Goal: Task Accomplishment & Management: Manage account settings

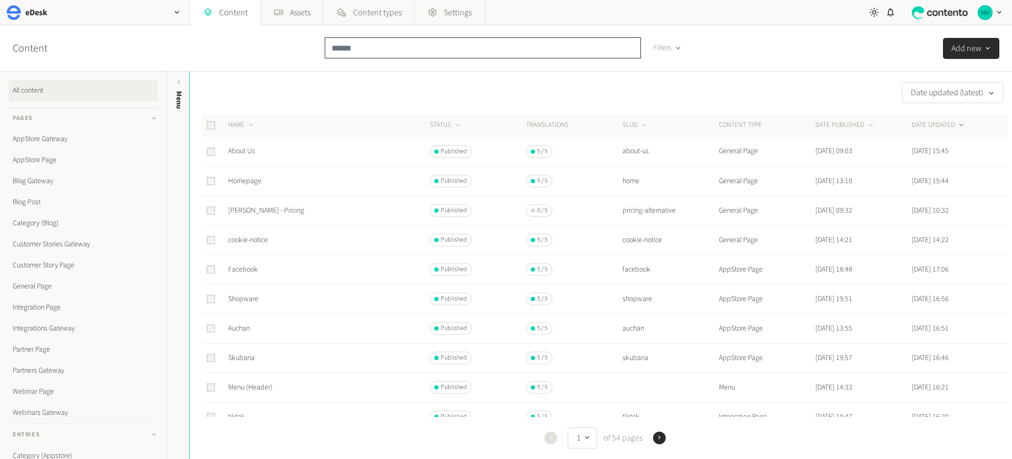
click at [352, 49] on input "text" at bounding box center [483, 47] width 316 height 21
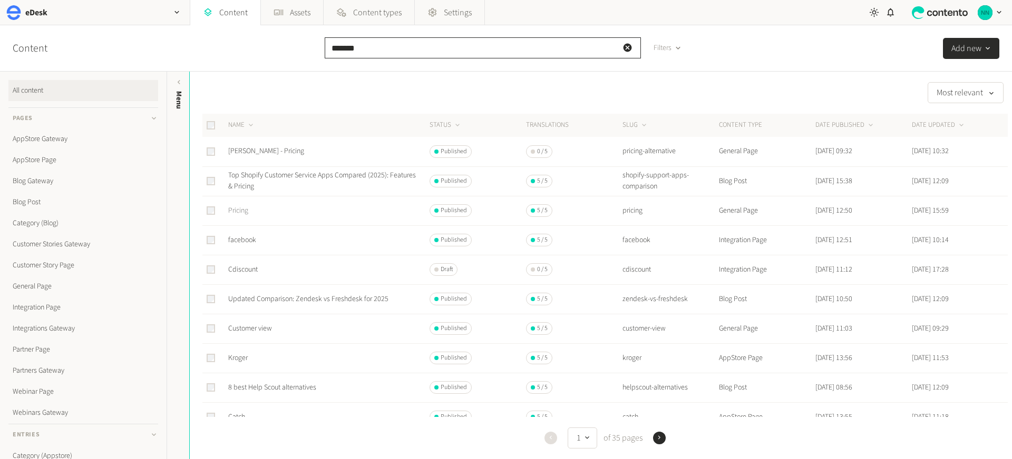
type input "*******"
click at [240, 211] on link "Pricing" at bounding box center [238, 210] width 20 height 11
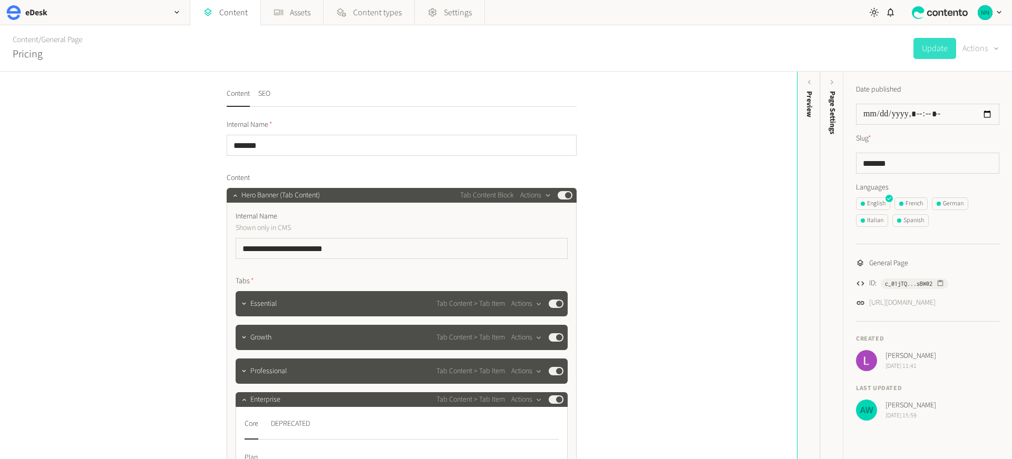
click at [982, 52] on button "Actions" at bounding box center [980, 48] width 37 height 21
click at [972, 72] on button "Duplicate" at bounding box center [973, 75] width 50 height 19
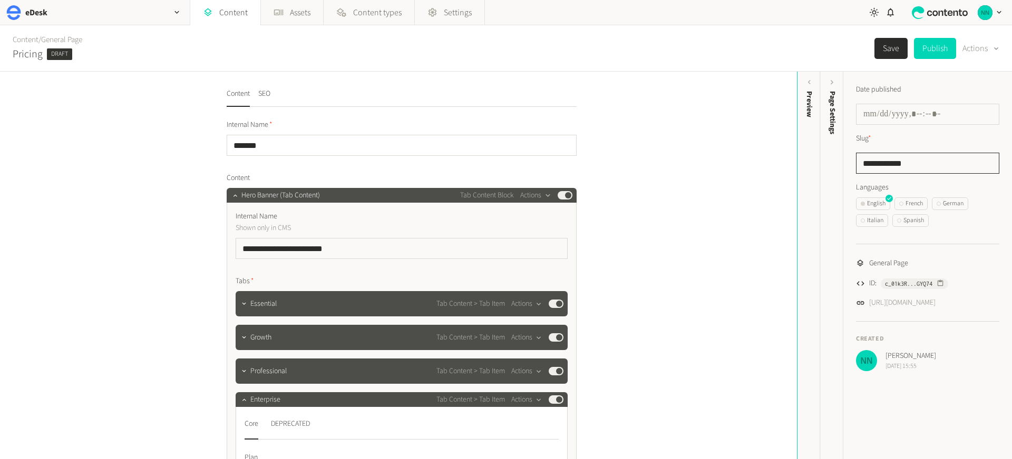
click at [900, 164] on input "**********" at bounding box center [927, 163] width 143 height 21
type input "**********"
click at [771, 43] on div "Content / General Page Pricing Draft Unsaved changes Save Publish Actions" at bounding box center [506, 48] width 1012 height 46
click at [809, 128] on div "Preview" at bounding box center [808, 173] width 23 height 190
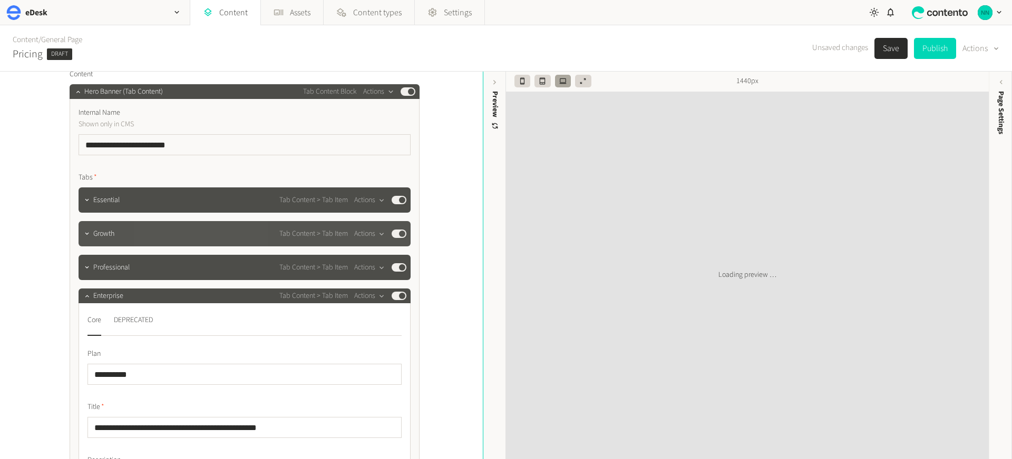
scroll to position [105, 0]
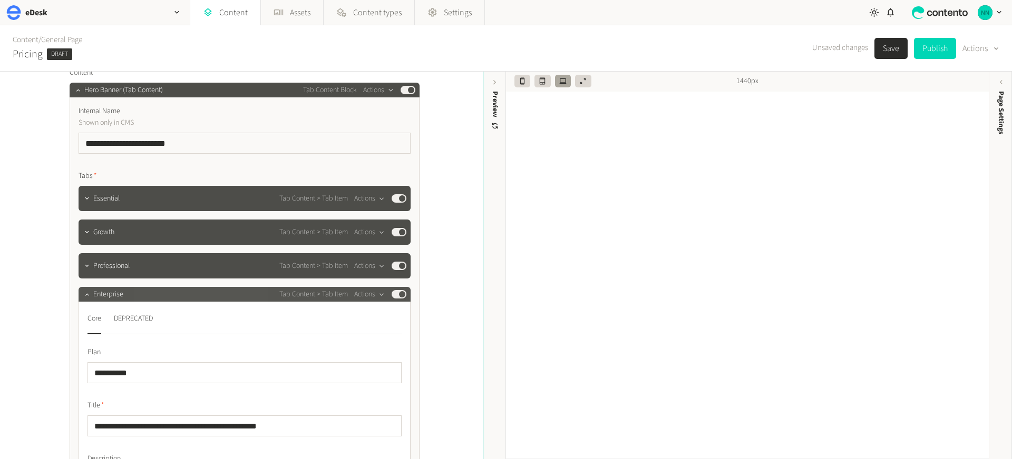
click at [112, 295] on span "Enterprise" at bounding box center [108, 294] width 30 height 11
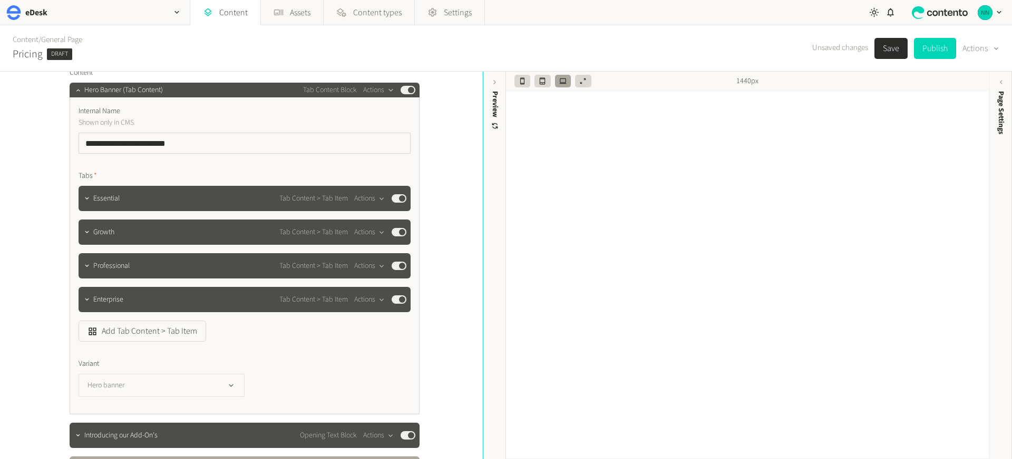
click at [127, 379] on button "Hero banner" at bounding box center [162, 385] width 166 height 23
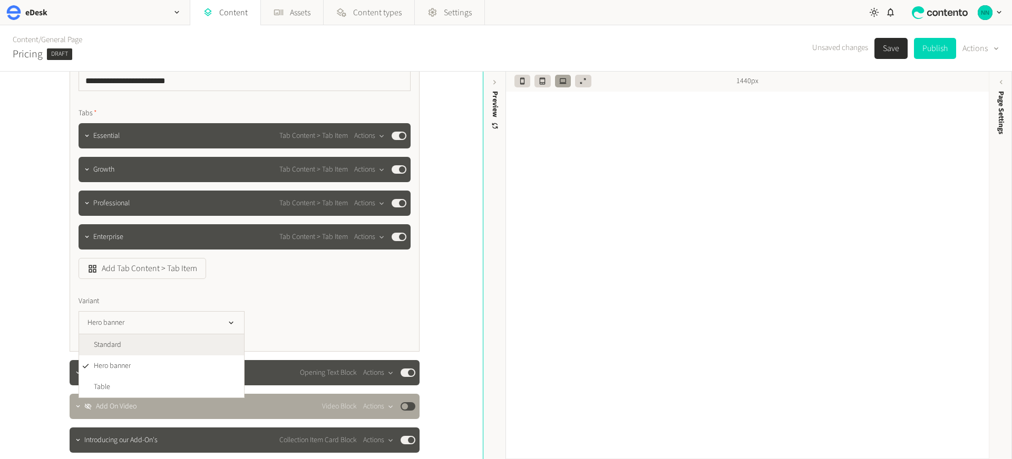
scroll to position [169, 0]
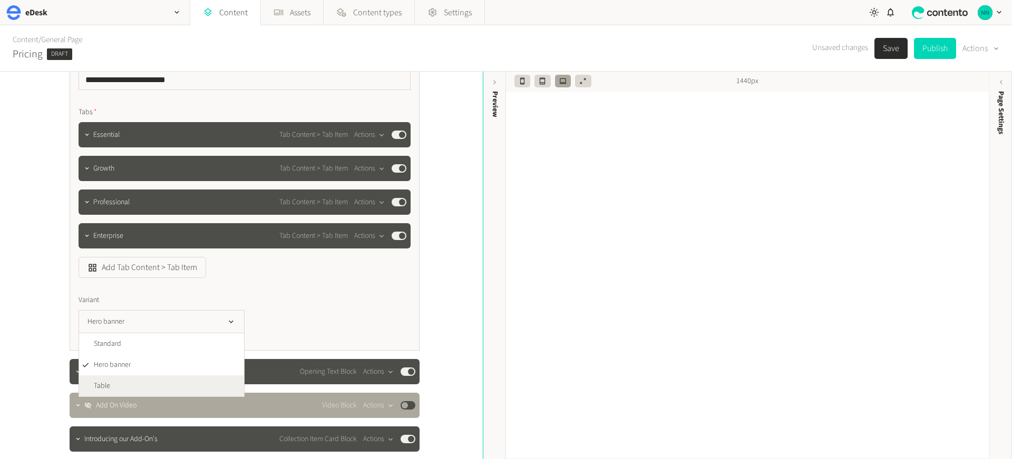
click at [152, 384] on li "Table" at bounding box center [161, 386] width 165 height 21
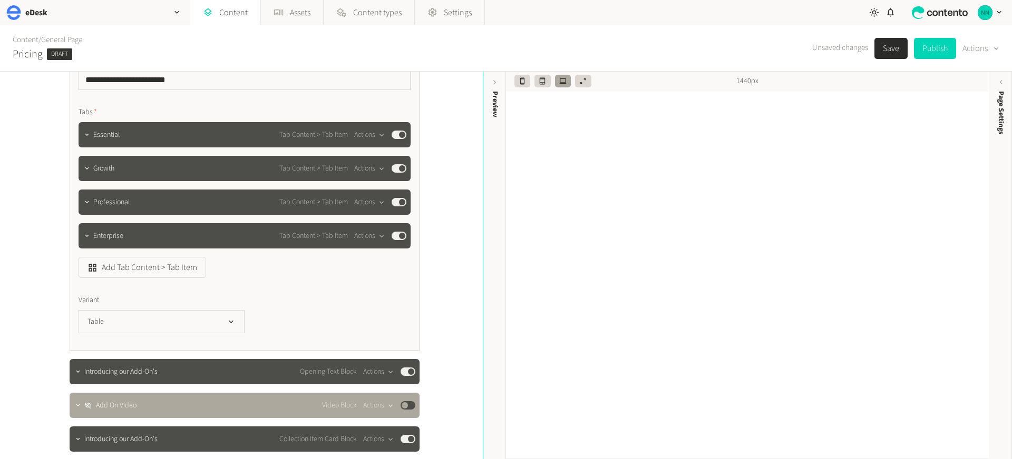
click at [881, 53] on button "Save" at bounding box center [890, 48] width 33 height 21
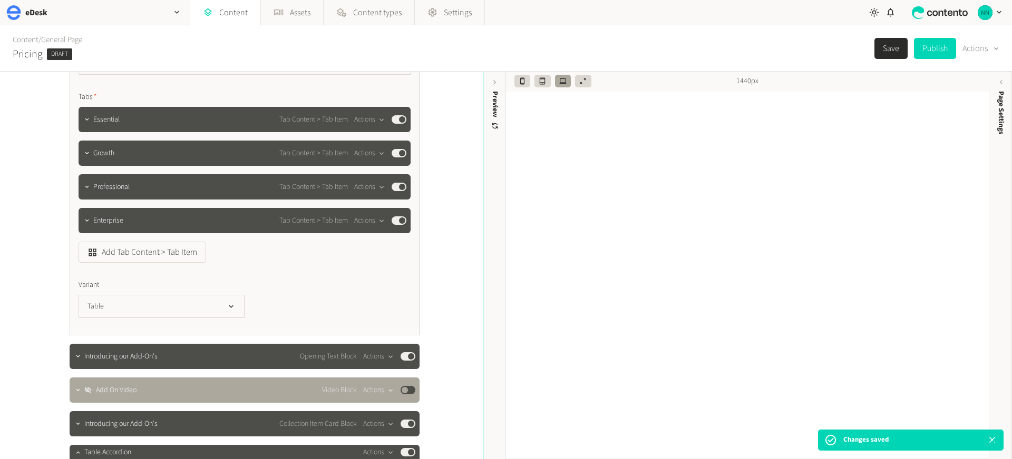
scroll to position [285, 0]
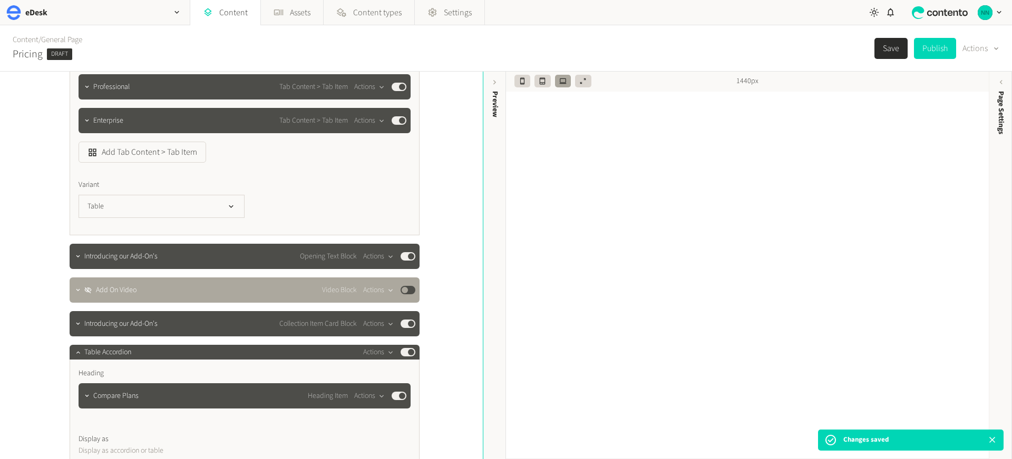
click at [488, 56] on div "Content / General Page Pricing Draft Save Publish Actions" at bounding box center [506, 48] width 1012 height 46
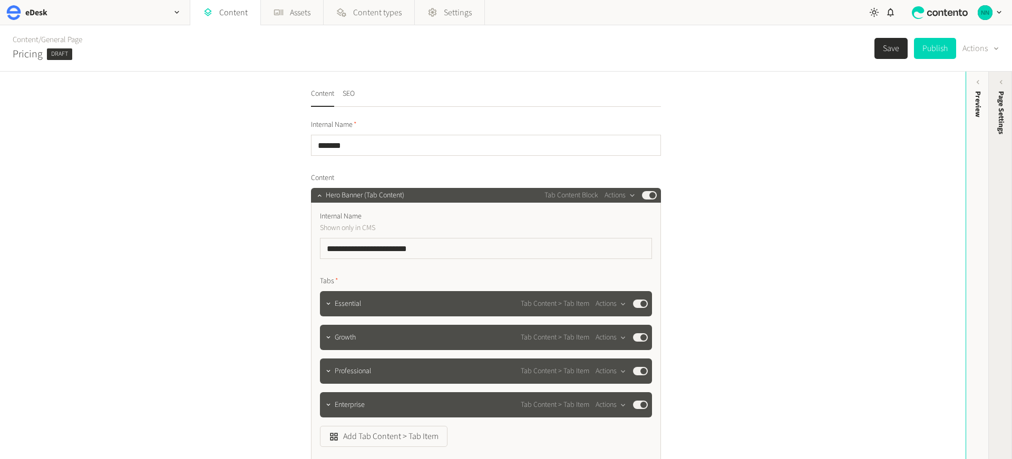
click at [997, 88] on div "Page Settings" at bounding box center [1000, 173] width 23 height 190
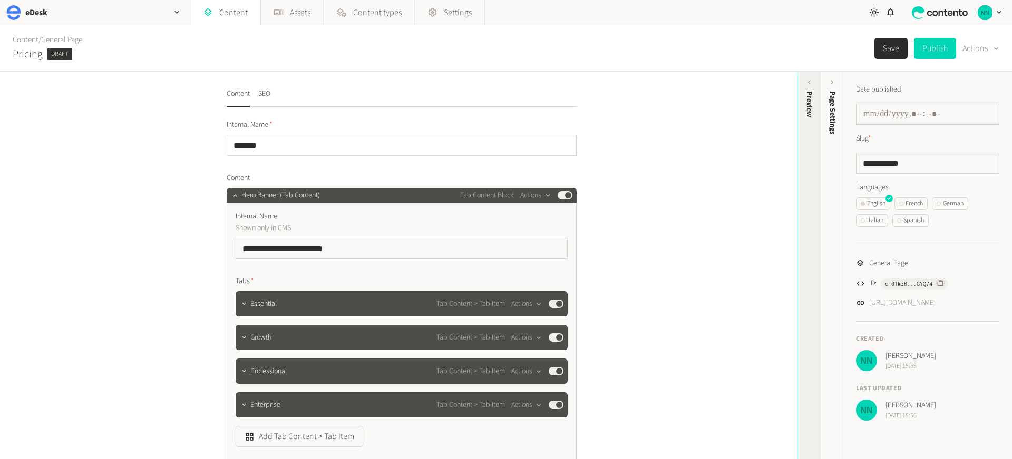
click at [807, 99] on div "Preview" at bounding box center [809, 104] width 11 height 26
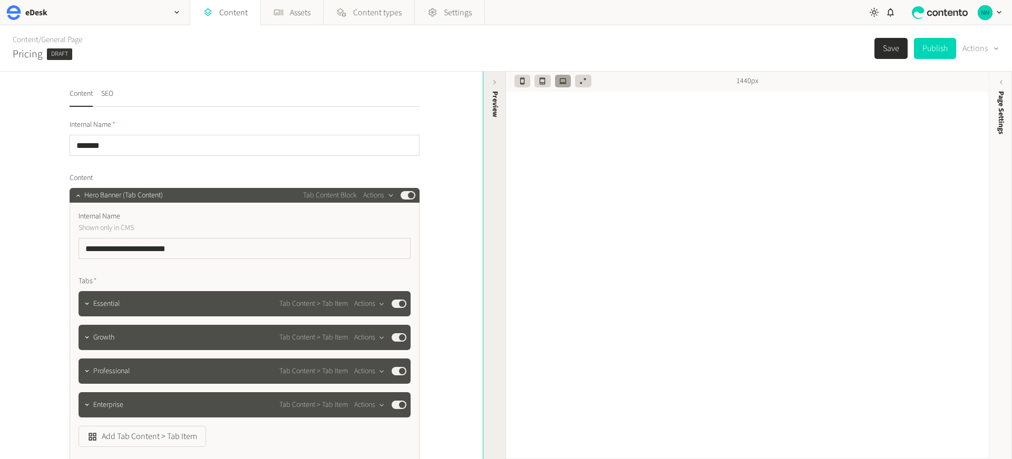
click at [489, 85] on div "Preview" at bounding box center [494, 173] width 23 height 190
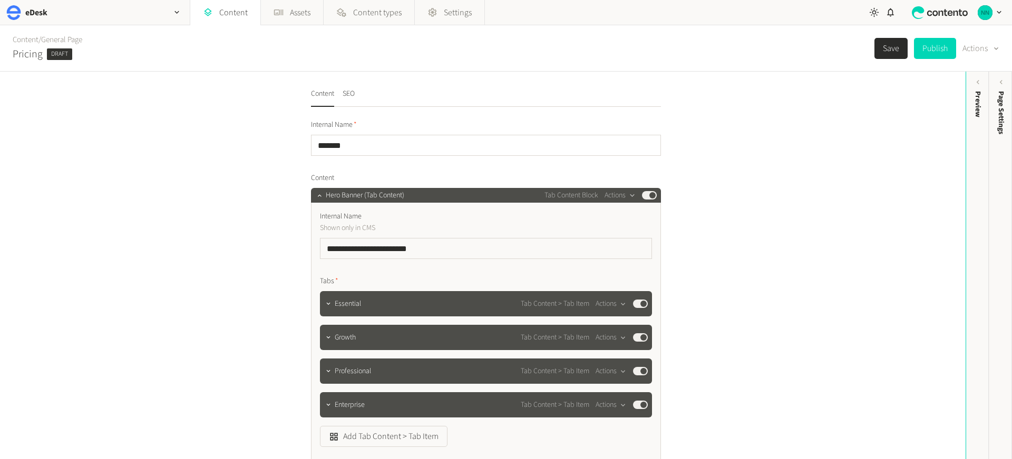
click at [650, 56] on div "Content / General Page Pricing Draft Save Publish Actions" at bounding box center [506, 48] width 1012 height 46
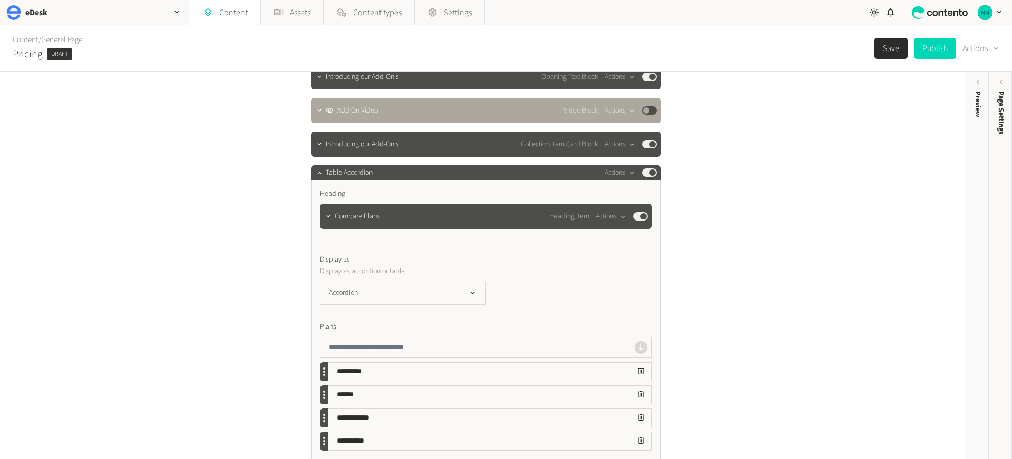
scroll to position [863, 0]
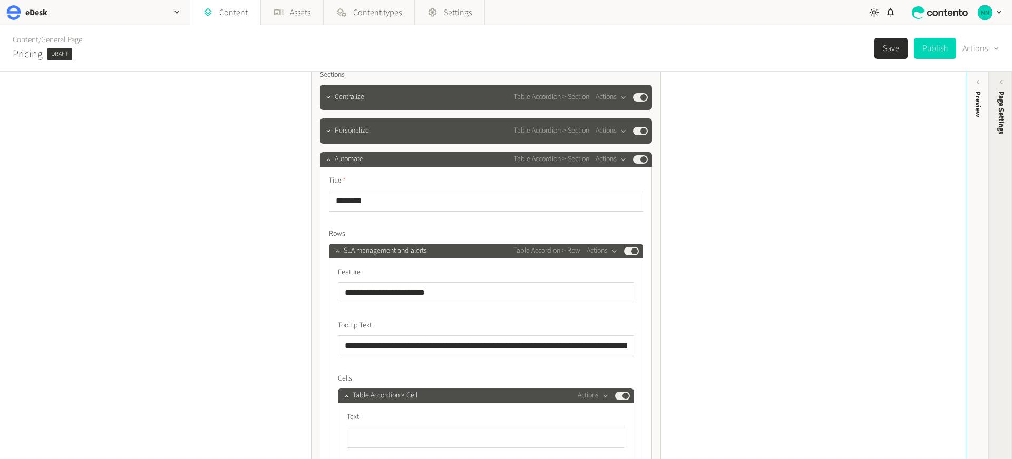
click at [993, 86] on div "Page Settings" at bounding box center [1000, 173] width 23 height 190
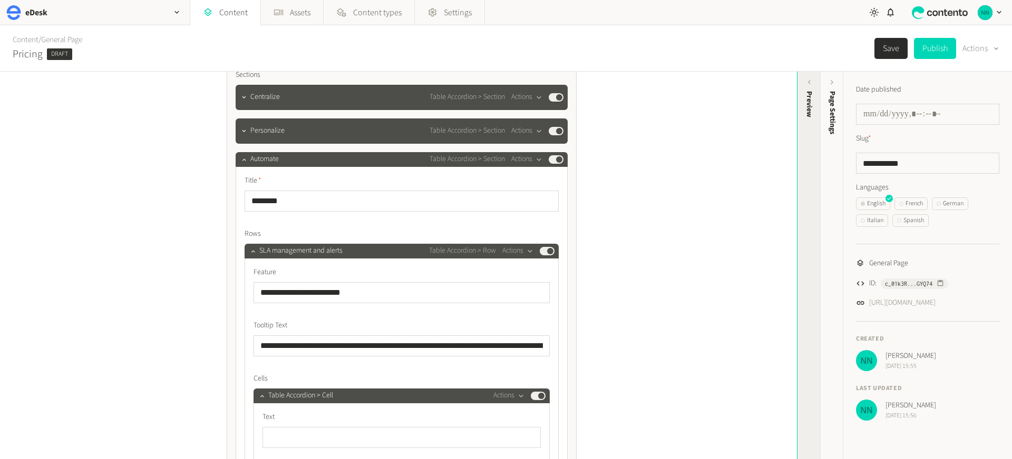
click at [806, 118] on div "Preview" at bounding box center [808, 173] width 23 height 190
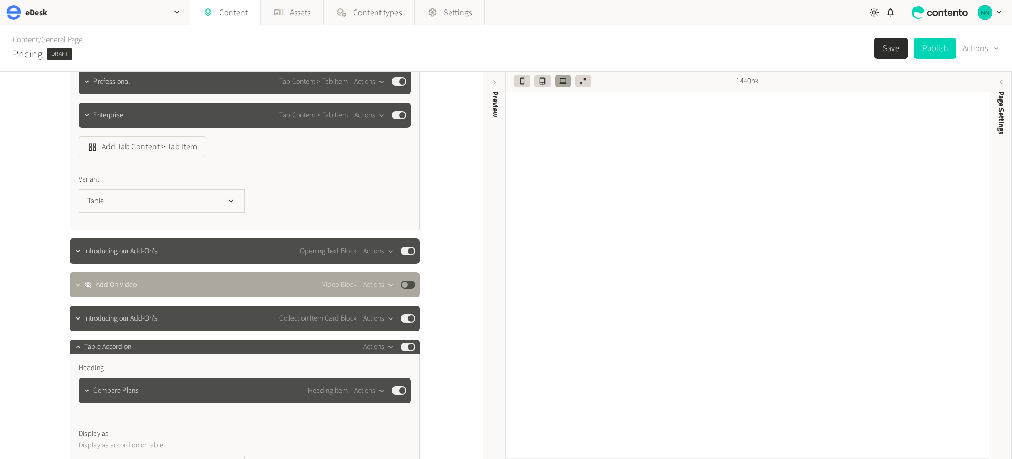
scroll to position [0, 0]
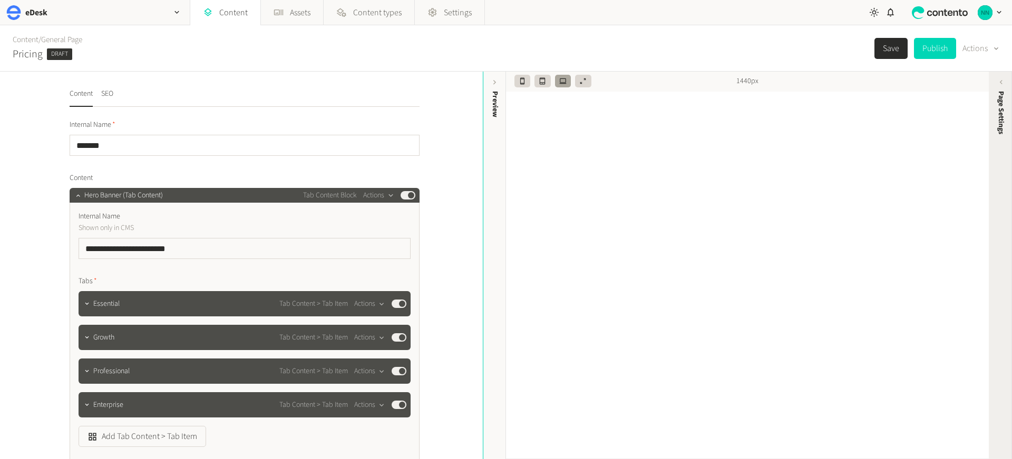
click at [997, 99] on span "Page Settings" at bounding box center [1000, 112] width 11 height 43
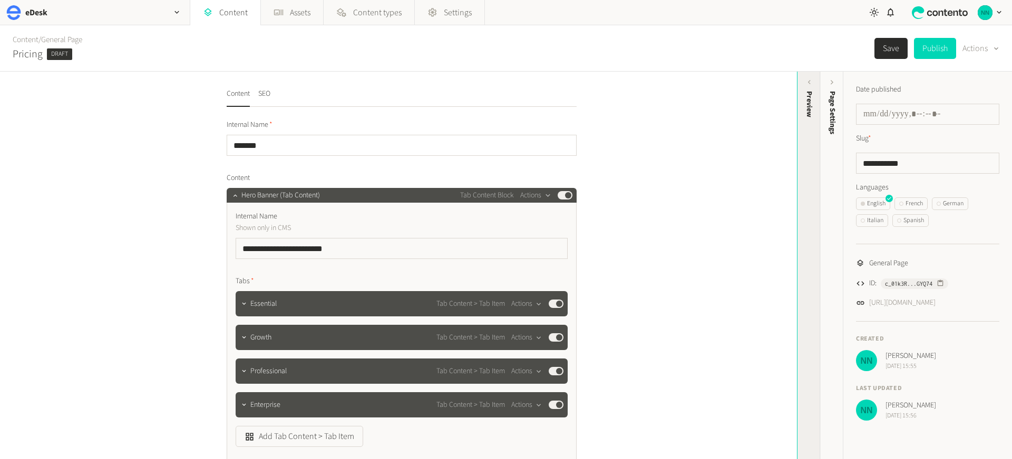
click at [808, 120] on div "Preview" at bounding box center [808, 173] width 23 height 190
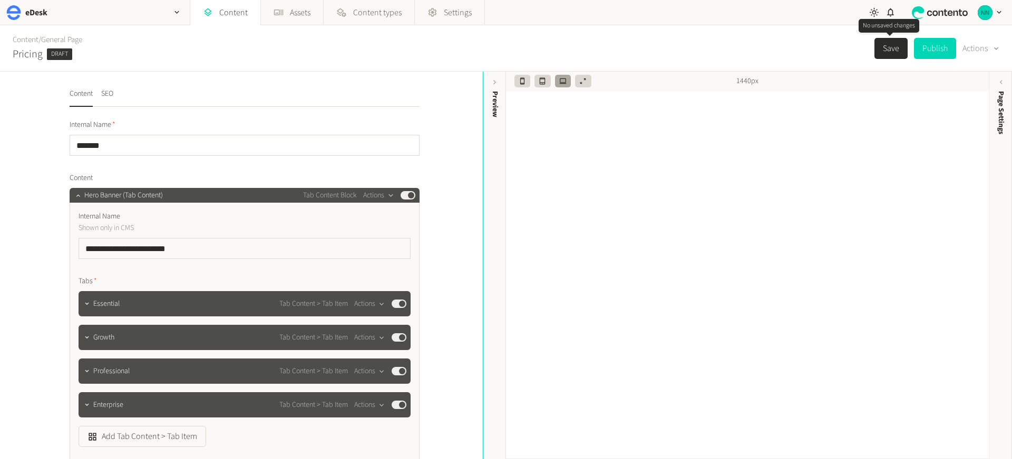
click at [884, 52] on button "Save" at bounding box center [890, 48] width 33 height 21
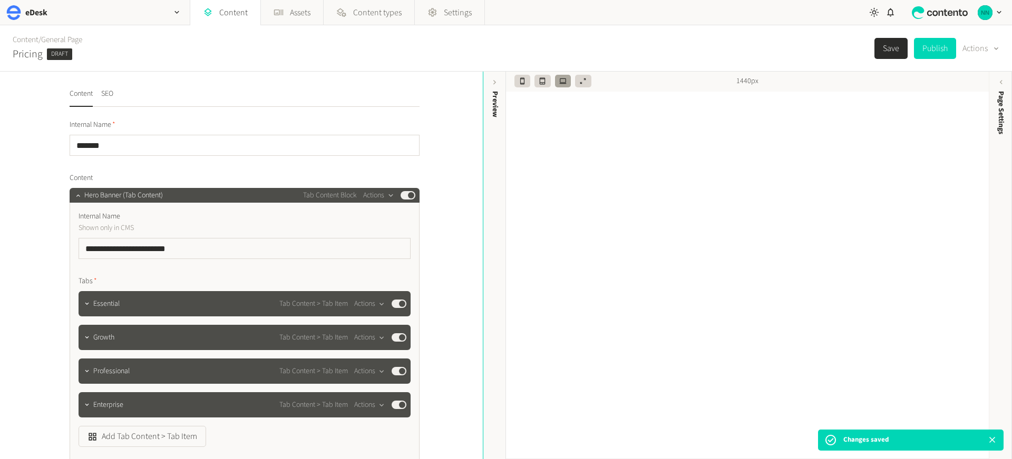
click at [825, 52] on div "Content / General Page Pricing Draft Save Publish Actions" at bounding box center [506, 48] width 1012 height 46
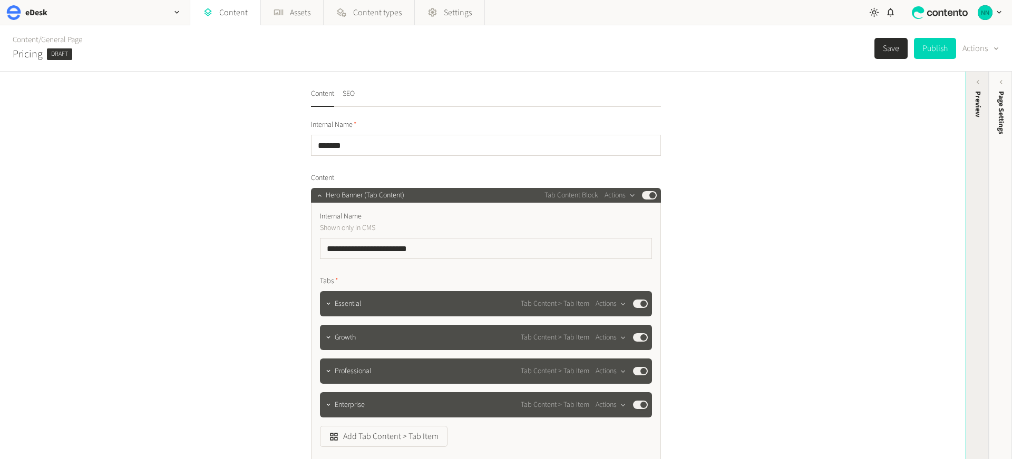
click at [979, 89] on div "Preview" at bounding box center [977, 173] width 23 height 190
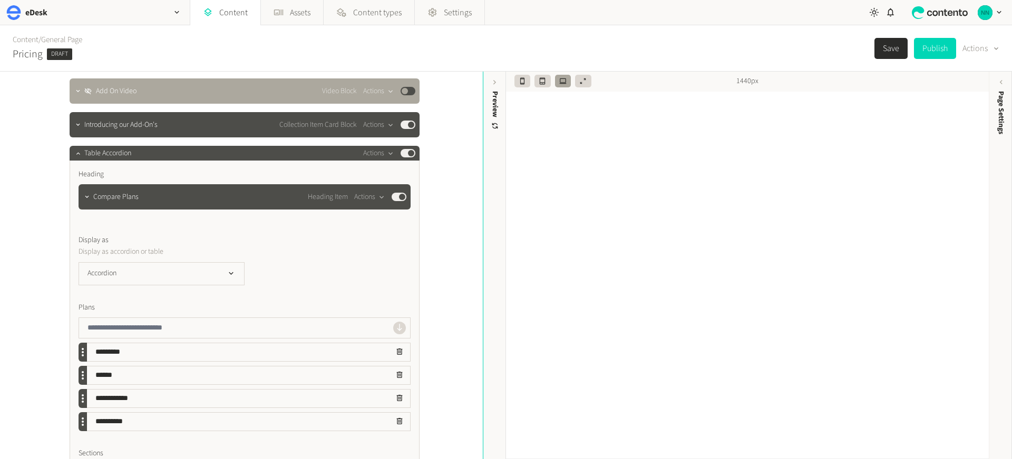
scroll to position [524, 0]
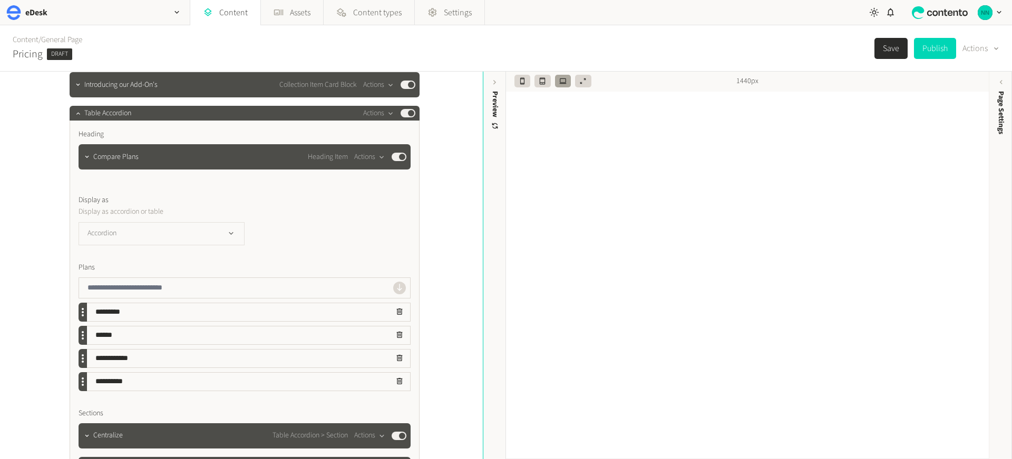
click at [158, 233] on button "Accordion" at bounding box center [162, 233] width 166 height 23
click at [141, 268] on li "Table" at bounding box center [161, 277] width 165 height 21
click at [892, 51] on button "Save" at bounding box center [890, 48] width 33 height 21
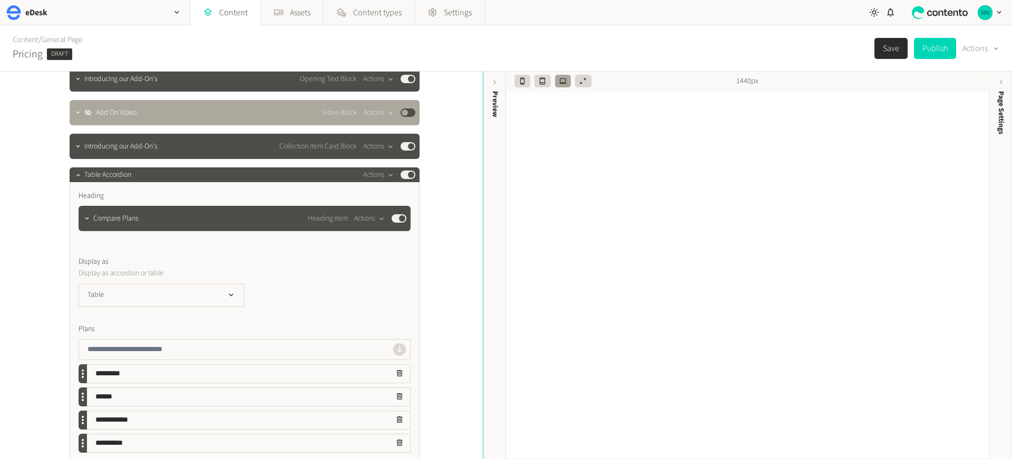
scroll to position [456, 0]
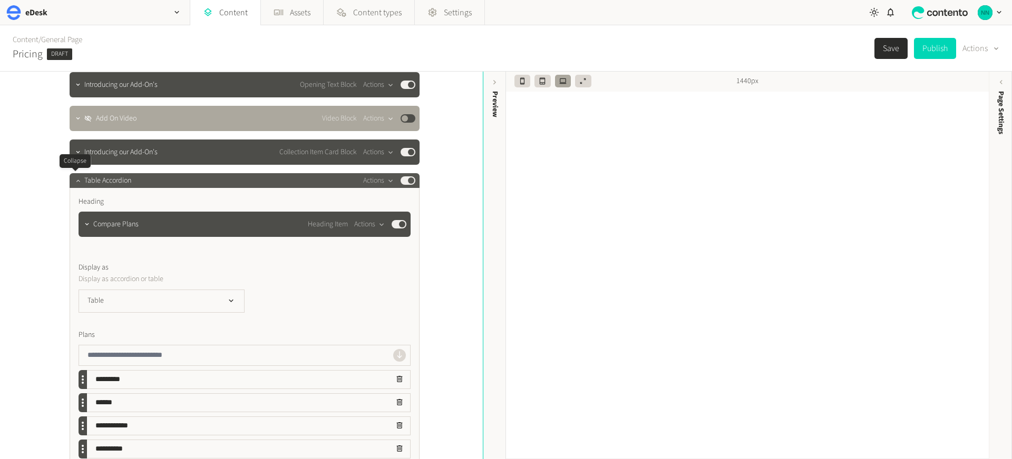
click at [74, 182] on icon "button" at bounding box center [77, 180] width 7 height 7
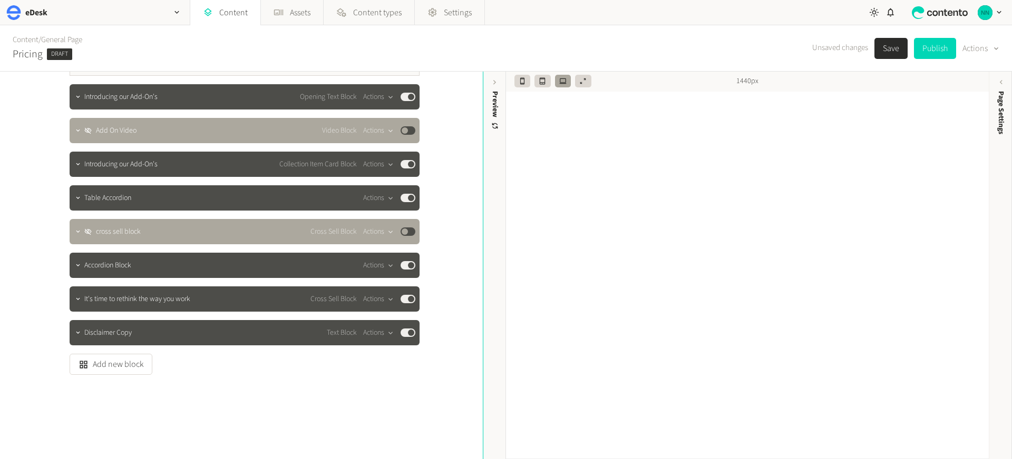
scroll to position [444, 0]
click at [379, 232] on button "Actions" at bounding box center [378, 232] width 31 height 13
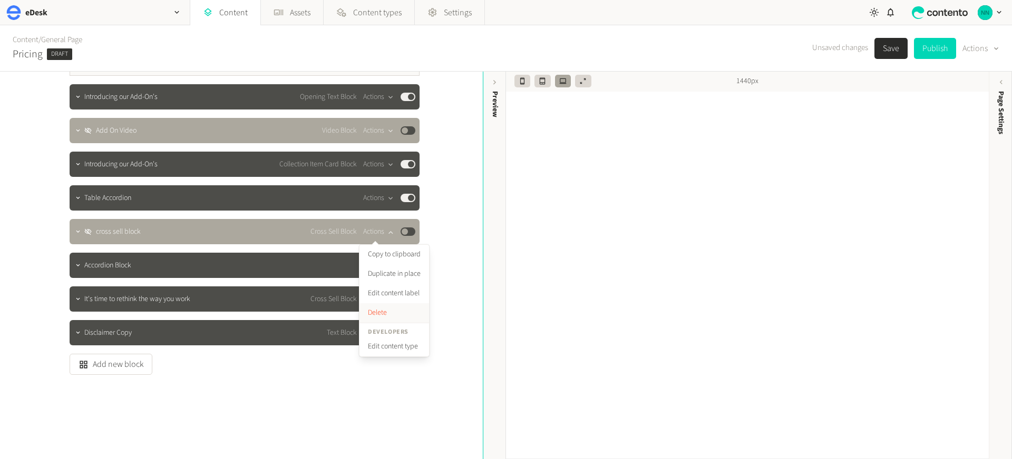
click at [382, 309] on button "Delete" at bounding box center [394, 312] width 70 height 19
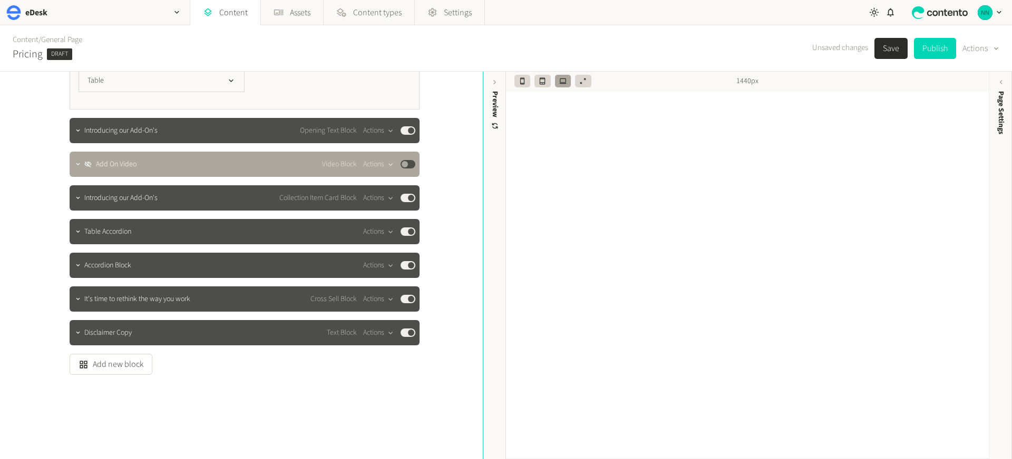
scroll to position [410, 0]
click at [378, 163] on button "Actions" at bounding box center [378, 164] width 31 height 13
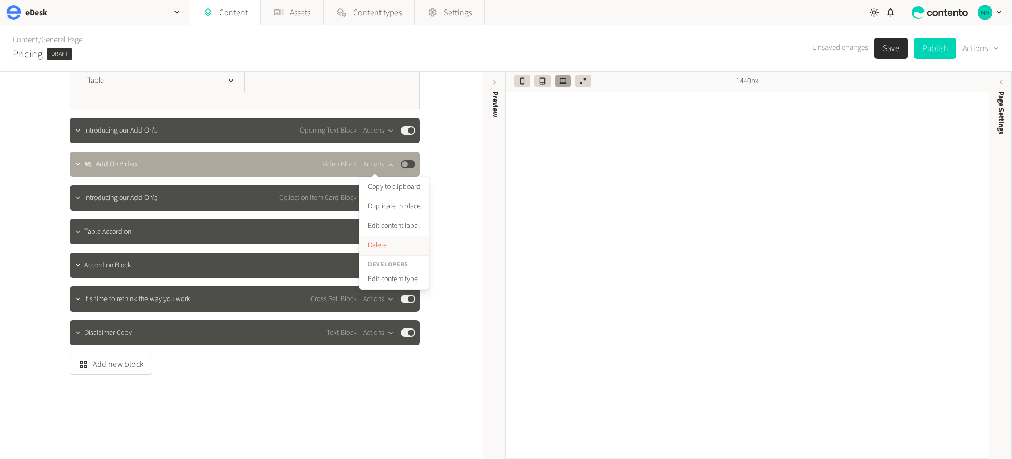
click at [380, 239] on button "Delete" at bounding box center [394, 245] width 70 height 19
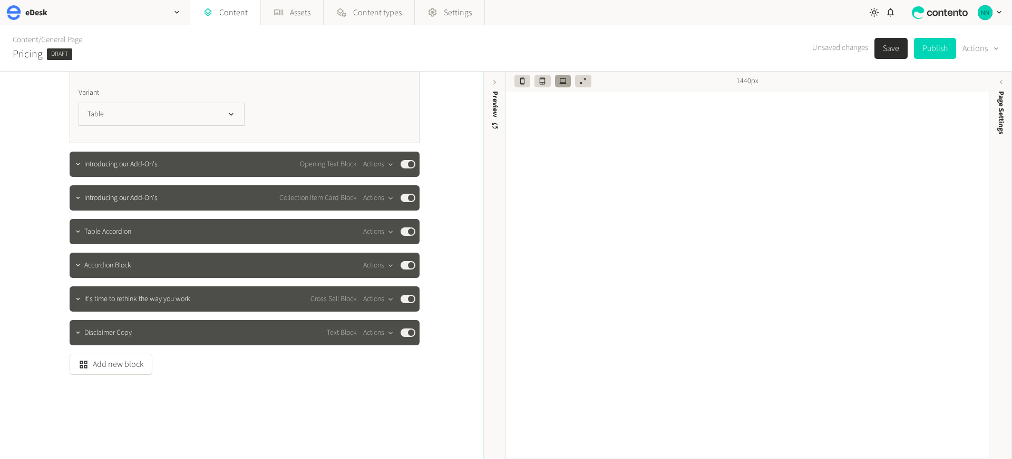
scroll to position [377, 0]
click at [434, 208] on div "**********" at bounding box center [241, 266] width 483 height 388
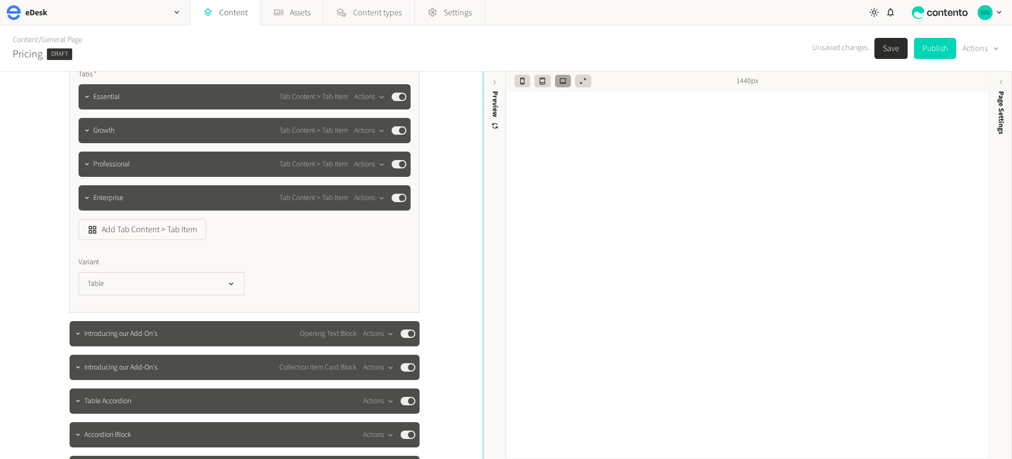
scroll to position [0, 0]
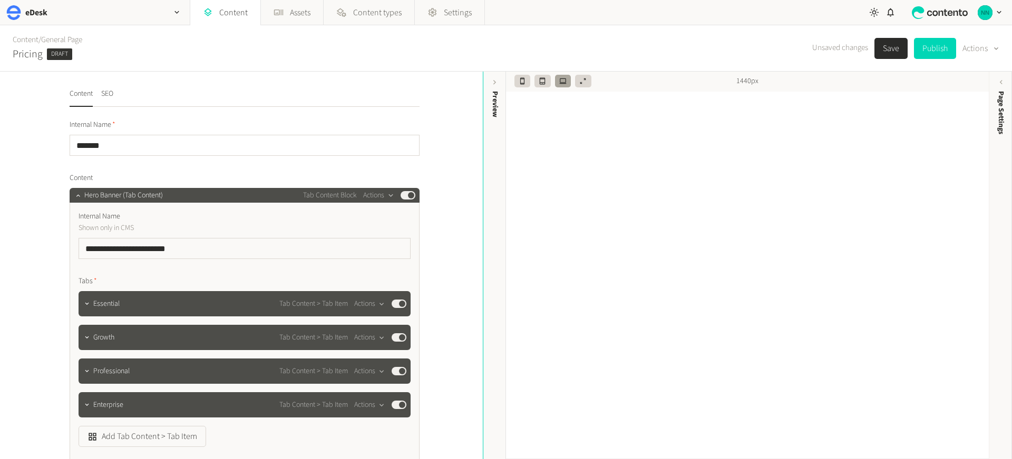
click at [894, 50] on button "Save" at bounding box center [890, 48] width 33 height 21
click at [74, 196] on icon "button" at bounding box center [77, 195] width 7 height 7
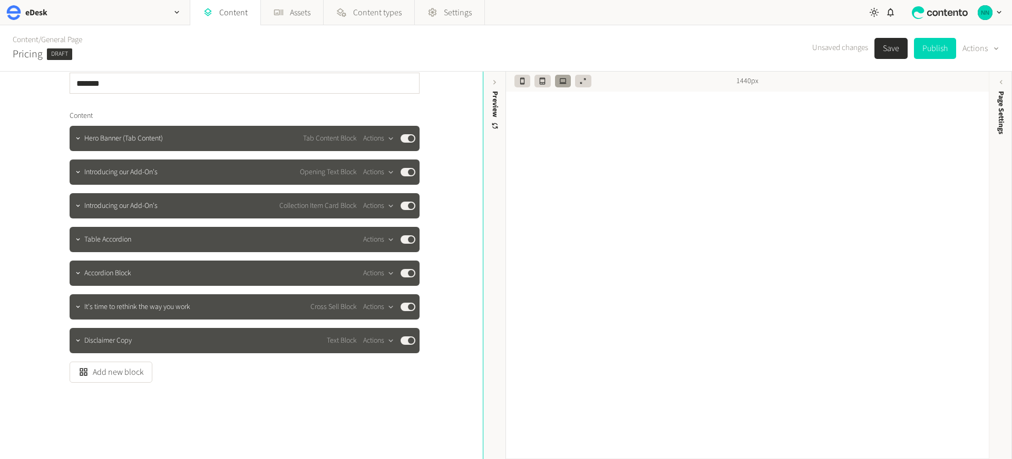
scroll to position [70, 0]
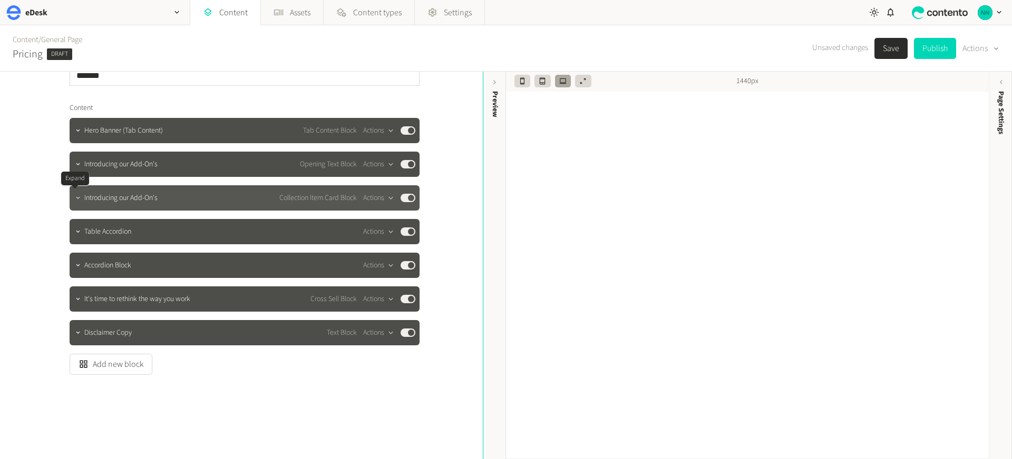
click at [75, 199] on icon "button" at bounding box center [77, 197] width 7 height 7
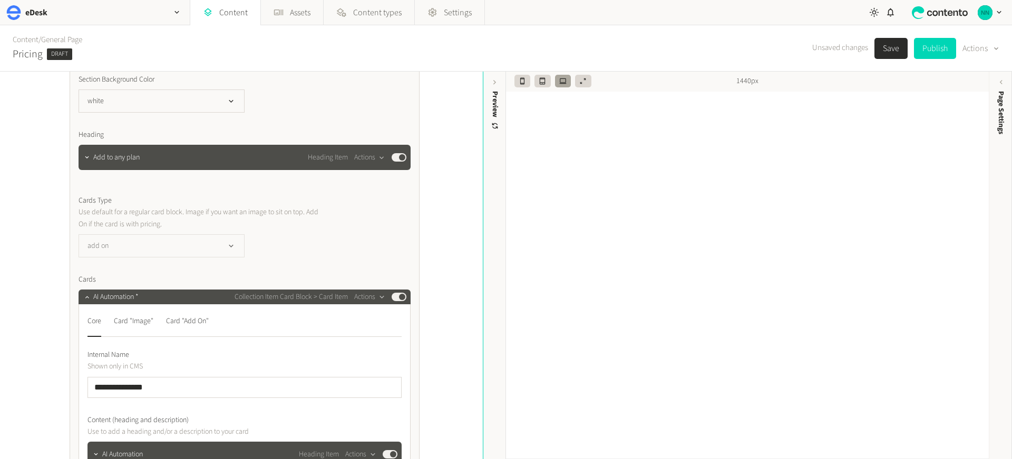
scroll to position [326, 0]
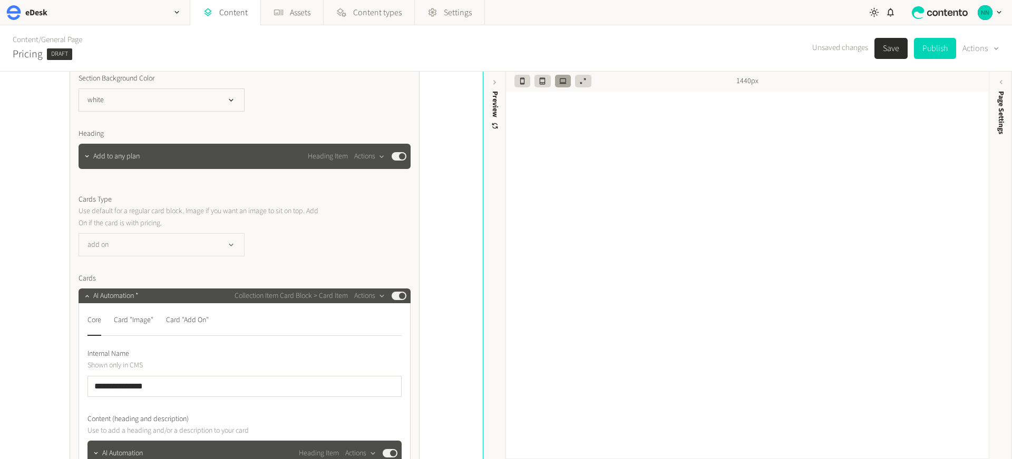
click at [179, 246] on button "add on" at bounding box center [162, 244] width 166 height 23
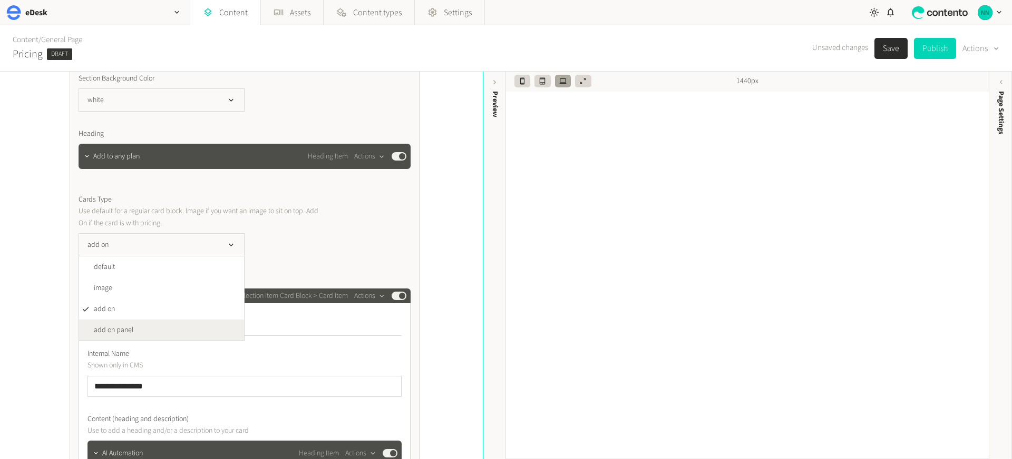
click at [134, 326] on li "add on panel" at bounding box center [161, 330] width 165 height 21
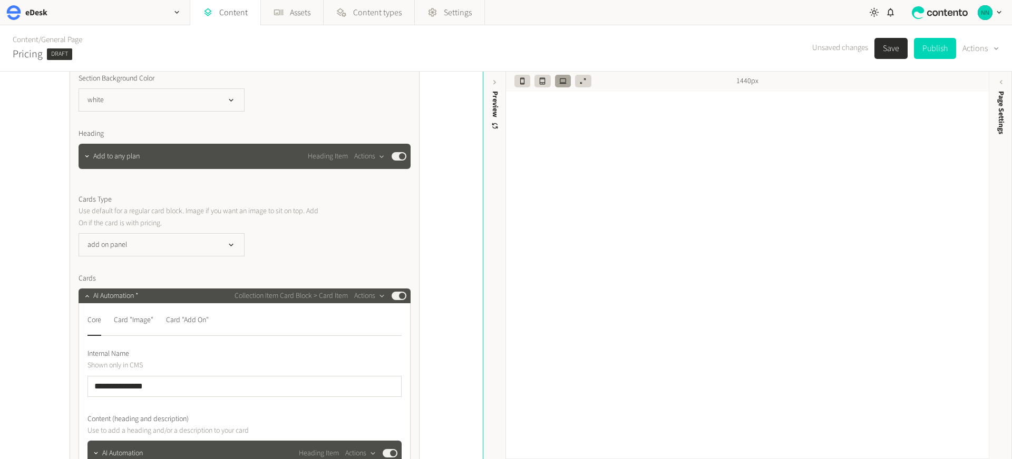
click at [41, 294] on div "**********" at bounding box center [241, 266] width 483 height 388
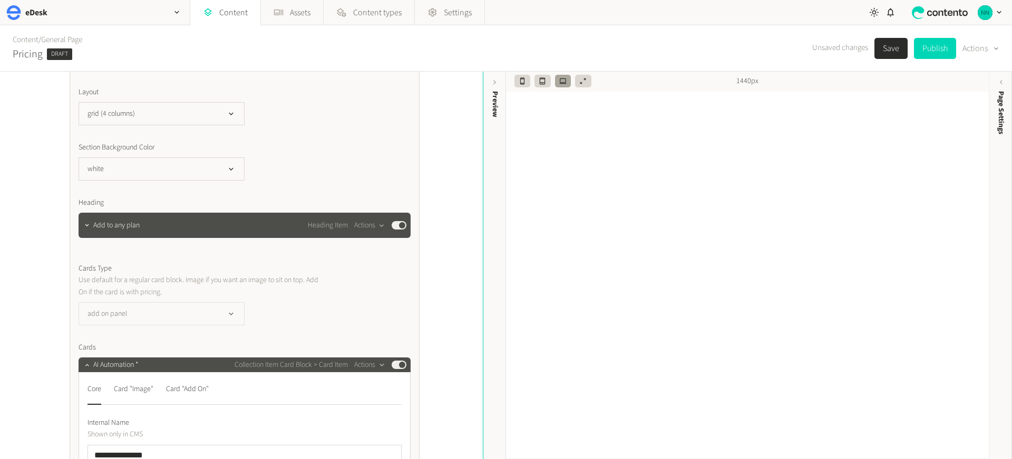
scroll to position [238, 0]
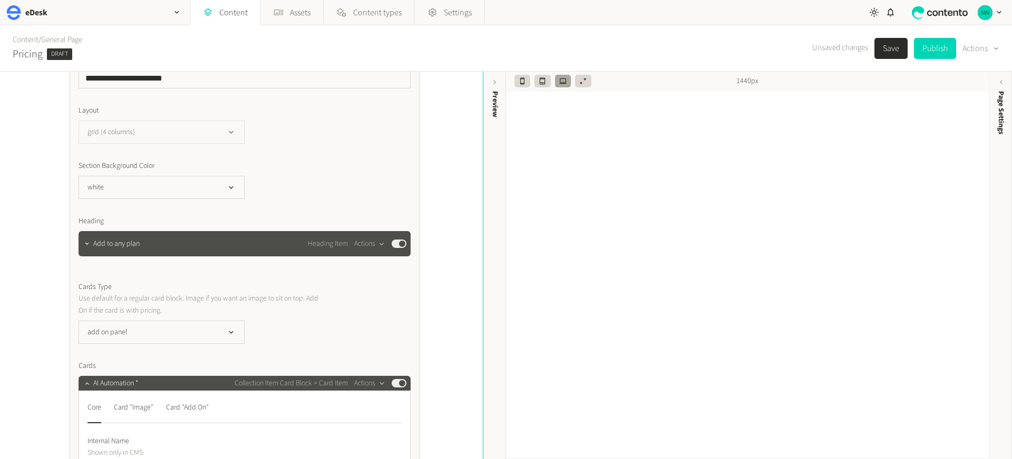
click at [156, 130] on button "grid (4 columns)" at bounding box center [162, 132] width 166 height 23
click at [139, 169] on li "grid (2 columns)" at bounding box center [161, 175] width 165 height 21
click at [17, 168] on div "**********" at bounding box center [241, 266] width 483 height 388
click at [884, 50] on button "Save" at bounding box center [890, 48] width 33 height 21
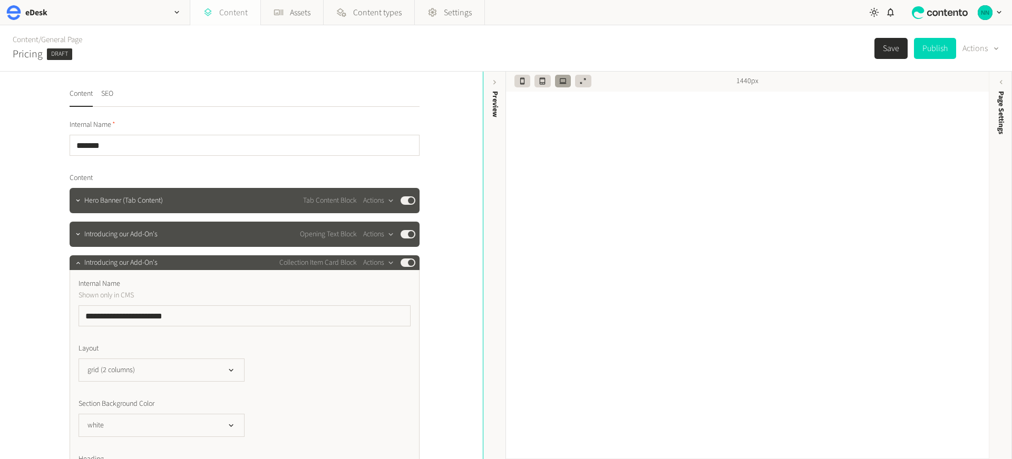
click at [227, 12] on link "Content" at bounding box center [225, 12] width 70 height 25
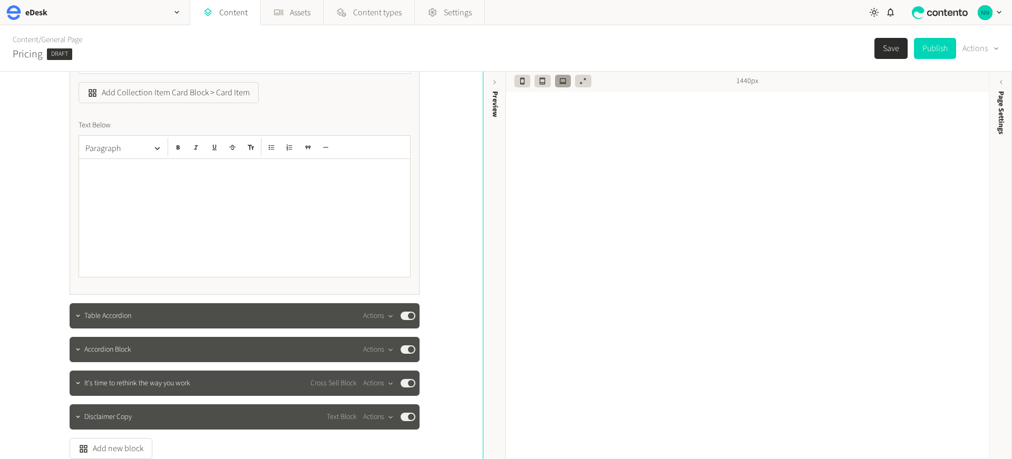
scroll to position [2516, 0]
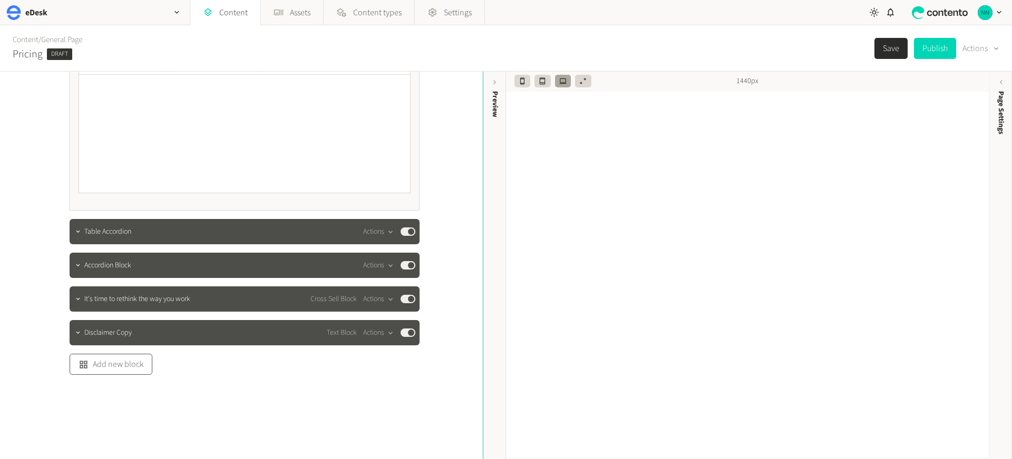
click at [126, 367] on button "Add new block" at bounding box center [111, 364] width 83 height 21
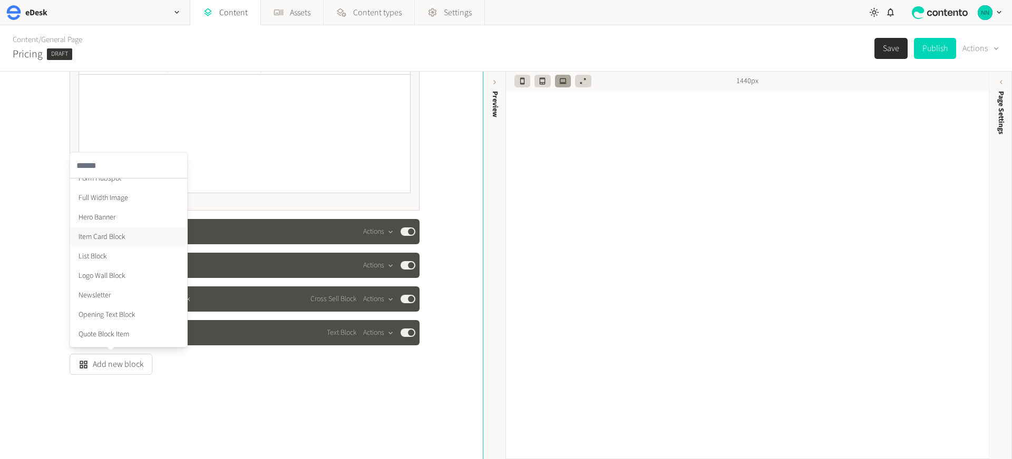
scroll to position [263, 0]
click at [129, 220] on li "Hero Banner" at bounding box center [128, 217] width 117 height 19
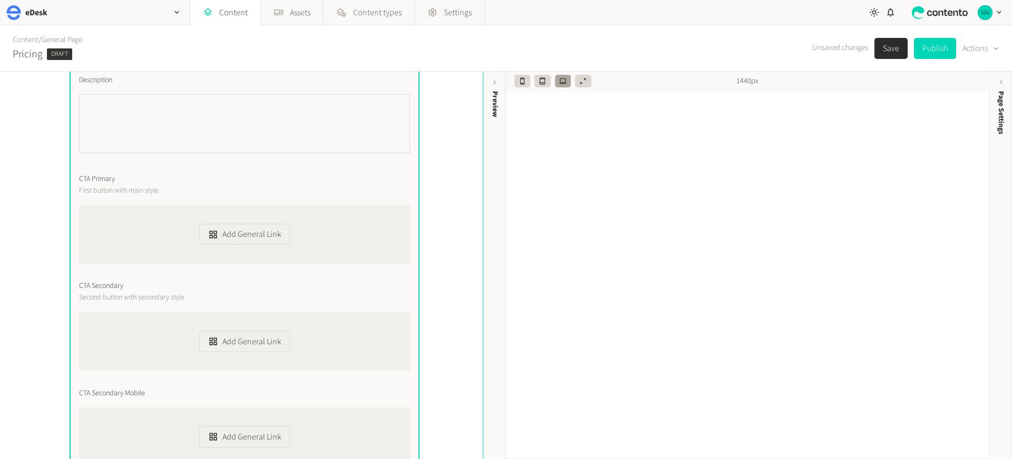
scroll to position [2940, 0]
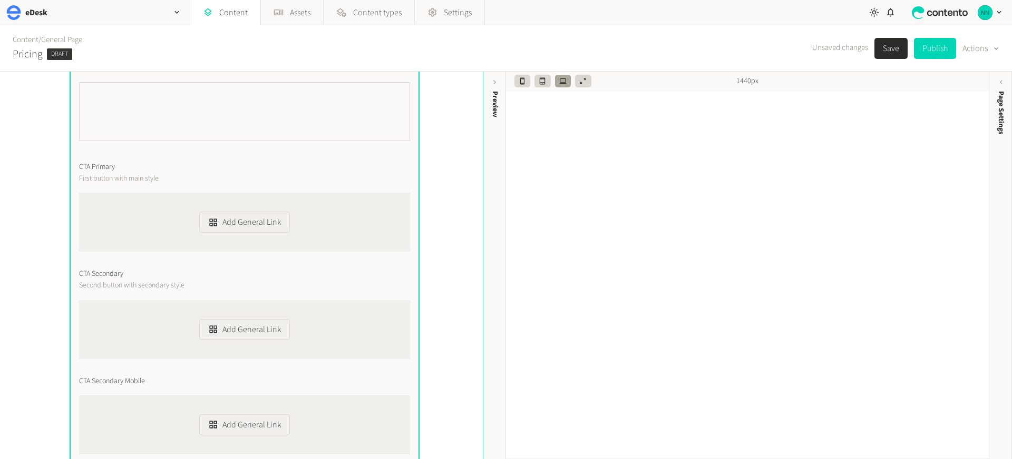
drag, startPoint x: 95, startPoint y: 363, endPoint x: 33, endPoint y: 205, distance: 170.0
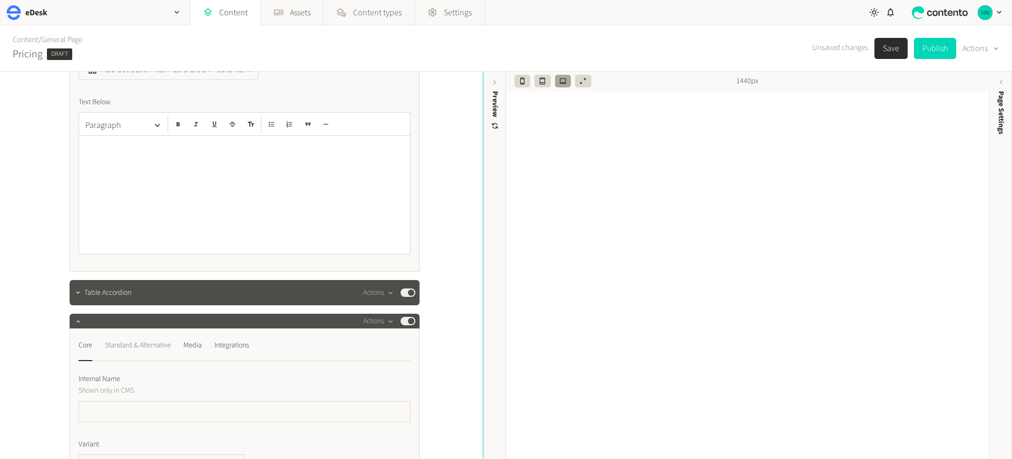
scroll to position [2470, 0]
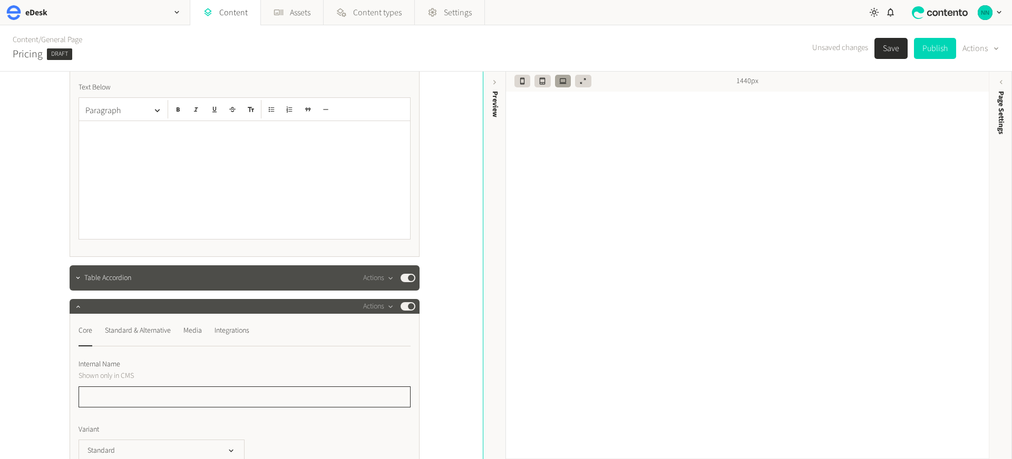
click at [107, 391] on input "text" at bounding box center [245, 397] width 332 height 21
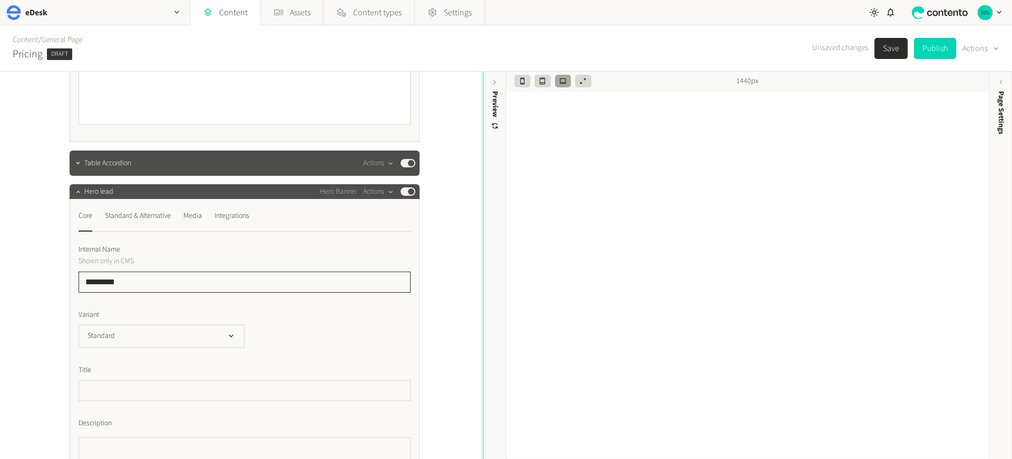
scroll to position [2589, 0]
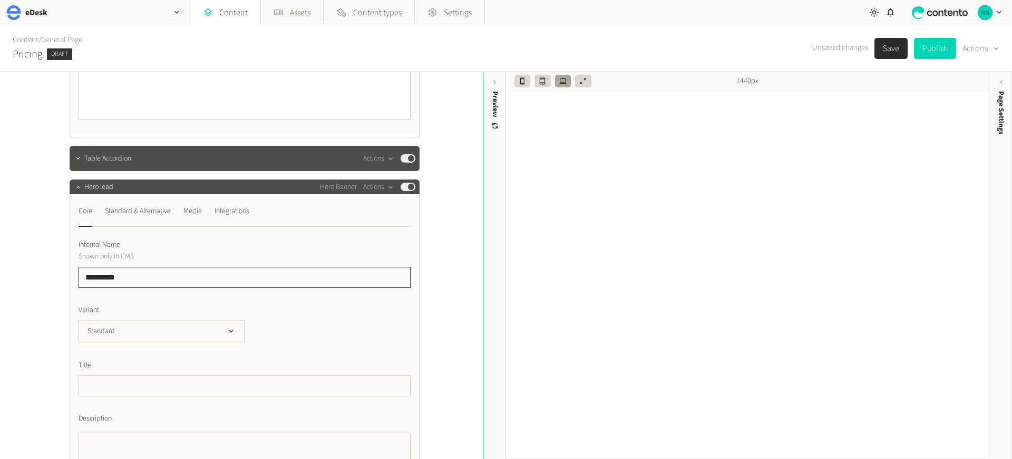
type input "*********"
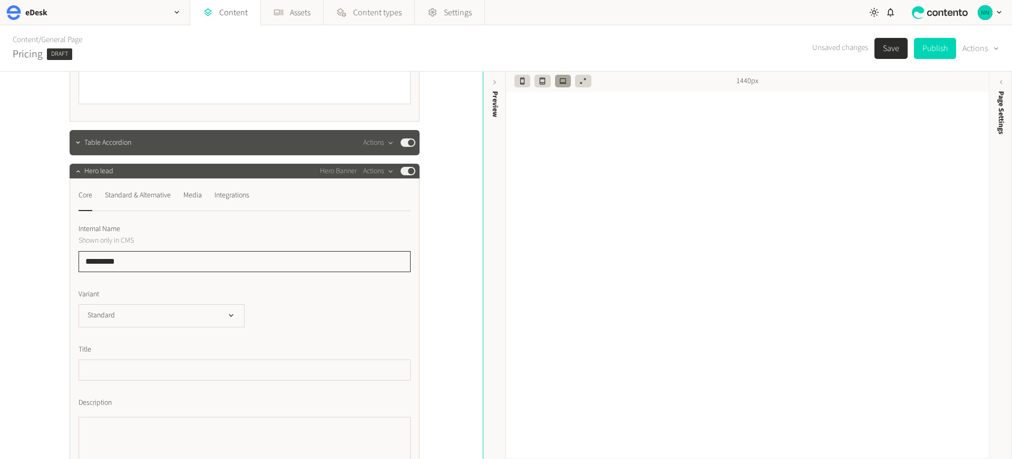
scroll to position [2613, 0]
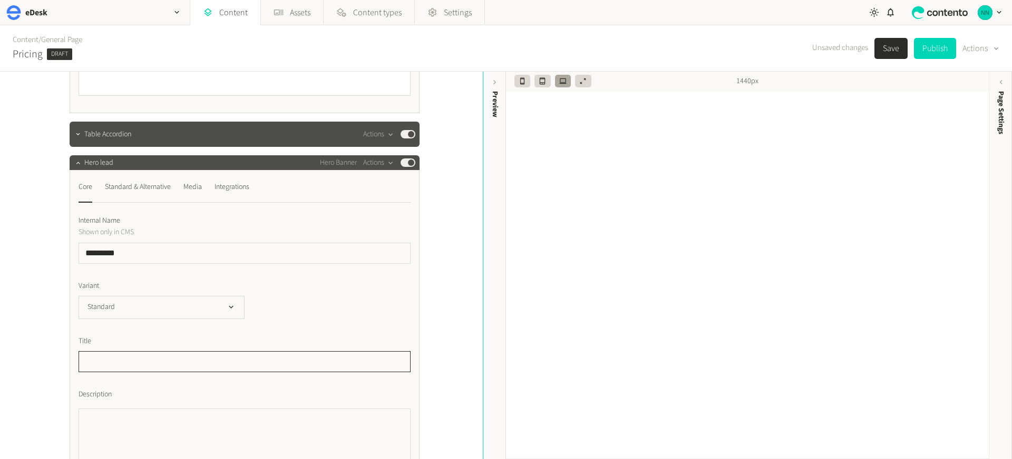
click at [111, 361] on input "text" at bounding box center [245, 361] width 332 height 21
paste input "**********"
type input "**********"
click at [154, 302] on button "Standard" at bounding box center [162, 307] width 166 height 23
click at [137, 352] on li "Simplified" at bounding box center [161, 350] width 165 height 21
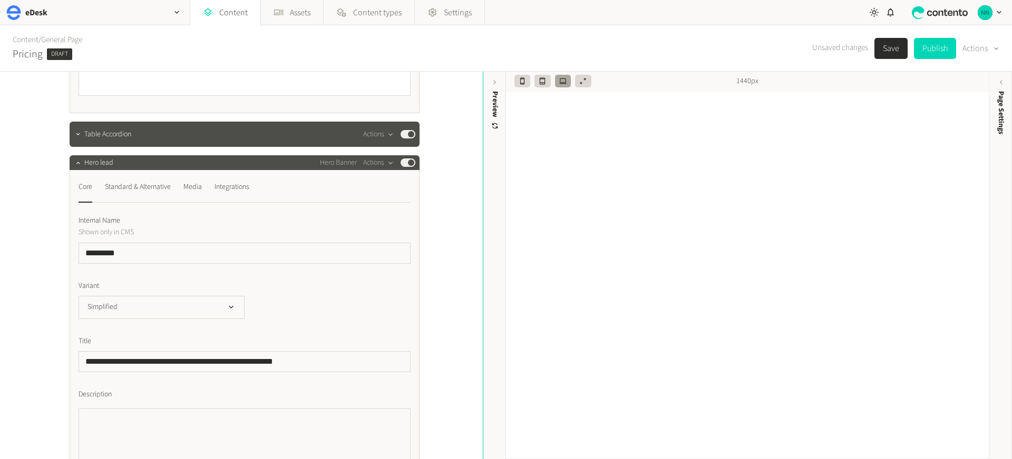
click at [32, 331] on div "**********" at bounding box center [241, 266] width 483 height 388
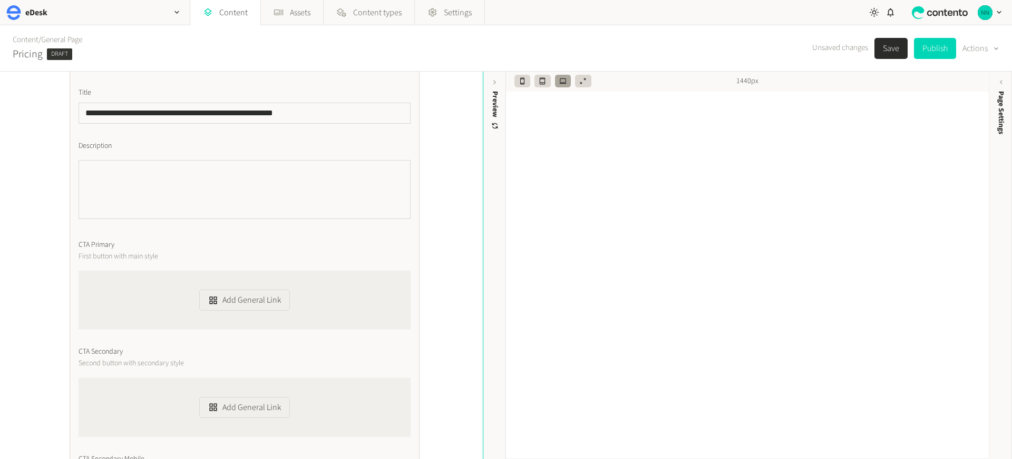
scroll to position [2861, 0]
click at [211, 197] on textarea "Description" at bounding box center [245, 190] width 332 height 59
paste textarea "**********"
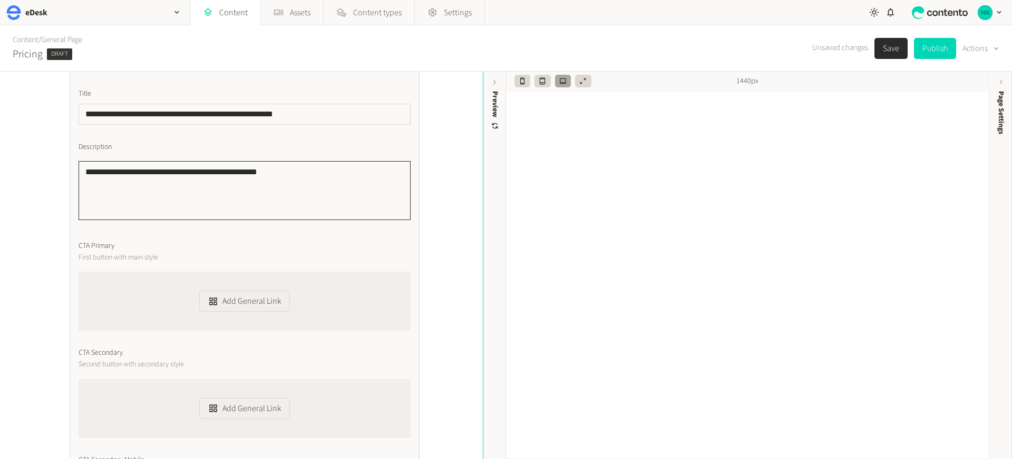
type textarea "**********"
click at [213, 409] on icon "button" at bounding box center [212, 408] width 7 height 7
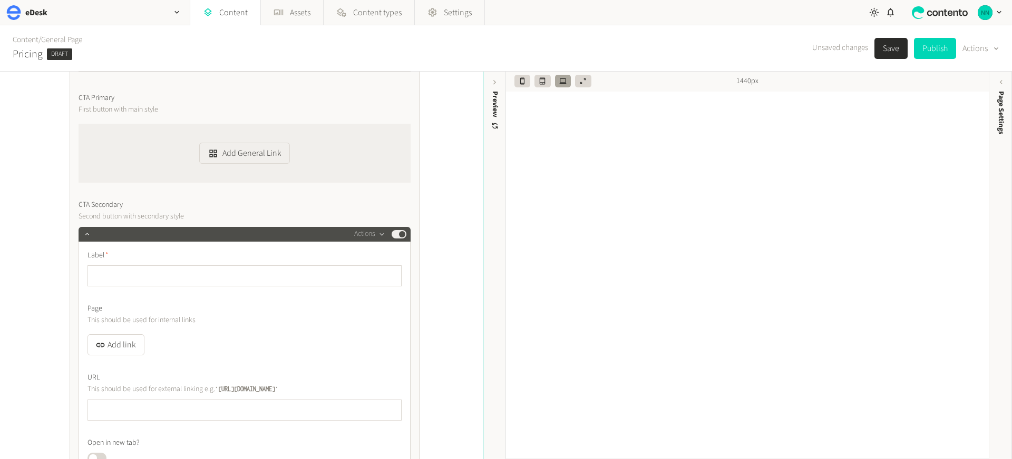
scroll to position [3098, 0]
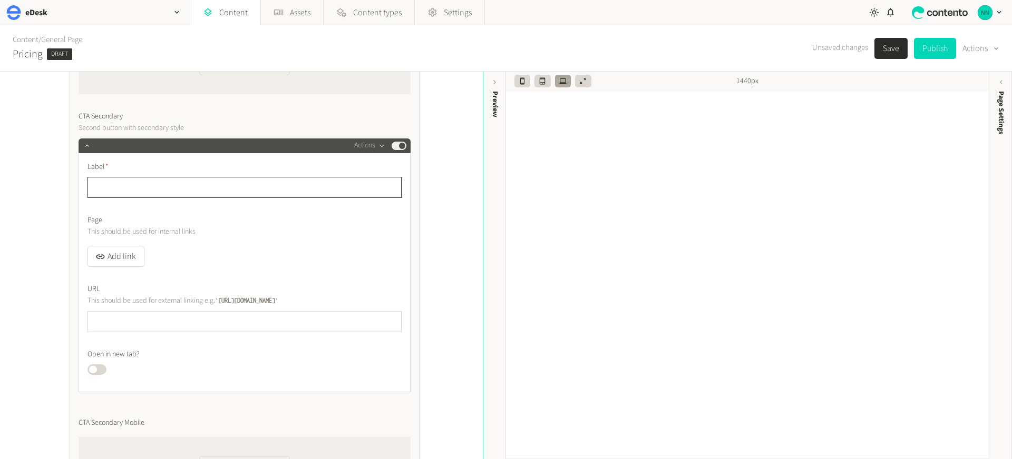
click at [122, 194] on input "text" at bounding box center [244, 187] width 314 height 21
paste input "**********"
type input "**********"
click at [111, 260] on button "Add link" at bounding box center [115, 256] width 57 height 21
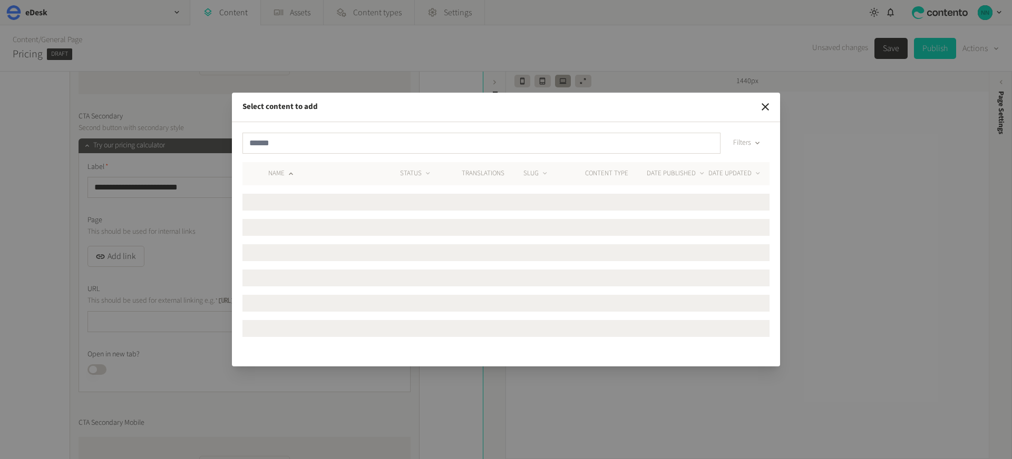
click at [299, 144] on div "Filters" at bounding box center [505, 148] width 527 height 30
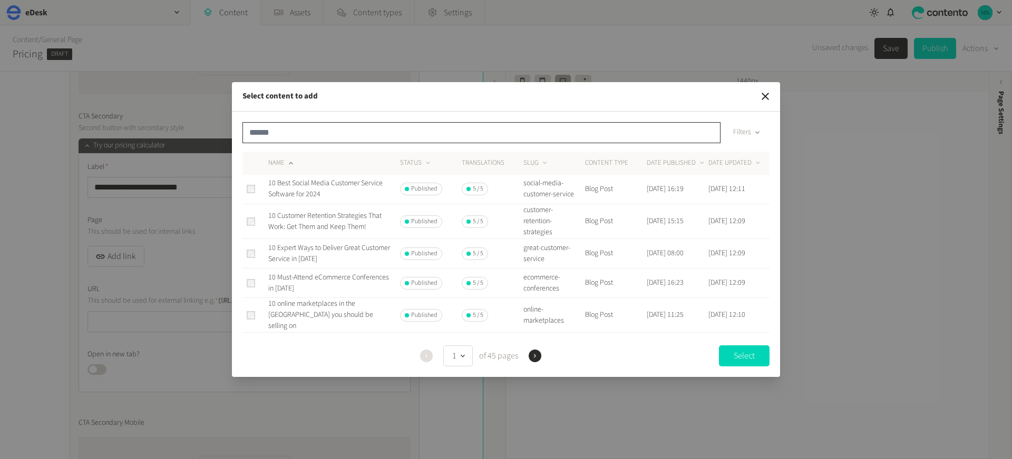
click at [306, 136] on input "text" at bounding box center [481, 132] width 478 height 21
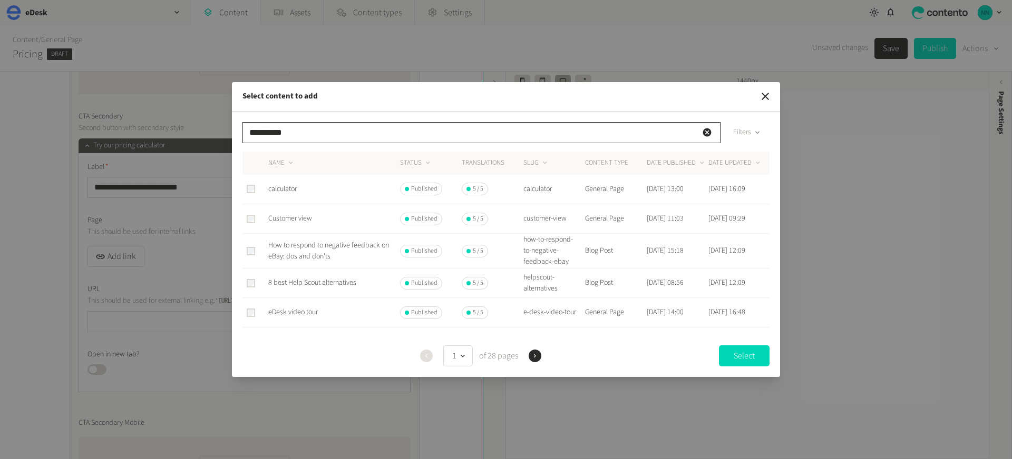
type input "**********"
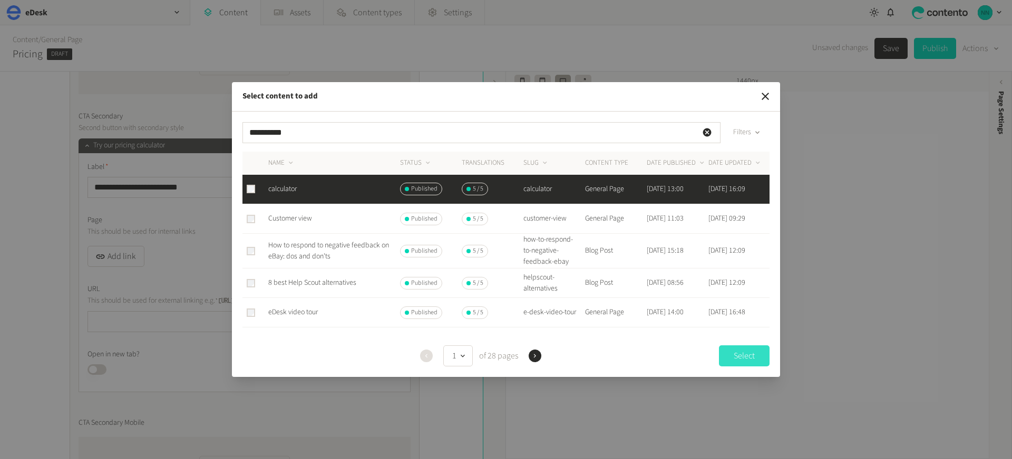
click at [733, 354] on button "Select" at bounding box center [744, 356] width 51 height 21
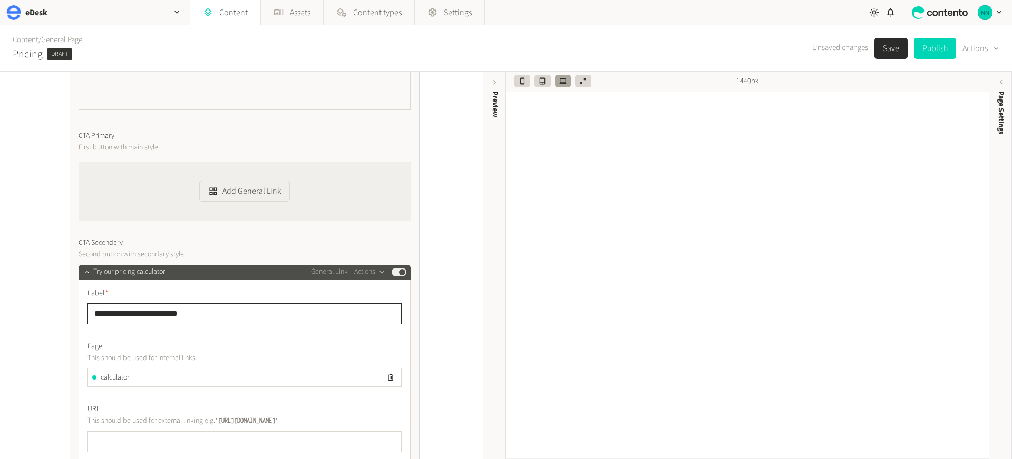
scroll to position [3083, 0]
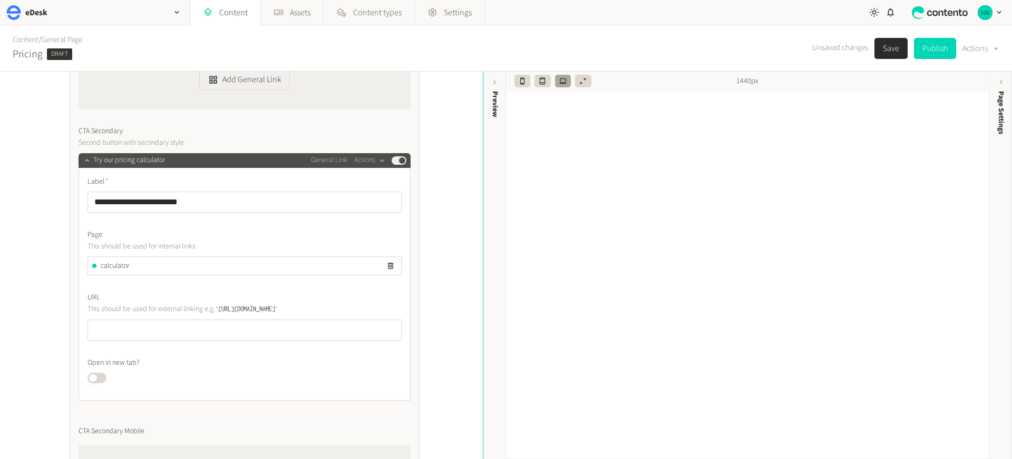
click at [889, 50] on button "Save" at bounding box center [890, 48] width 33 height 21
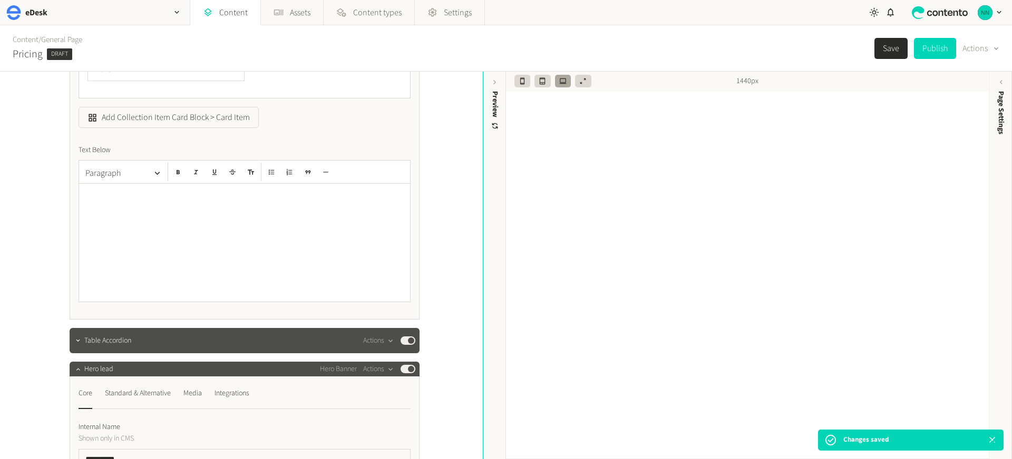
scroll to position [2430, 0]
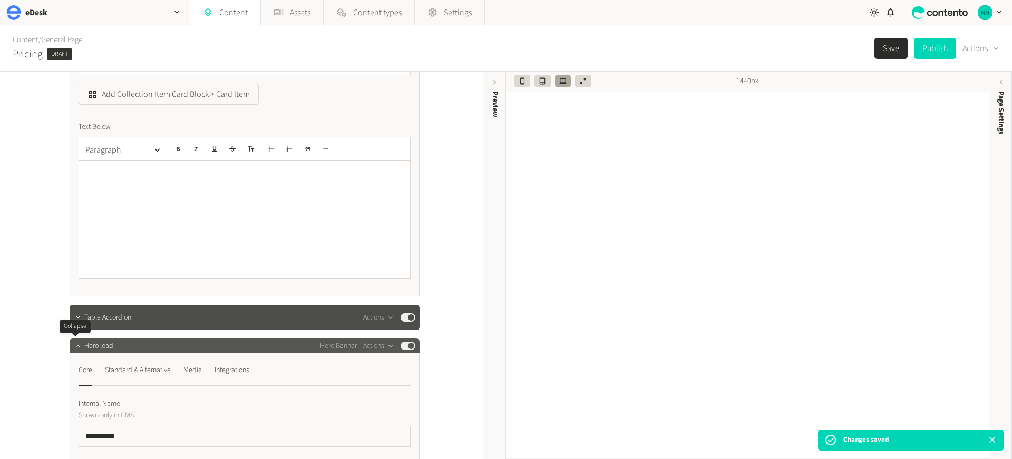
click at [76, 345] on icon "button" at bounding box center [77, 345] width 7 height 7
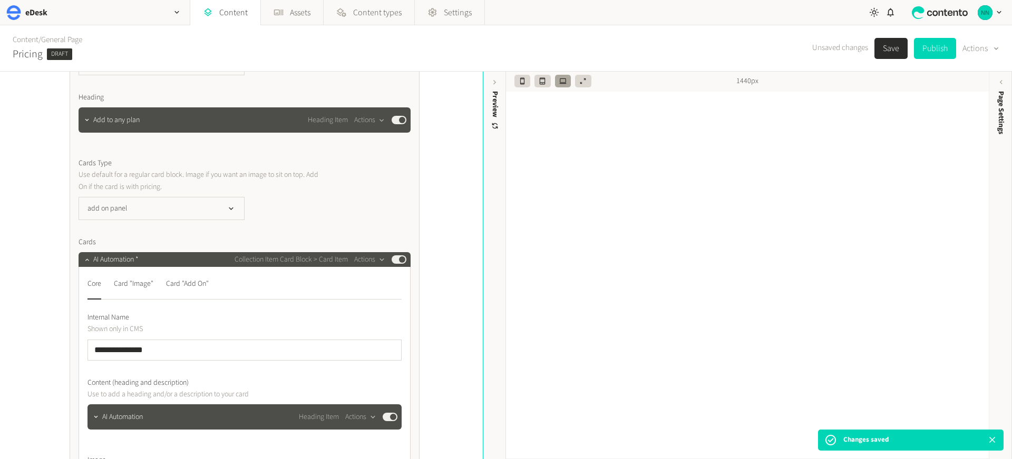
scroll to position [0, 0]
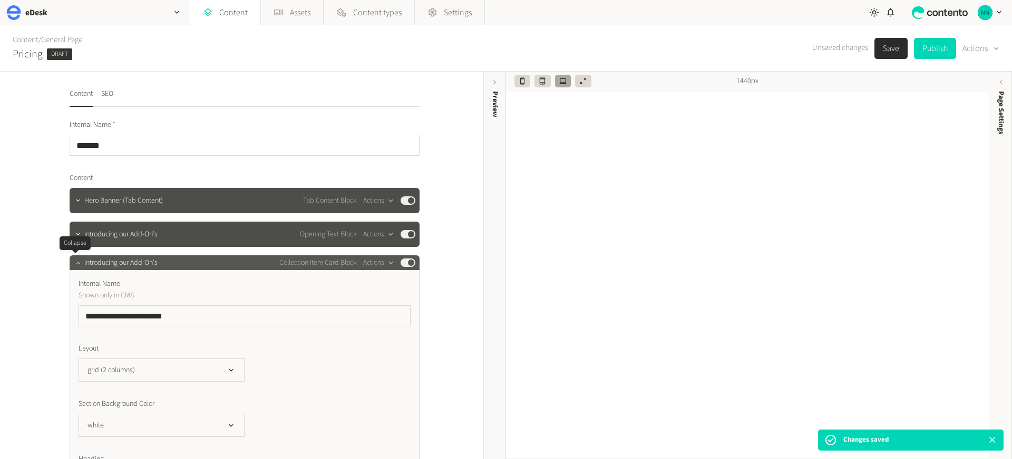
click at [76, 262] on icon "button" at bounding box center [78, 263] width 4 height 2
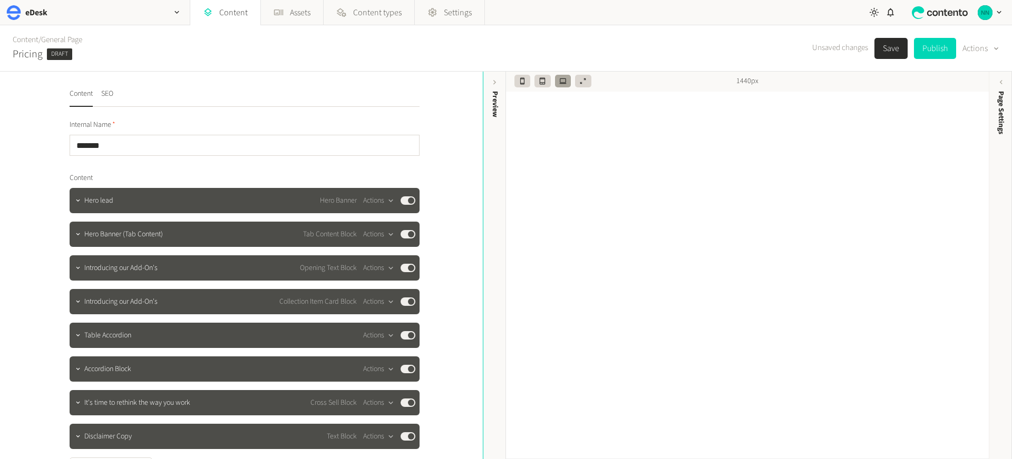
click at [881, 53] on button "Save" at bounding box center [890, 48] width 33 height 21
click at [880, 45] on button "Save" at bounding box center [890, 48] width 33 height 21
click at [405, 269] on button "Published" at bounding box center [407, 268] width 15 height 8
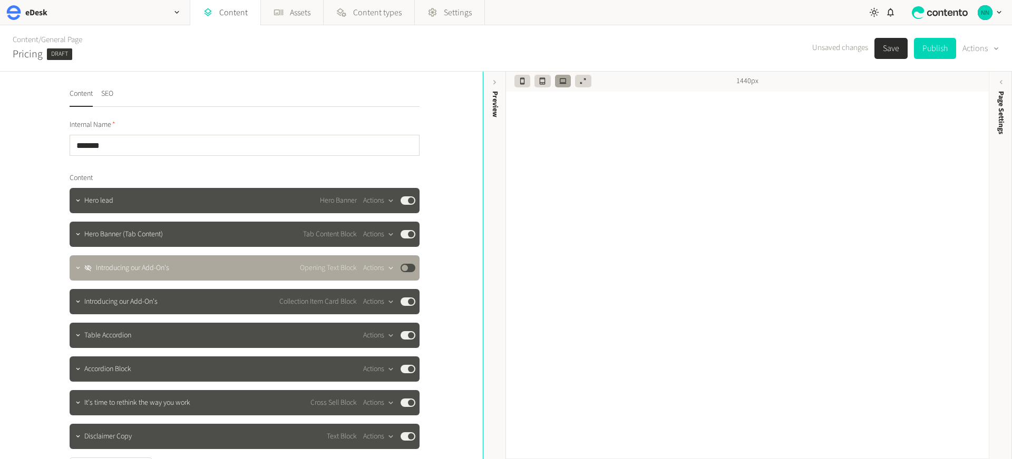
click at [891, 52] on button "Save" at bounding box center [890, 48] width 33 height 21
click at [74, 301] on icon "button" at bounding box center [77, 301] width 7 height 7
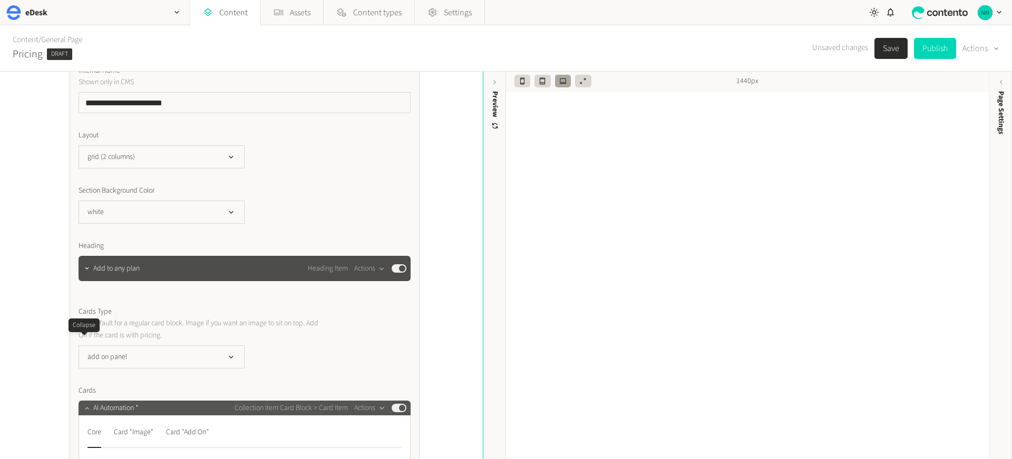
scroll to position [326, 0]
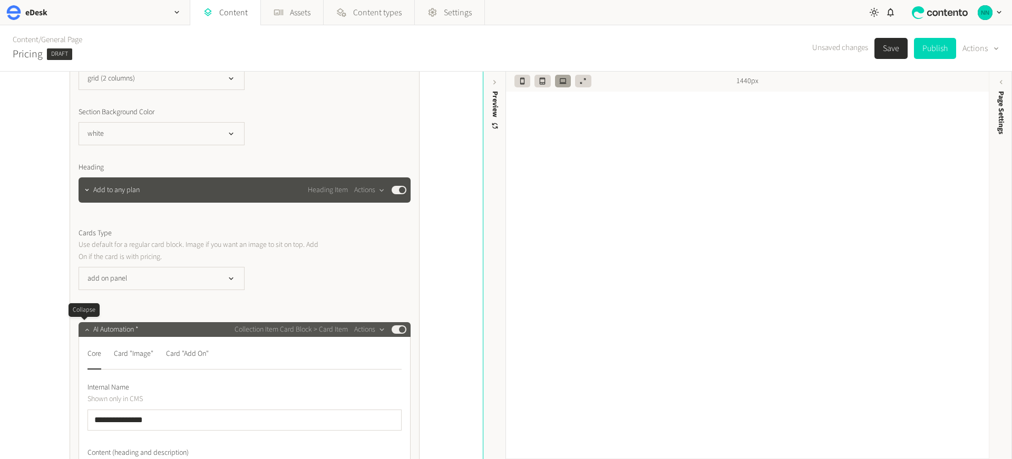
drag, startPoint x: 82, startPoint y: 329, endPoint x: 81, endPoint y: 335, distance: 5.9
click at [83, 329] on icon "button" at bounding box center [86, 329] width 7 height 7
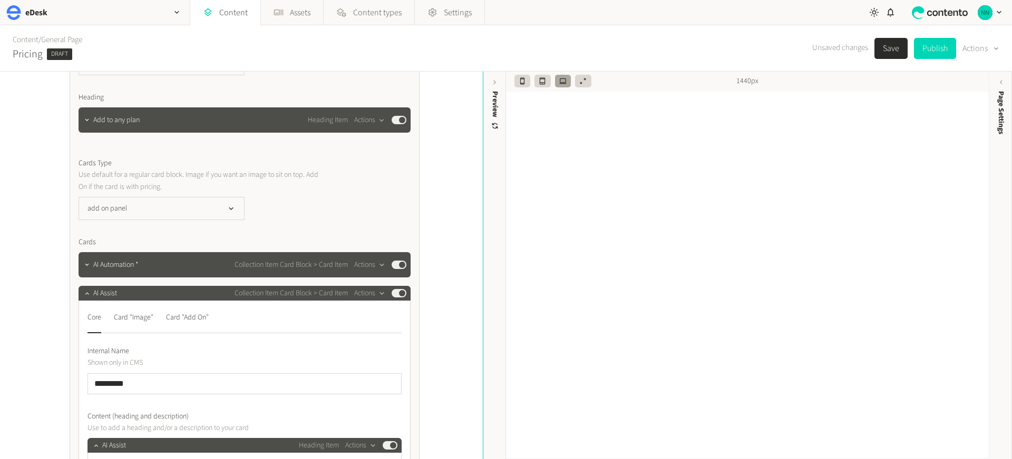
scroll to position [415, 0]
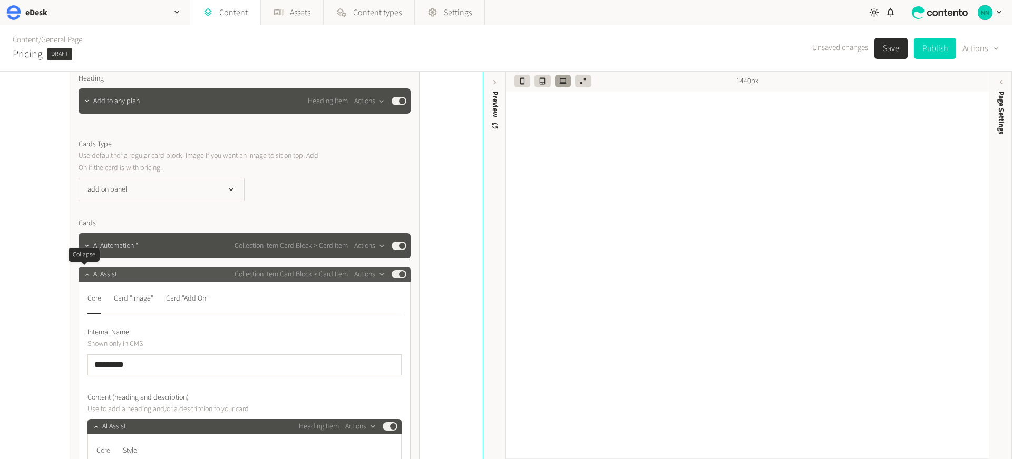
click at [83, 274] on icon "button" at bounding box center [86, 274] width 7 height 7
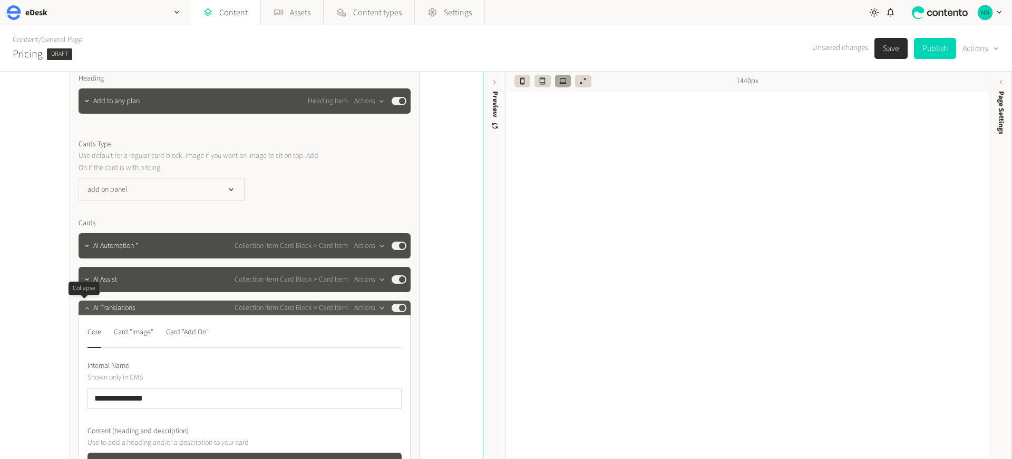
click at [84, 308] on icon "button" at bounding box center [86, 308] width 7 height 7
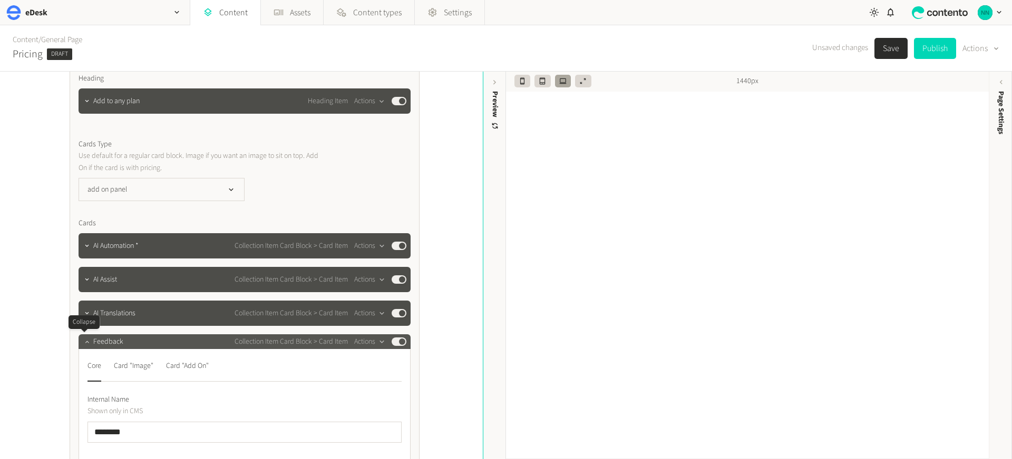
click at [83, 340] on icon "button" at bounding box center [86, 341] width 7 height 7
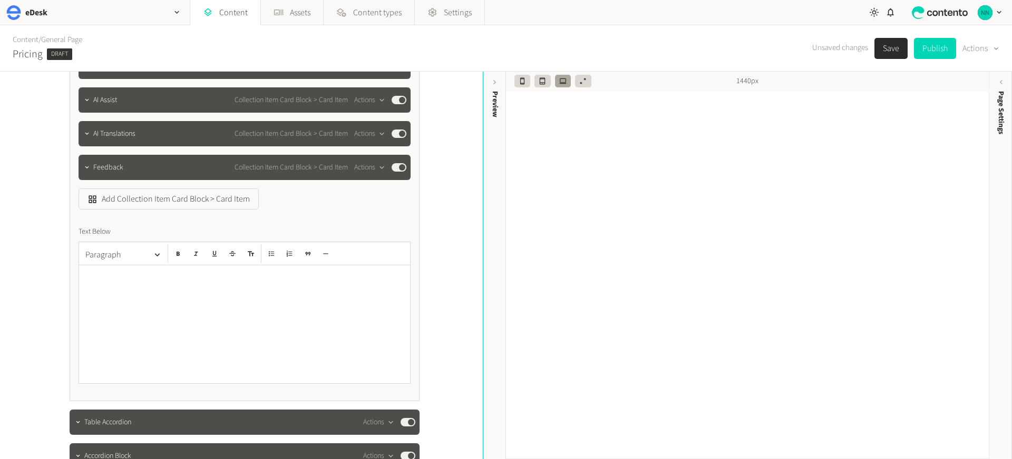
scroll to position [595, 0]
click at [99, 320] on div at bounding box center [244, 324] width 331 height 118
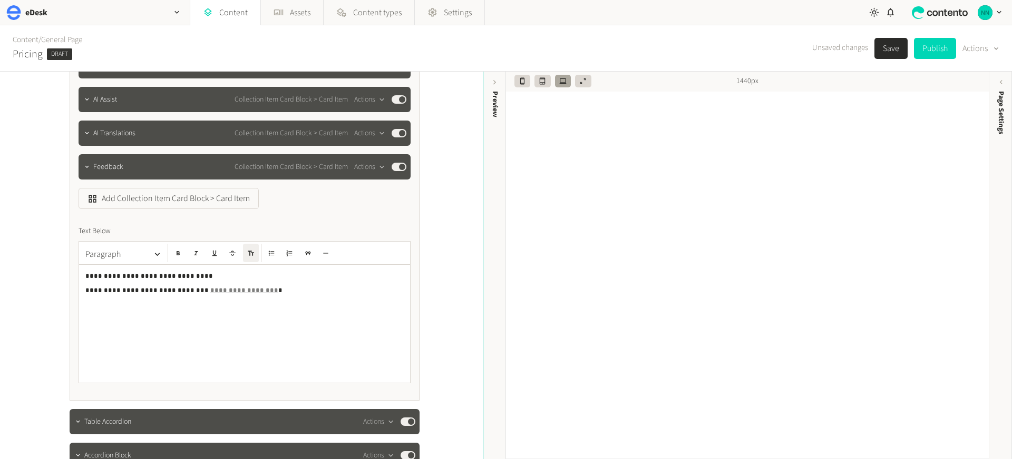
click at [37, 299] on div "**********" at bounding box center [241, 266] width 483 height 388
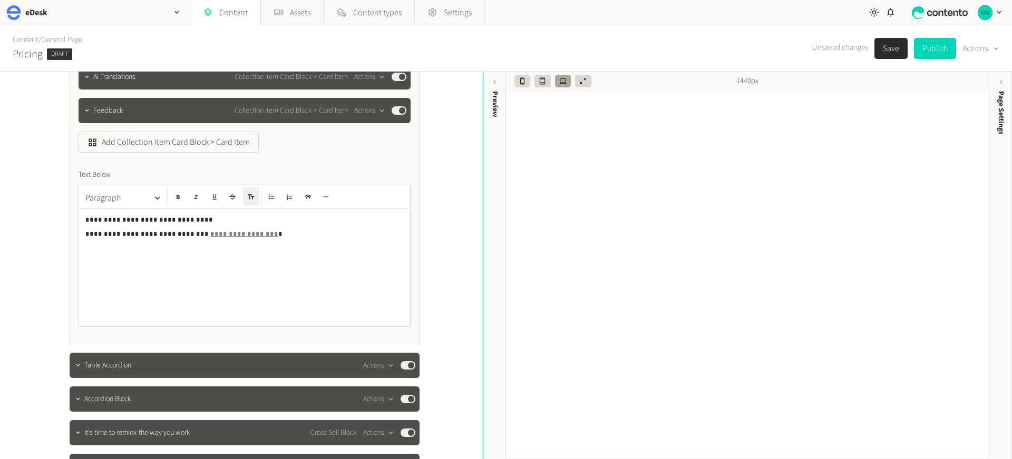
scroll to position [672, 0]
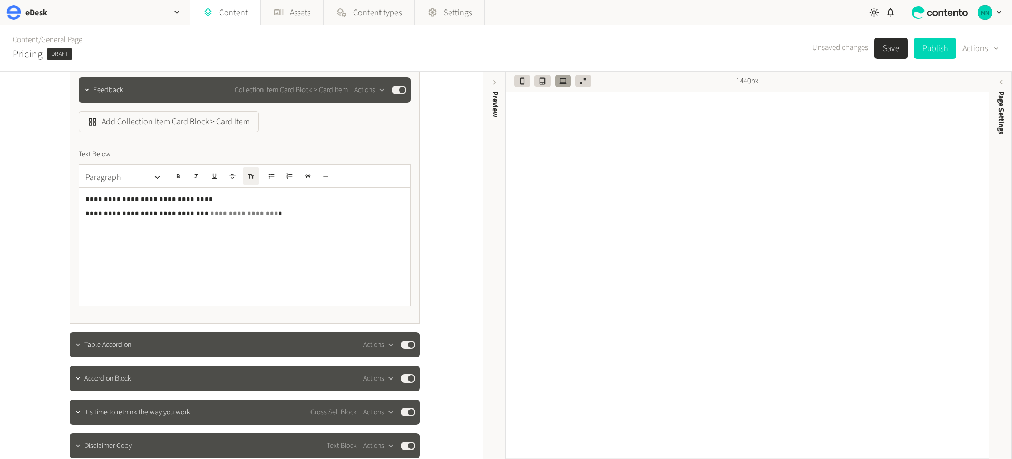
click at [880, 50] on button "Save" at bounding box center [890, 48] width 33 height 21
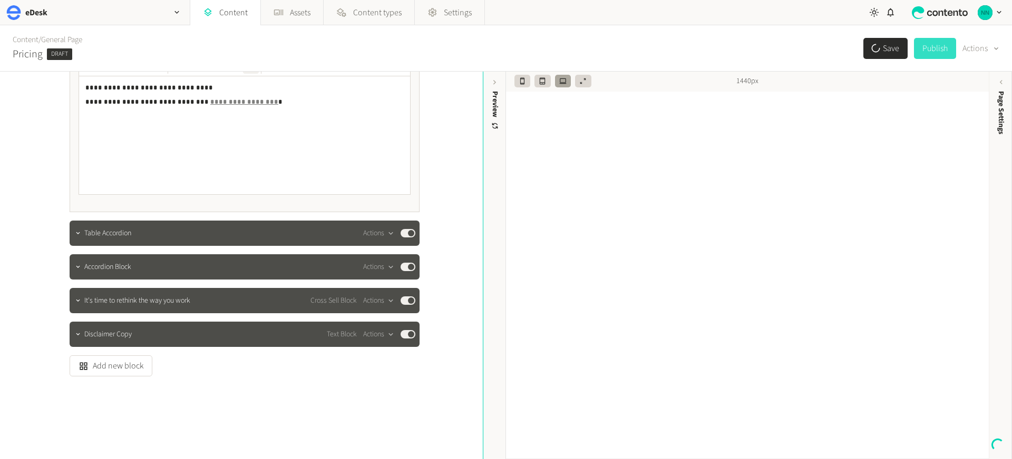
scroll to position [785, 0]
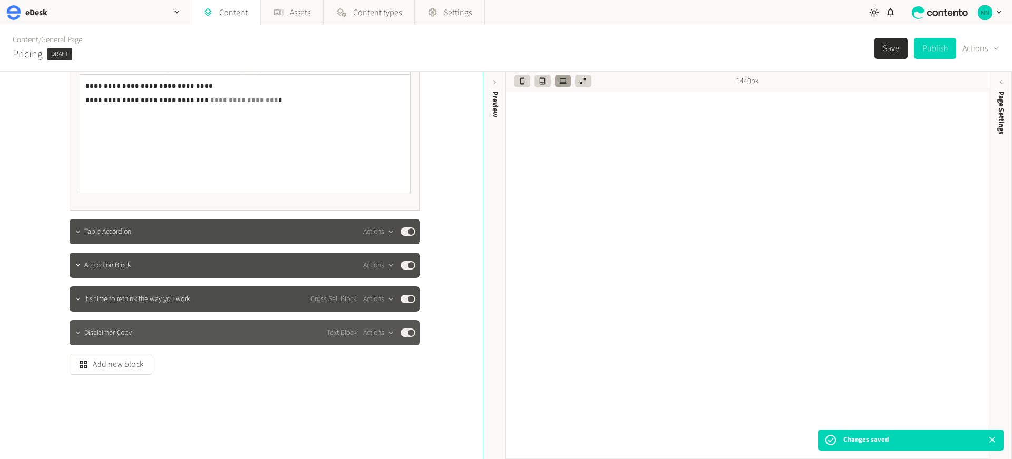
click at [407, 333] on button "Published" at bounding box center [407, 333] width 15 height 8
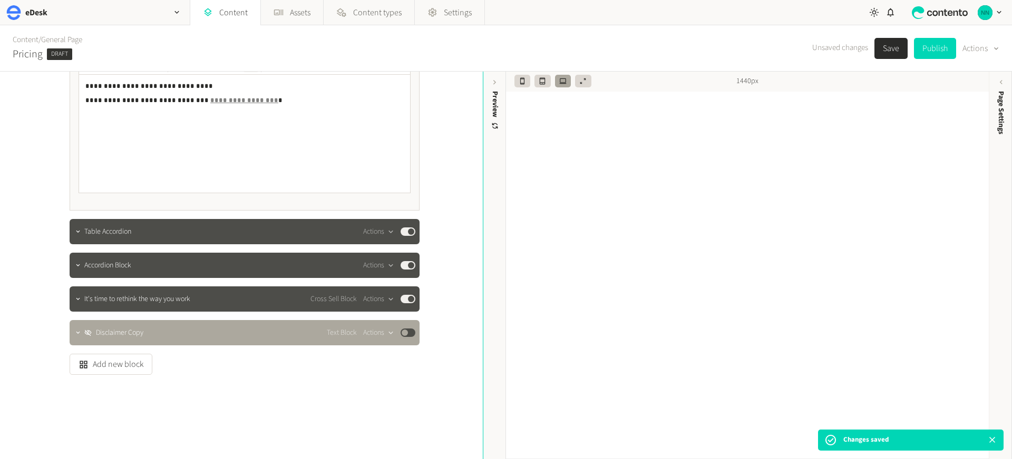
click at [879, 50] on button "Save" at bounding box center [890, 48] width 33 height 21
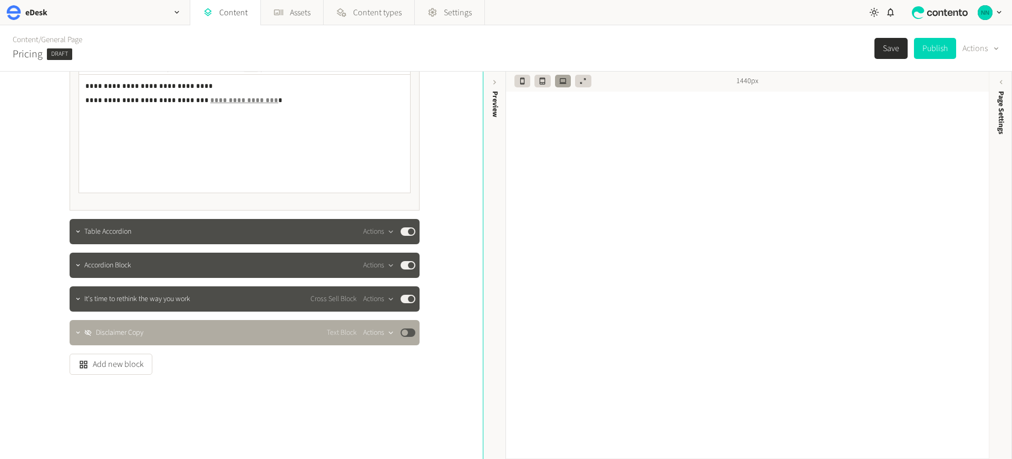
click at [384, 332] on div "button" at bounding box center [390, 332] width 13 height 9
click at [378, 412] on button "Delete" at bounding box center [394, 414] width 70 height 19
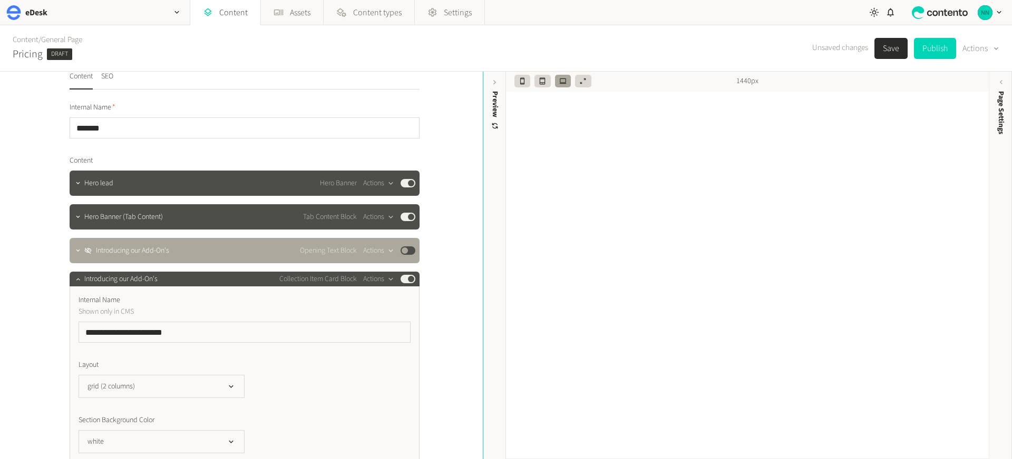
scroll to position [0, 0]
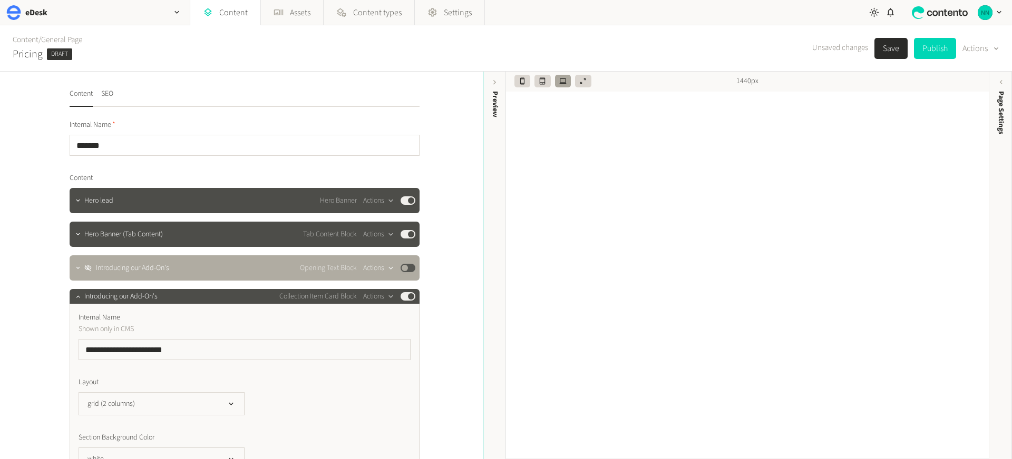
click at [380, 268] on button "Actions" at bounding box center [378, 268] width 31 height 13
click at [377, 345] on button "Delete" at bounding box center [394, 349] width 70 height 19
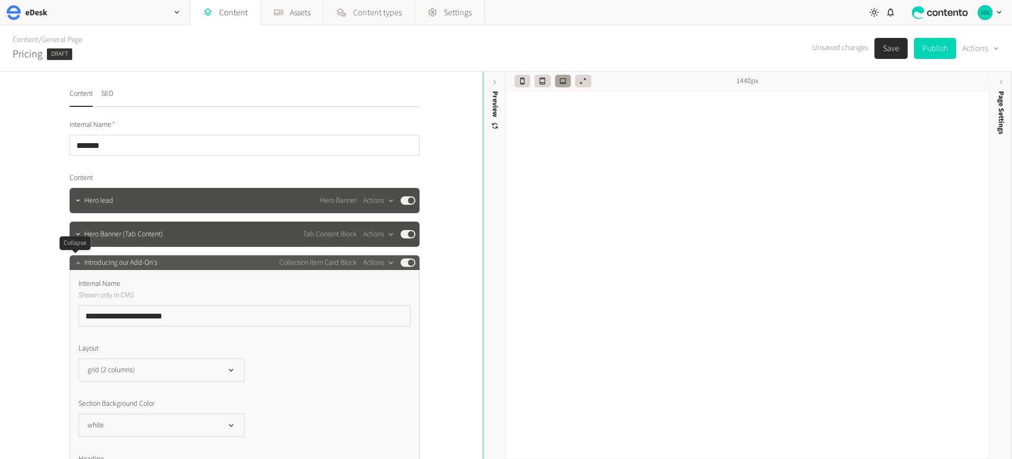
click at [74, 266] on icon "button" at bounding box center [77, 262] width 7 height 7
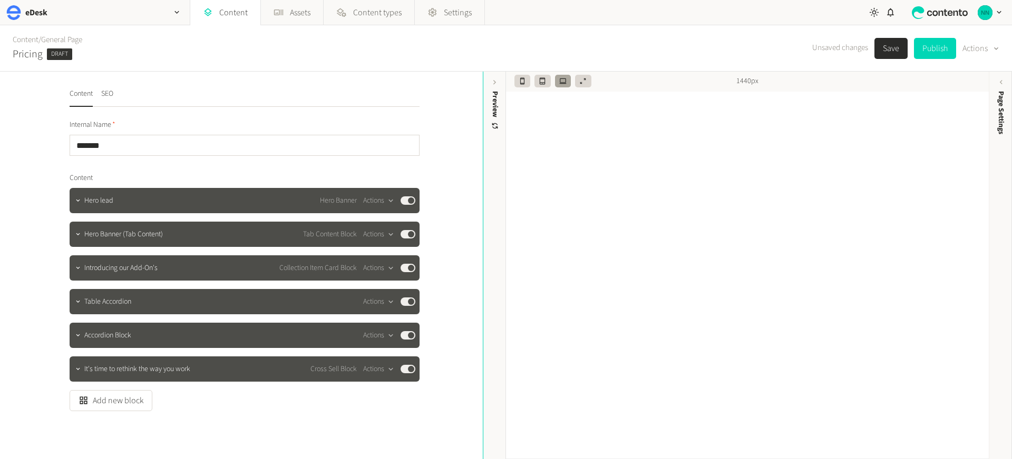
click at [448, 218] on div "Content SEO Internal Name ******* Content Hero lead Hero Banner Actions Publish…" at bounding box center [241, 266] width 483 height 388
click at [891, 51] on button "Save" at bounding box center [890, 48] width 33 height 21
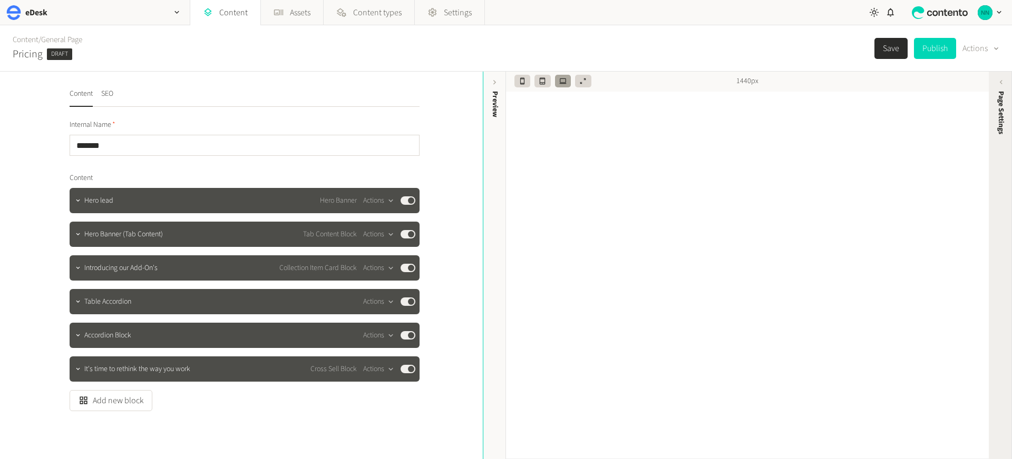
click at [1002, 89] on div "Page Settings" at bounding box center [1000, 173] width 23 height 190
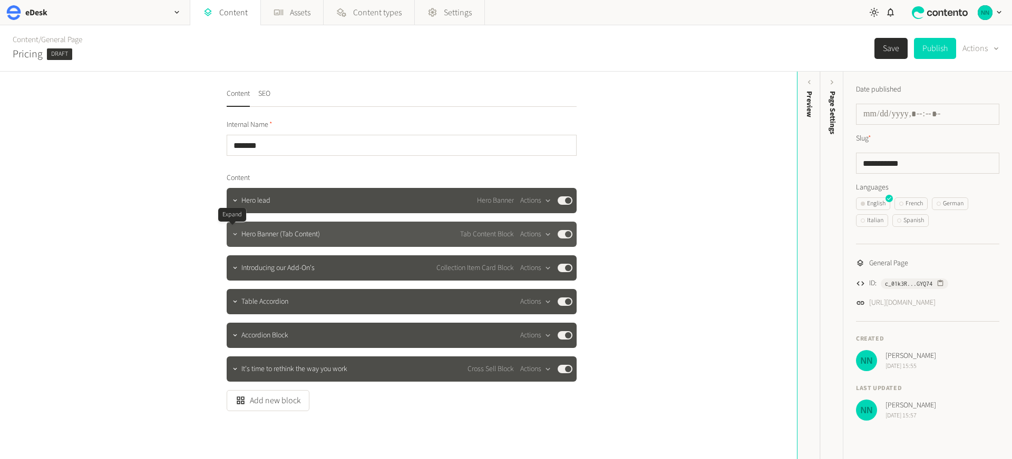
click at [234, 233] on icon "button" at bounding box center [234, 234] width 7 height 7
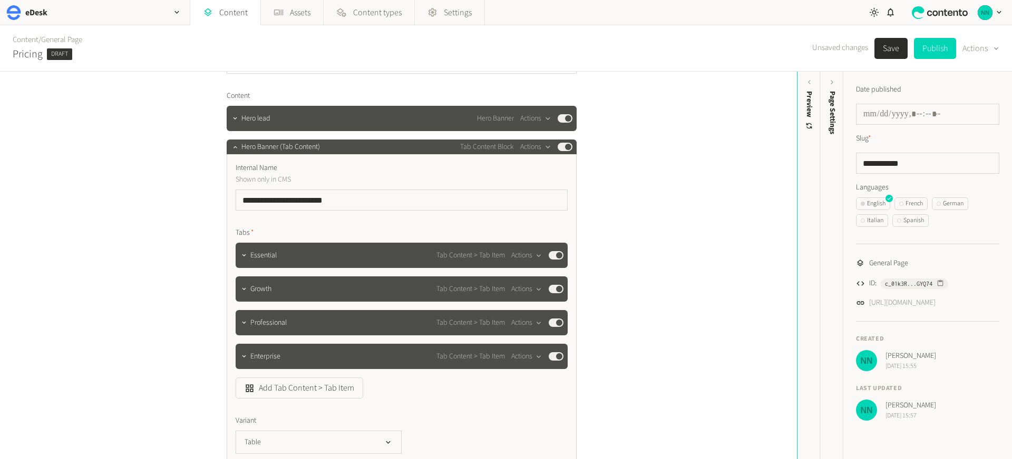
scroll to position [132, 0]
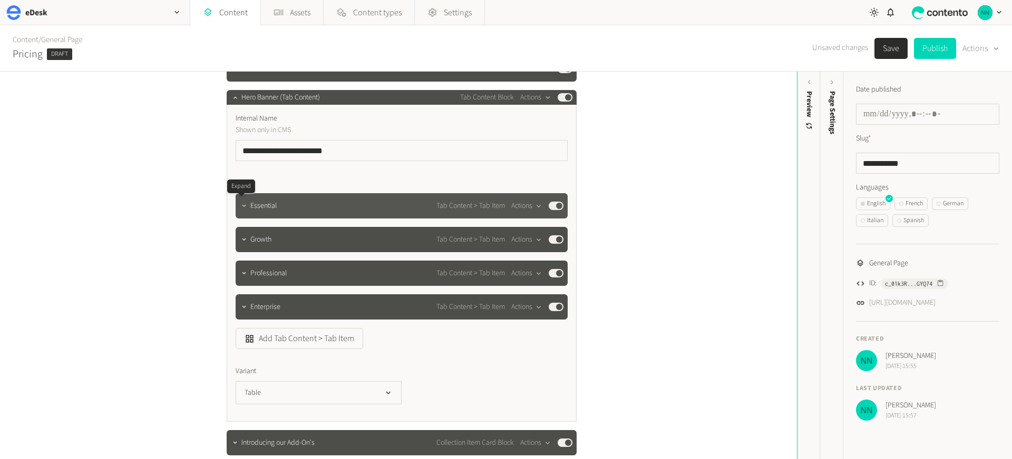
click at [240, 209] on icon "button" at bounding box center [243, 205] width 7 height 7
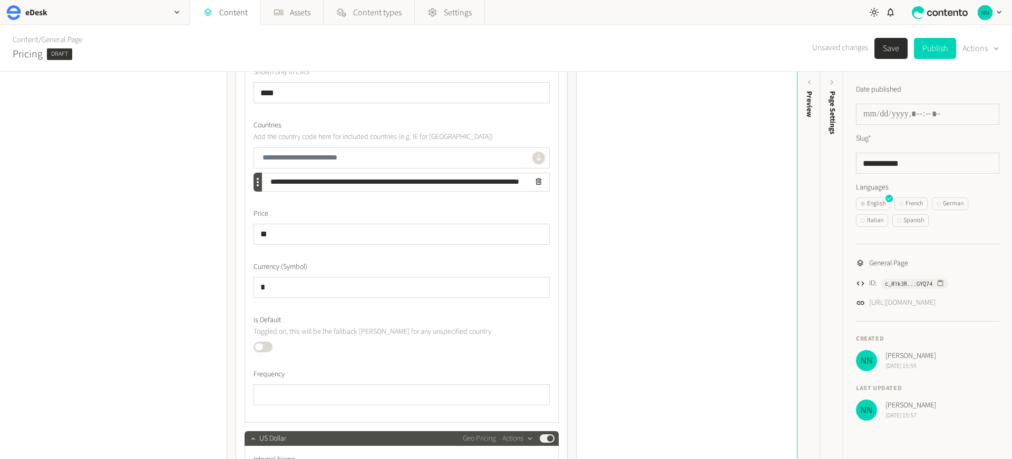
scroll to position [0, 0]
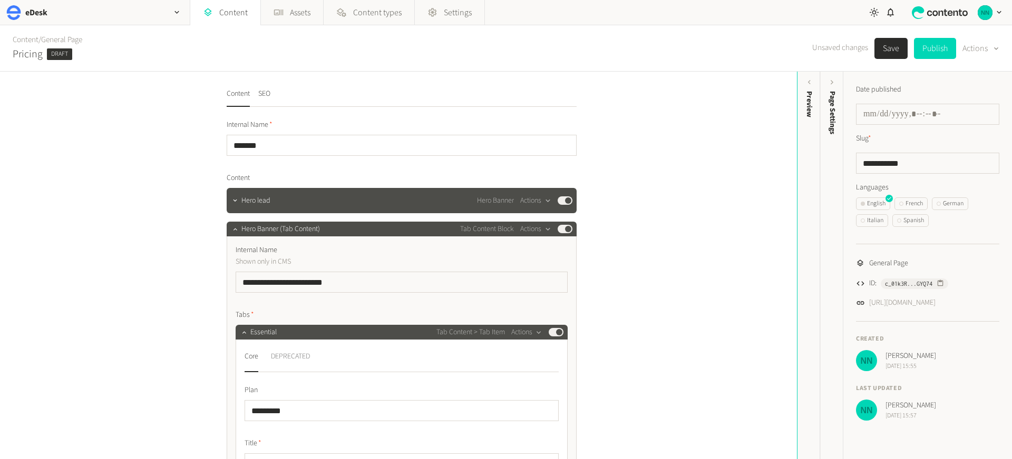
click at [287, 352] on div "DEPRECATED" at bounding box center [290, 356] width 39 height 17
click at [252, 356] on div "Core" at bounding box center [251, 356] width 14 height 17
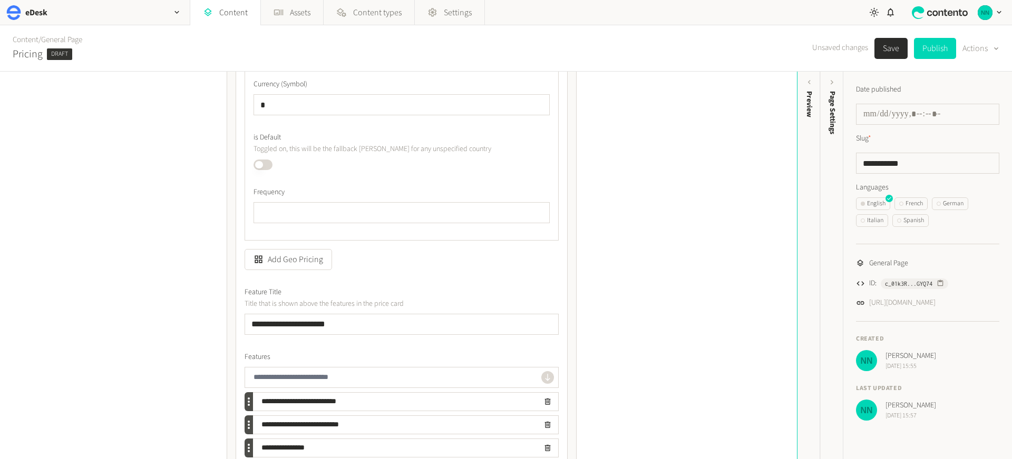
scroll to position [2746, 0]
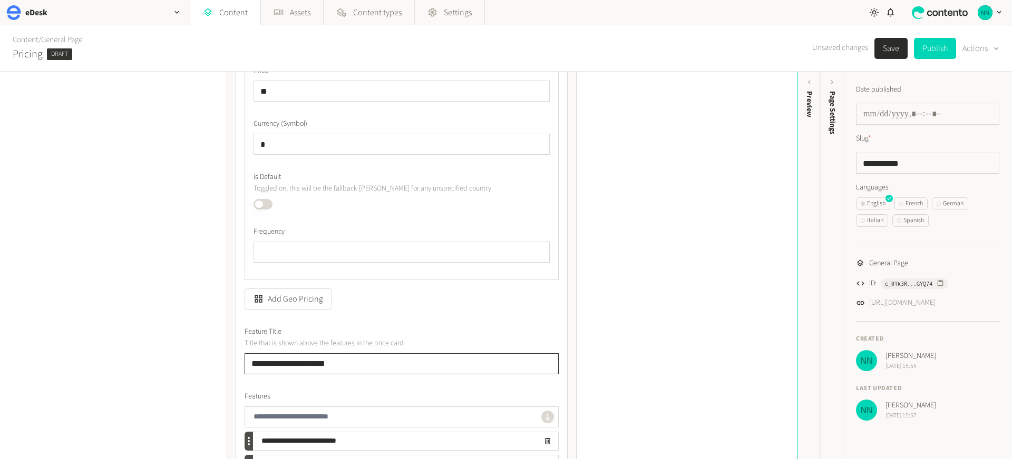
click at [305, 366] on input "**********" at bounding box center [401, 364] width 314 height 21
click at [302, 366] on input "**********" at bounding box center [401, 364] width 314 height 21
click at [300, 366] on input "**********" at bounding box center [401, 364] width 314 height 21
click at [305, 364] on input "**********" at bounding box center [401, 364] width 314 height 21
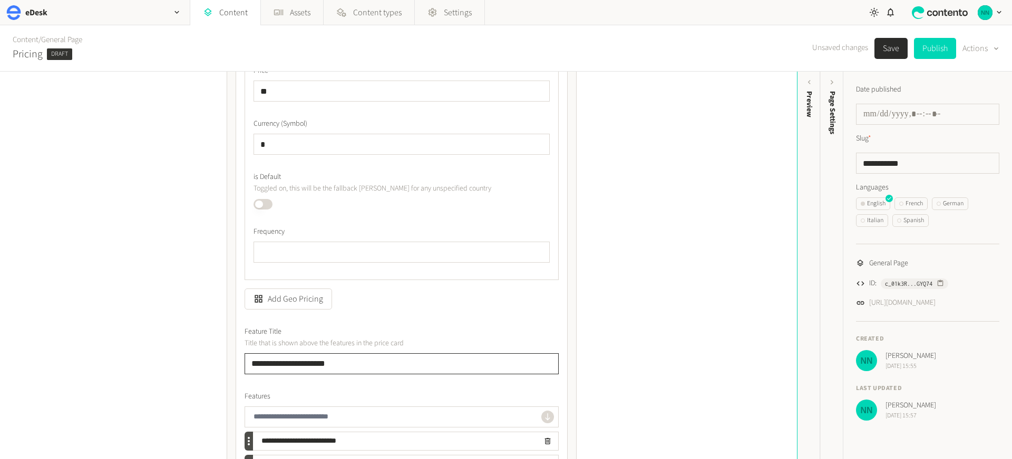
click at [304, 364] on input "**********" at bounding box center [401, 364] width 314 height 21
type input "********"
click at [887, 48] on button "Save" at bounding box center [890, 48] width 33 height 21
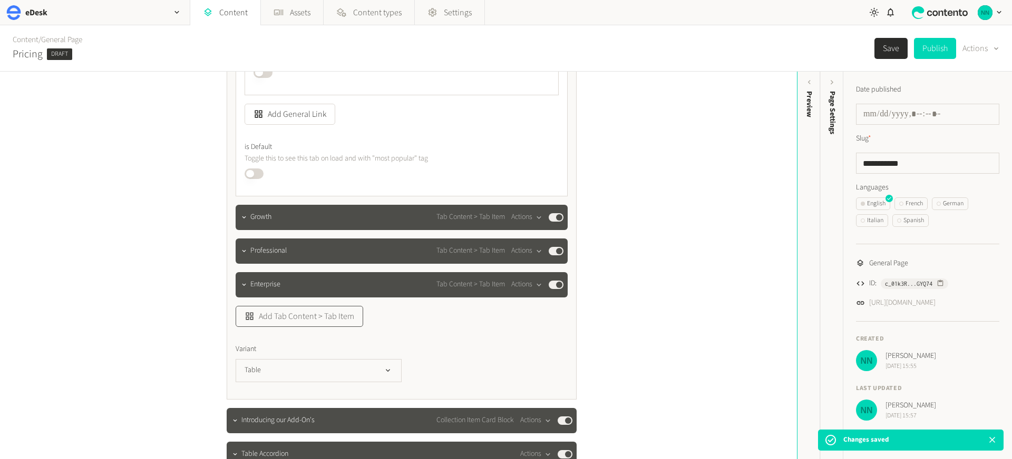
scroll to position [3813, 0]
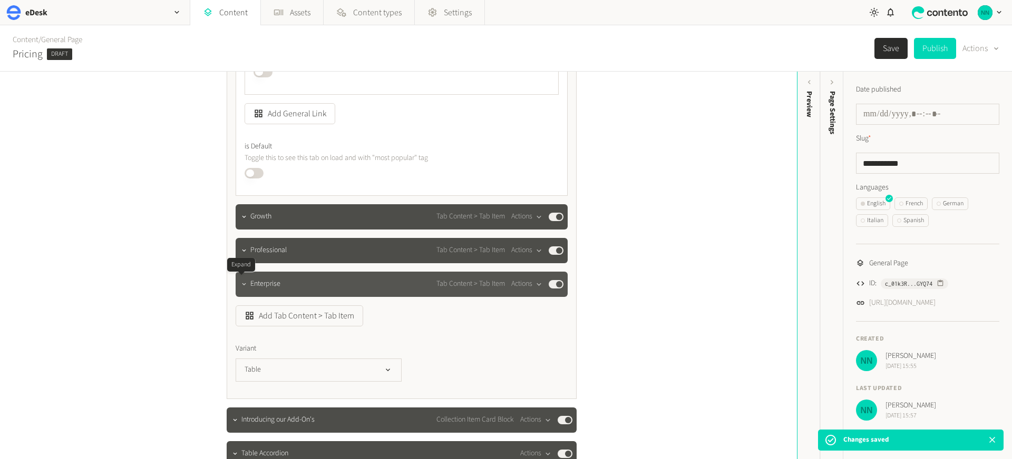
click at [245, 284] on button "button" at bounding box center [244, 283] width 13 height 13
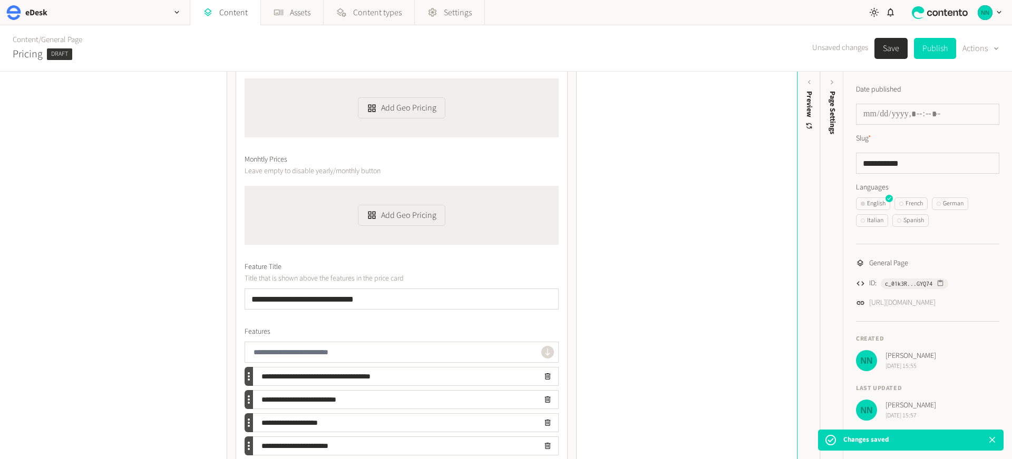
scroll to position [4284, 0]
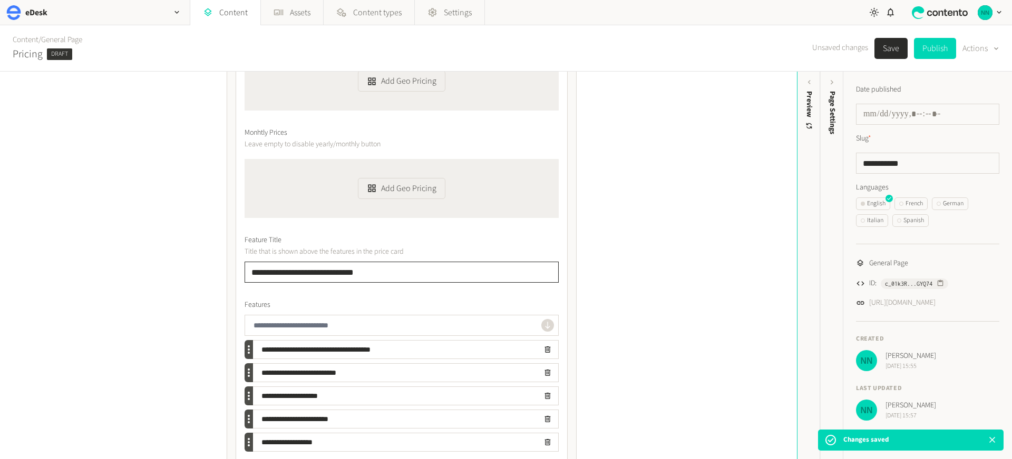
click at [252, 273] on input "**********" at bounding box center [401, 272] width 314 height 21
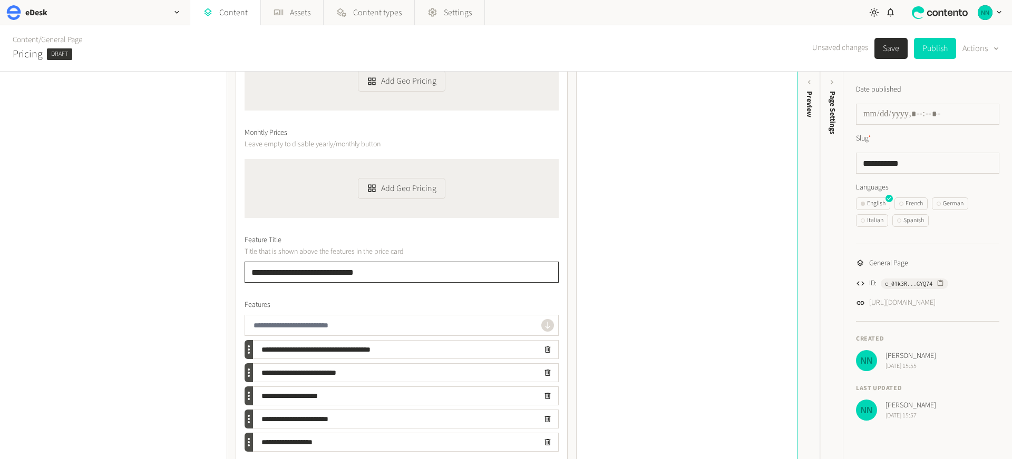
type input "**********"
click at [882, 47] on button "Save" at bounding box center [890, 48] width 33 height 21
click at [811, 93] on div "Preview" at bounding box center [809, 104] width 11 height 26
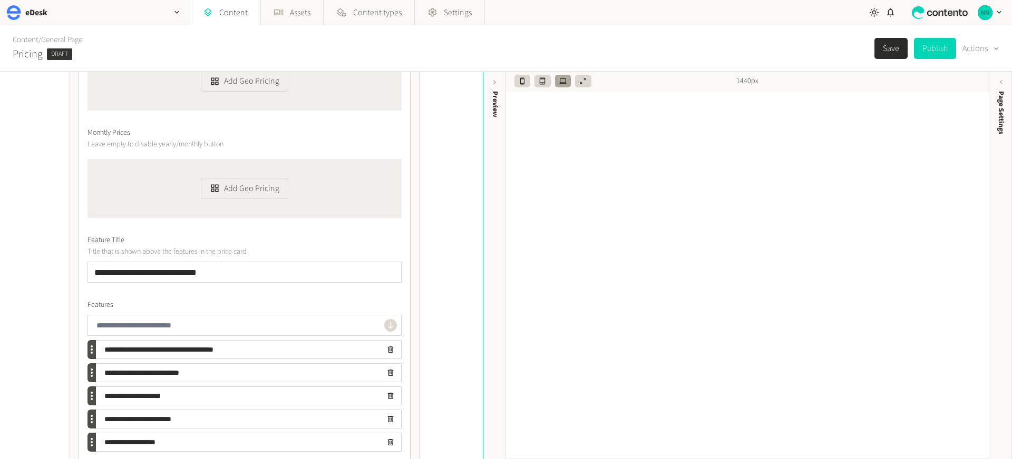
click at [732, 45] on div "Content / General Page Pricing Draft Save Publish Actions" at bounding box center [506, 48] width 1012 height 46
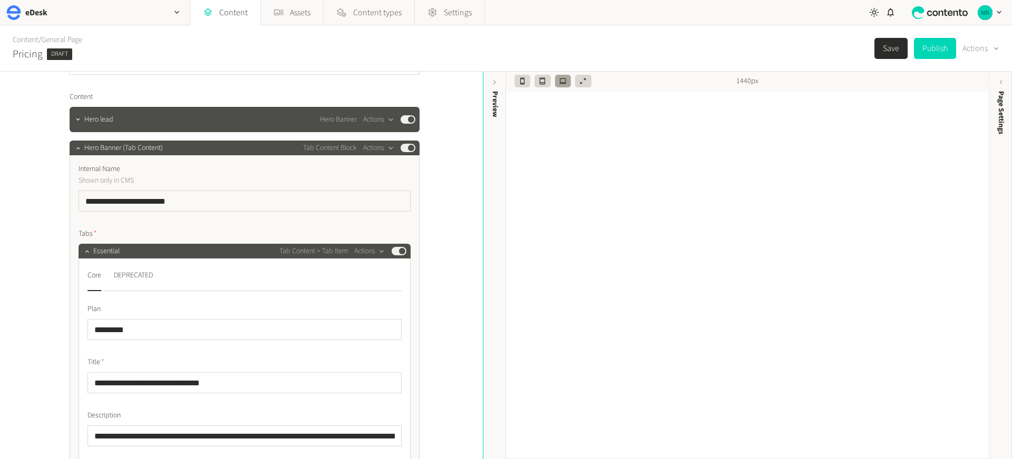
scroll to position [0, 0]
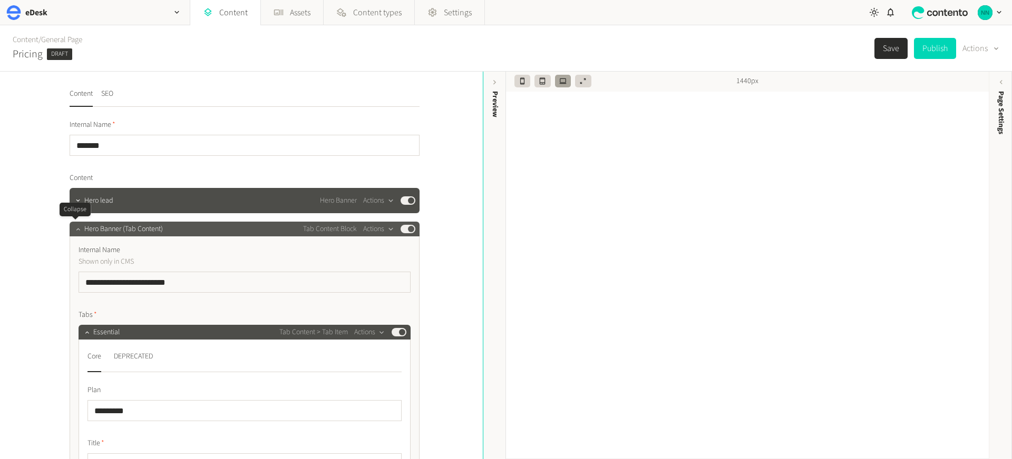
click at [76, 230] on icon "button" at bounding box center [78, 229] width 4 height 2
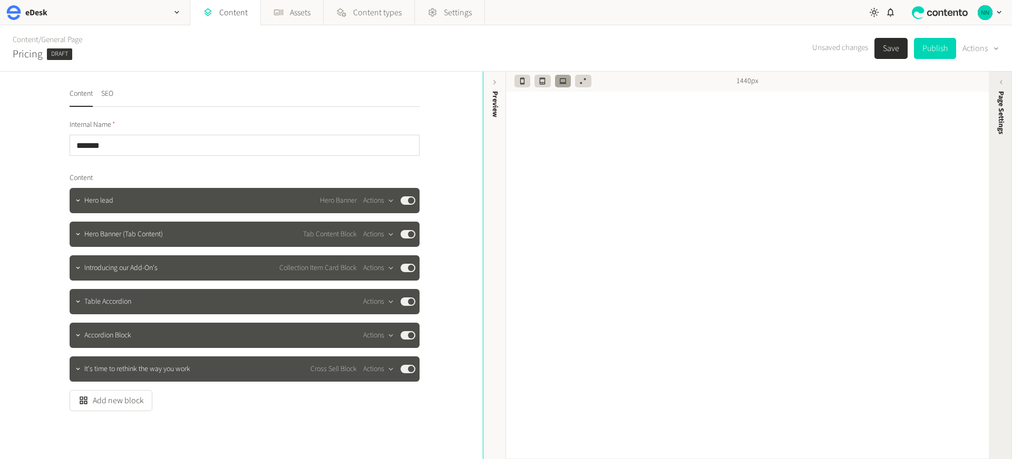
click at [1005, 100] on span "Page Settings" at bounding box center [1000, 112] width 11 height 43
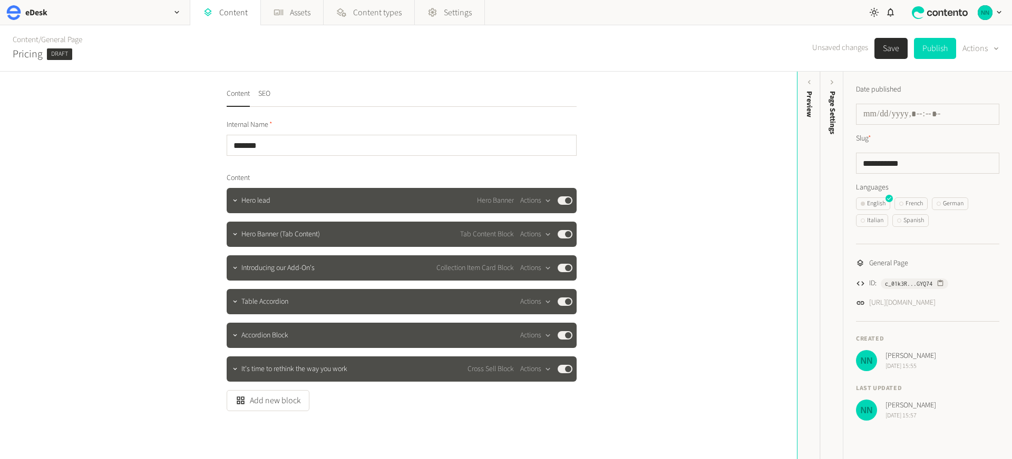
click at [27, 54] on h2 "Pricing" at bounding box center [28, 54] width 30 height 16
click at [276, 144] on input "*******" at bounding box center [402, 145] width 350 height 21
type input "**********"
click at [884, 48] on button "Save" at bounding box center [890, 48] width 33 height 21
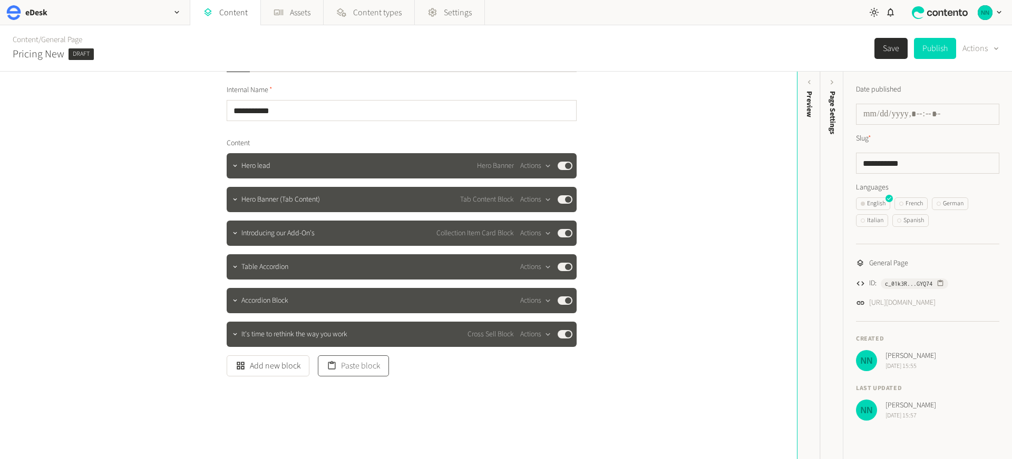
scroll to position [36, 0]
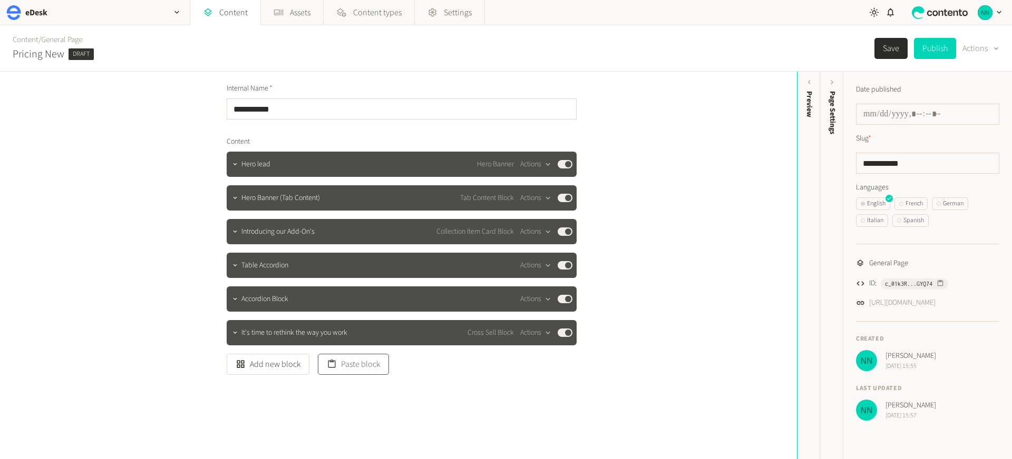
click at [369, 367] on button "Paste block" at bounding box center [353, 364] width 71 height 21
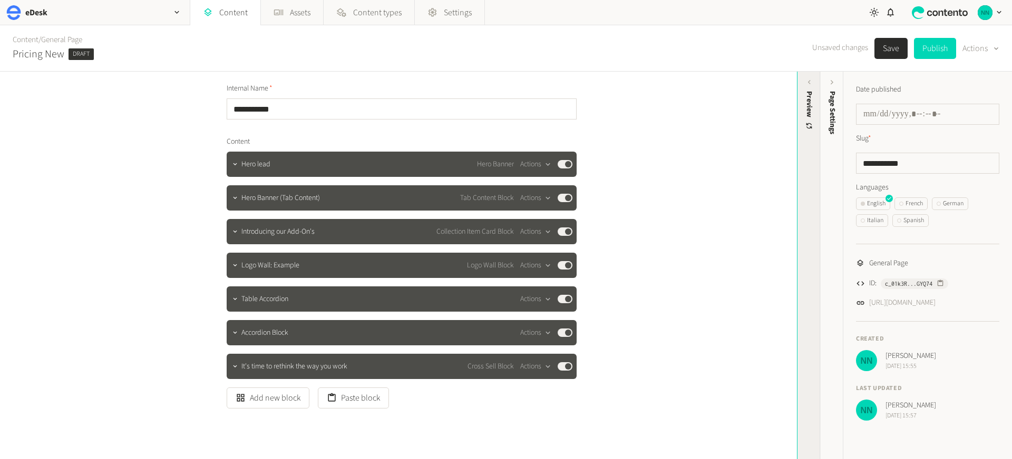
click at [810, 111] on div "Preview" at bounding box center [809, 111] width 11 height 40
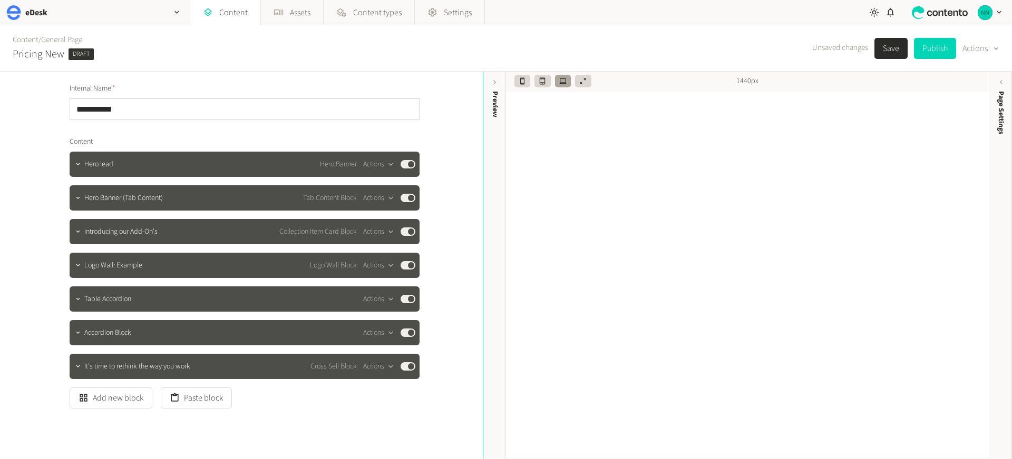
click at [889, 49] on button "Save" at bounding box center [890, 48] width 33 height 21
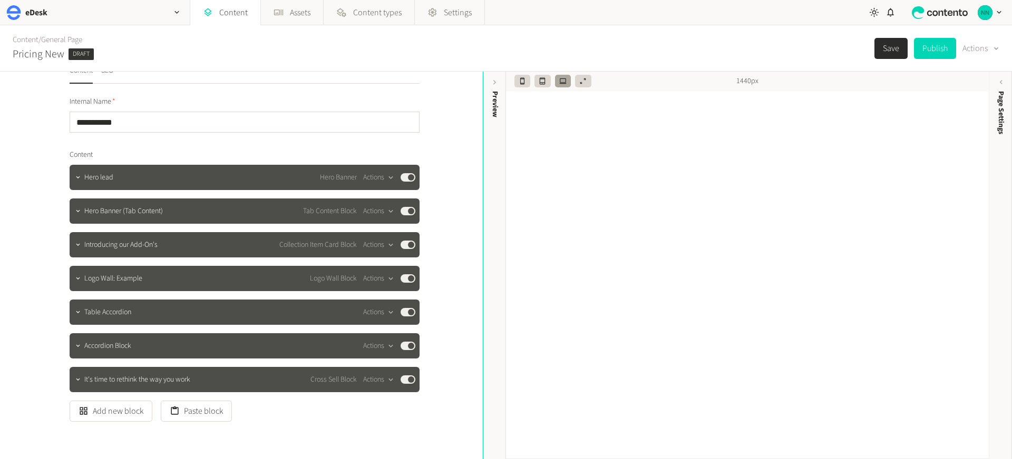
scroll to position [0, 0]
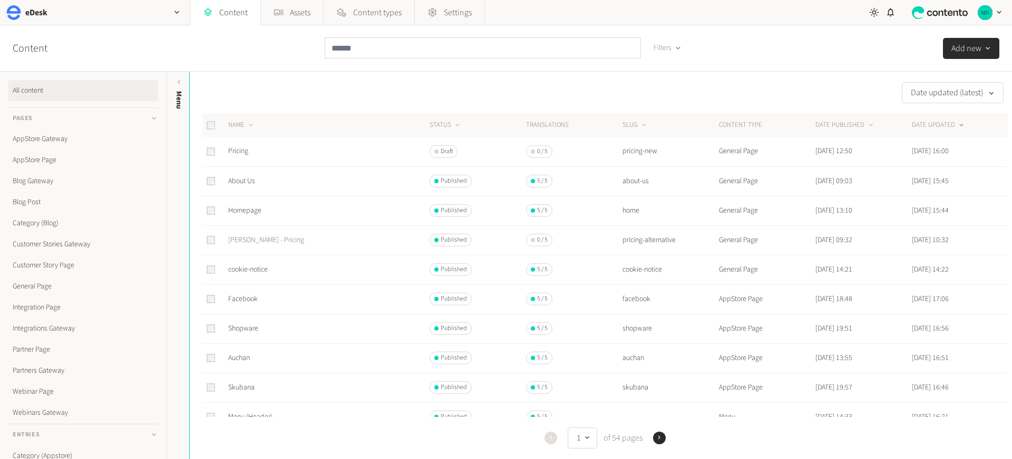
click at [251, 241] on link "[PERSON_NAME] - Pricing" at bounding box center [266, 240] width 76 height 11
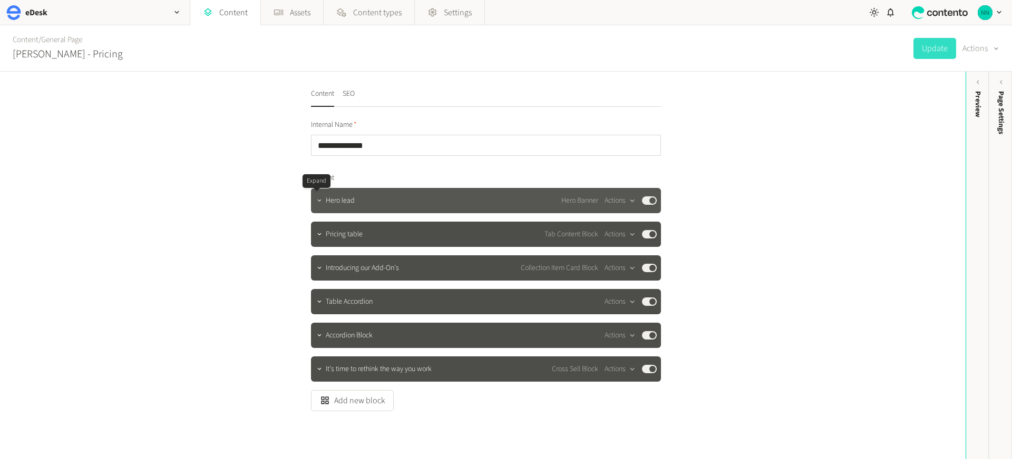
click at [316, 202] on icon "button" at bounding box center [319, 200] width 7 height 7
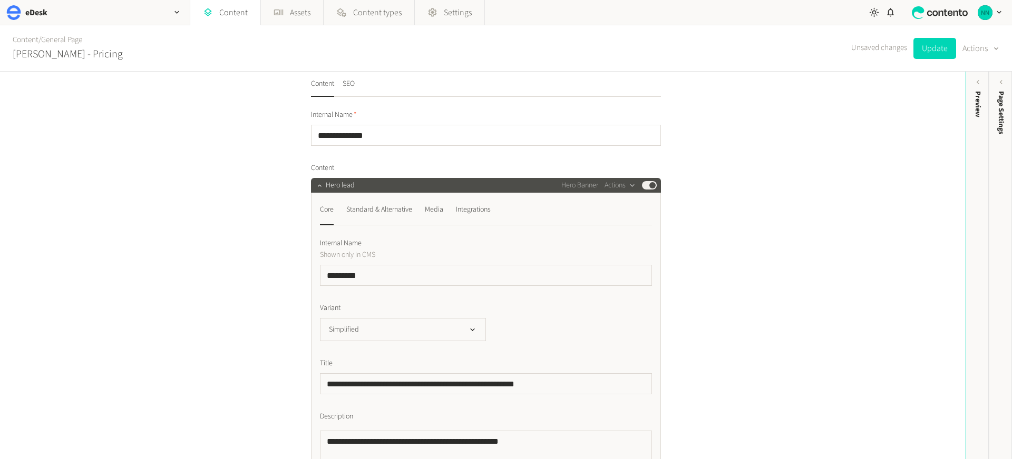
scroll to position [19, 0]
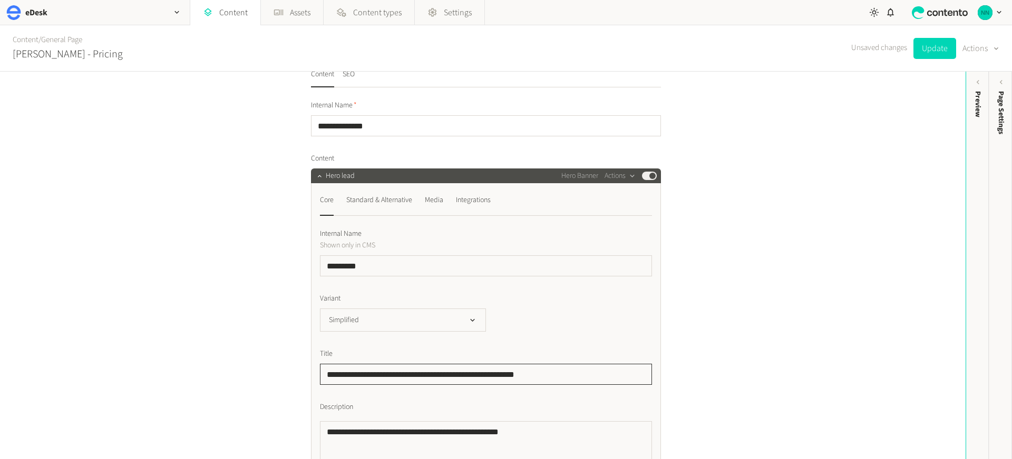
click at [391, 376] on input "**********" at bounding box center [486, 374] width 332 height 21
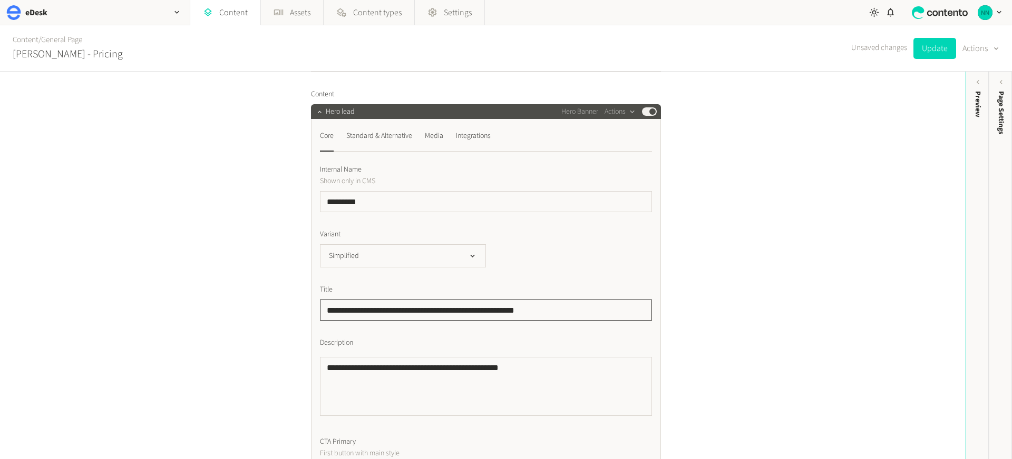
scroll to position [113, 0]
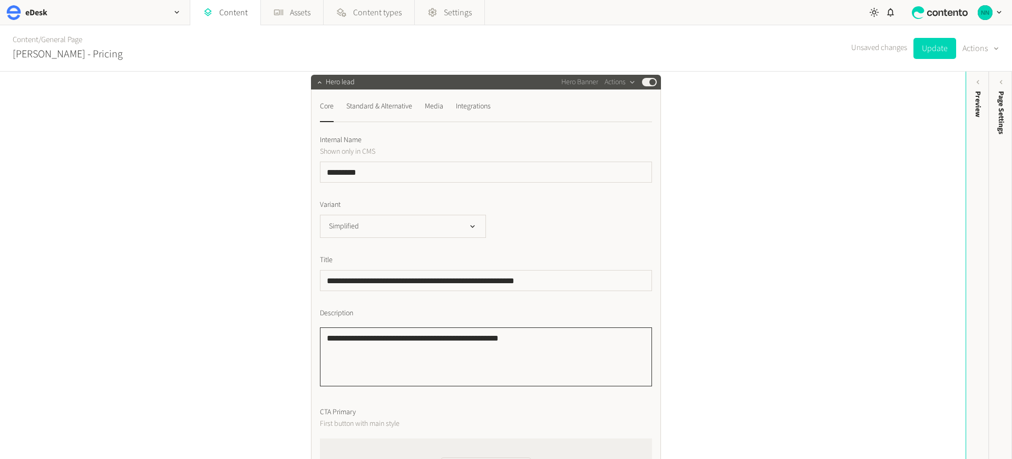
click at [395, 340] on textarea "**********" at bounding box center [486, 357] width 332 height 59
click at [396, 339] on textarea "**********" at bounding box center [486, 357] width 332 height 59
click at [395, 279] on input "**********" at bounding box center [486, 280] width 332 height 21
click at [395, 280] on input "**********" at bounding box center [486, 280] width 332 height 21
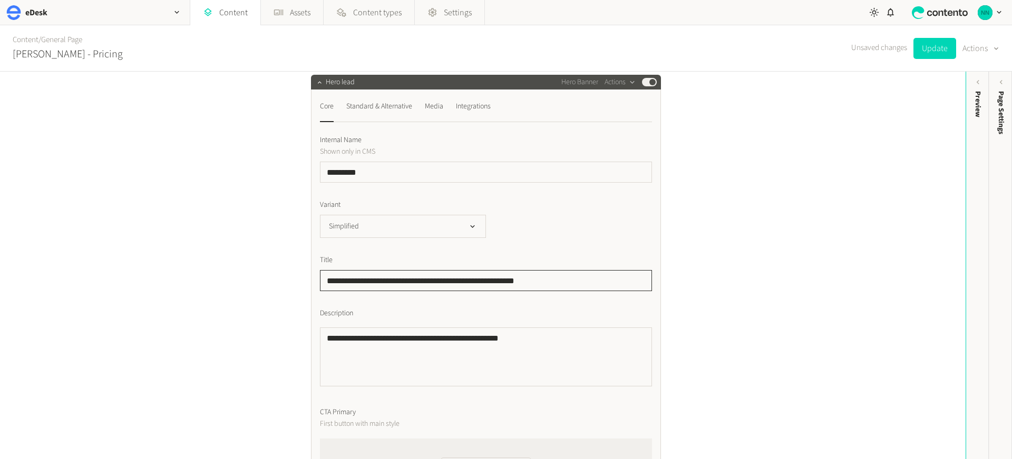
click at [395, 280] on input "**********" at bounding box center [486, 280] width 332 height 21
click at [377, 336] on textarea "**********" at bounding box center [486, 357] width 332 height 59
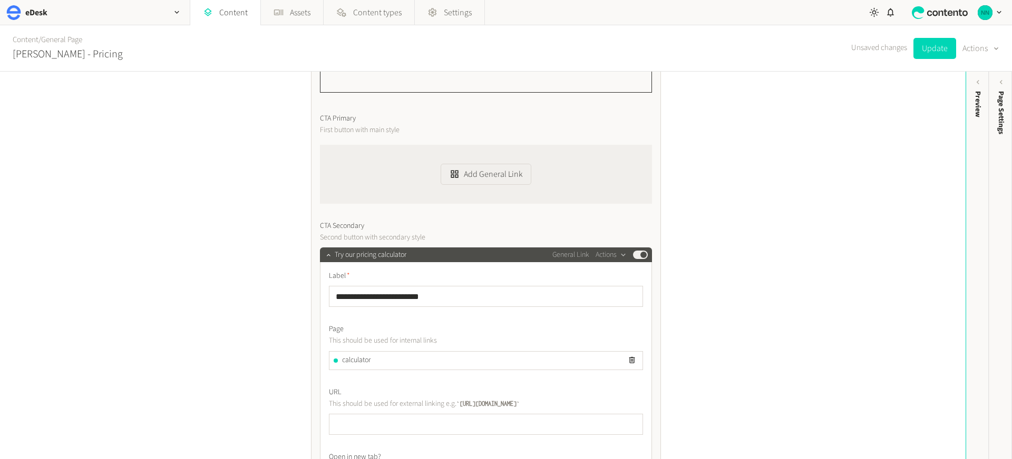
scroll to position [409, 0]
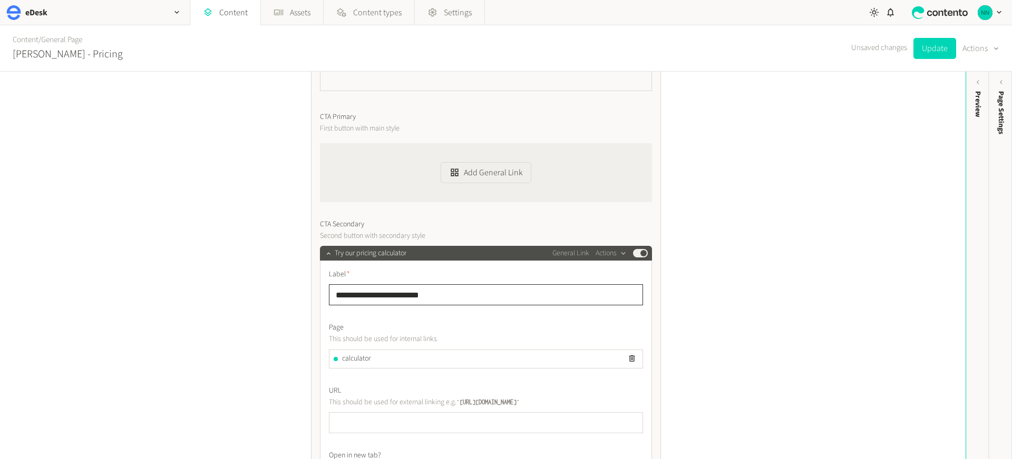
click at [397, 296] on input "**********" at bounding box center [486, 295] width 314 height 21
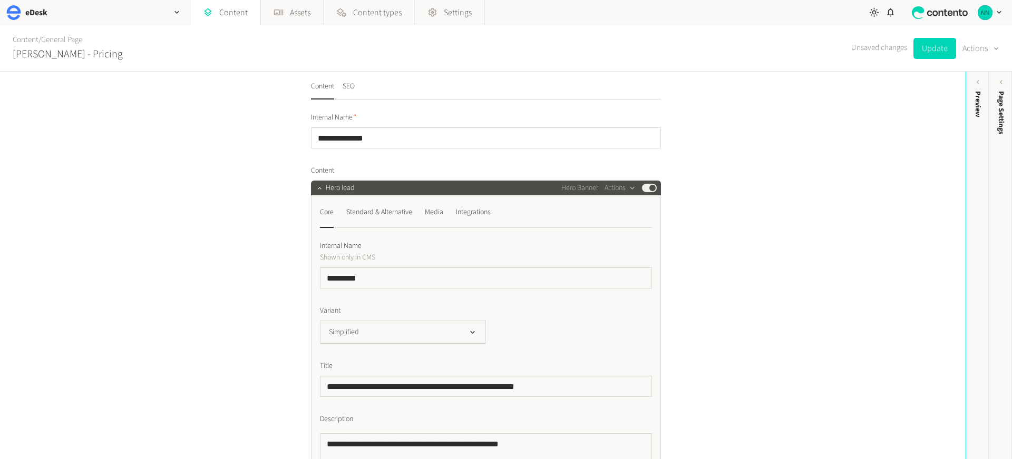
scroll to position [0, 0]
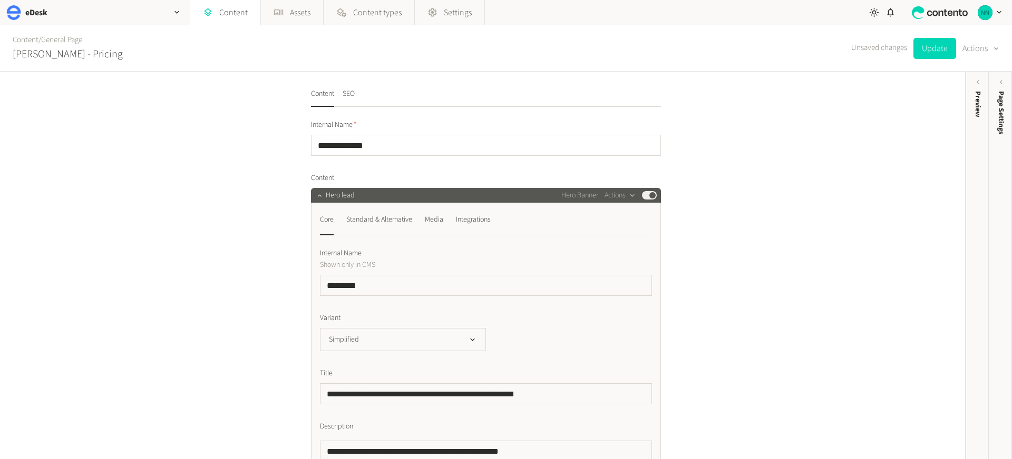
click at [326, 195] on span "Hero lead" at bounding box center [340, 195] width 29 height 11
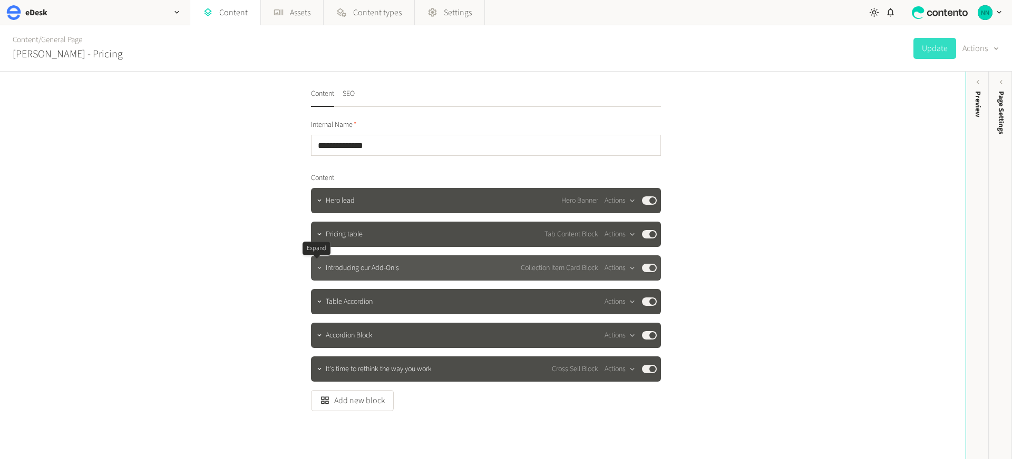
click at [316, 268] on icon "button" at bounding box center [319, 267] width 7 height 7
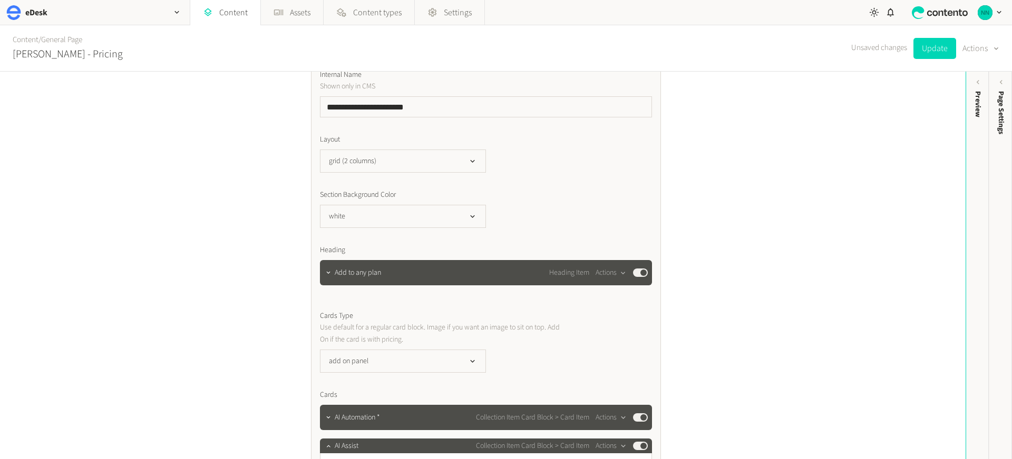
scroll to position [418, 0]
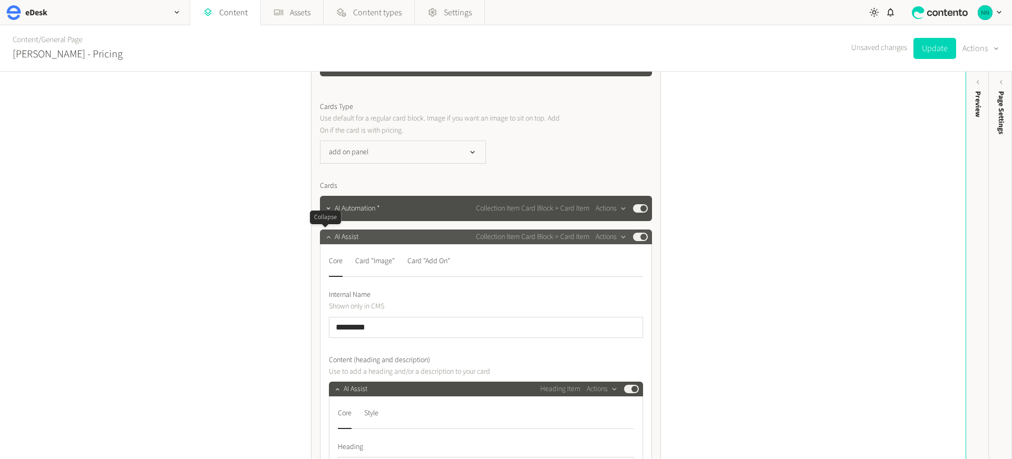
click at [325, 240] on icon "button" at bounding box center [328, 236] width 7 height 7
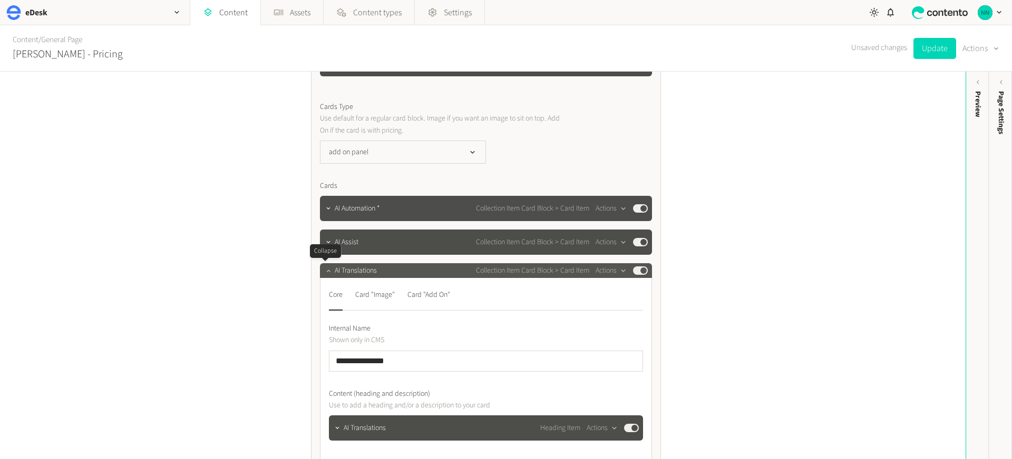
click at [326, 270] on icon "button" at bounding box center [328, 271] width 4 height 2
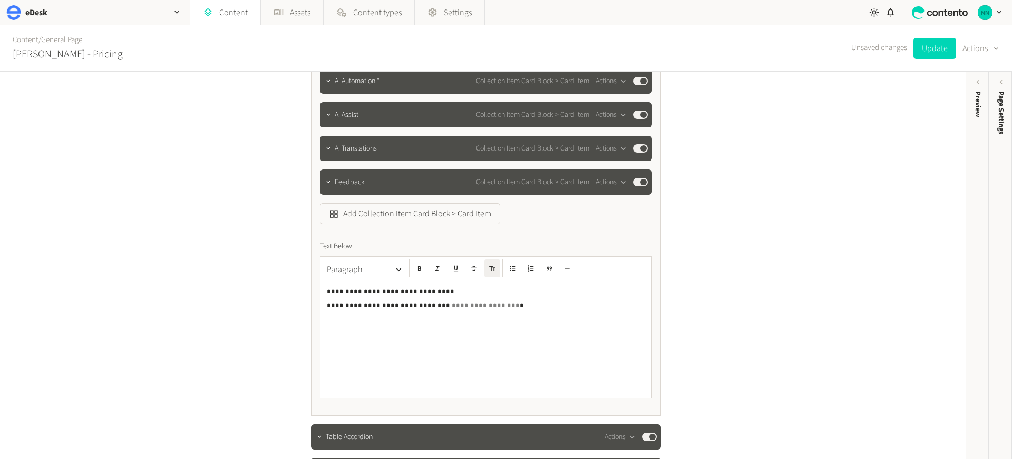
scroll to position [548, 0]
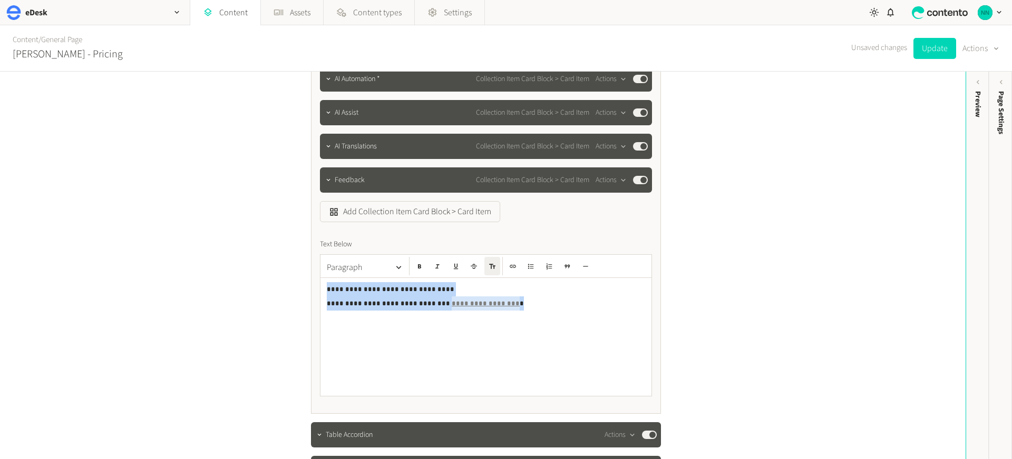
drag, startPoint x: 495, startPoint y: 305, endPoint x: 309, endPoint y: 286, distance: 187.5
click at [311, 286] on div "**********" at bounding box center [486, 68] width 350 height 692
copy p "**********"
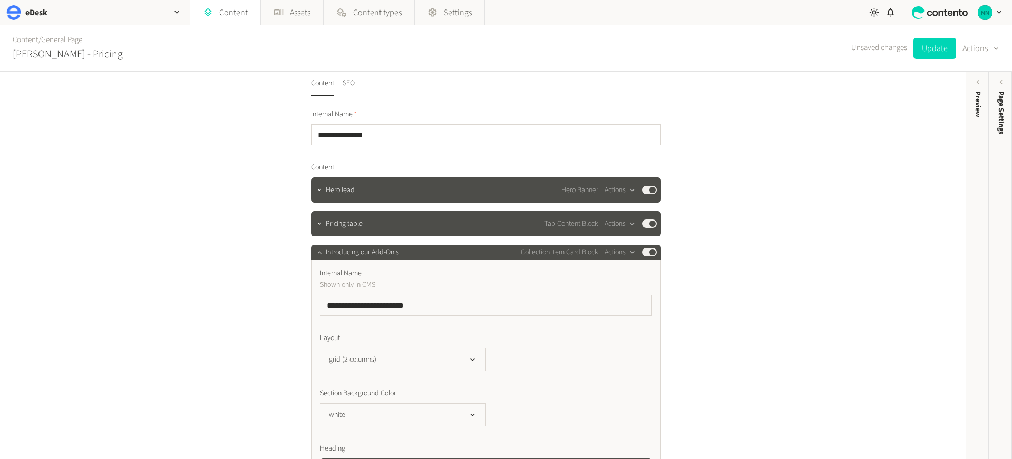
scroll to position [0, 0]
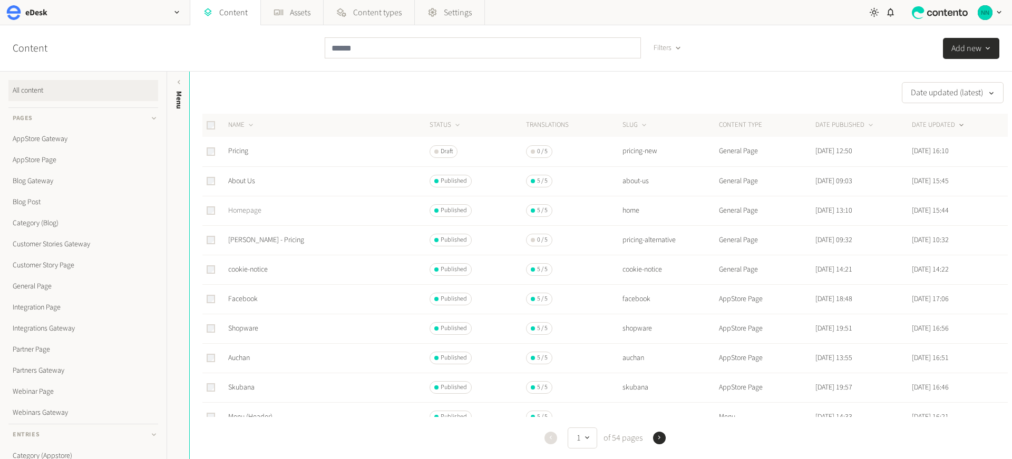
click at [254, 208] on link "Homepage" at bounding box center [244, 210] width 33 height 11
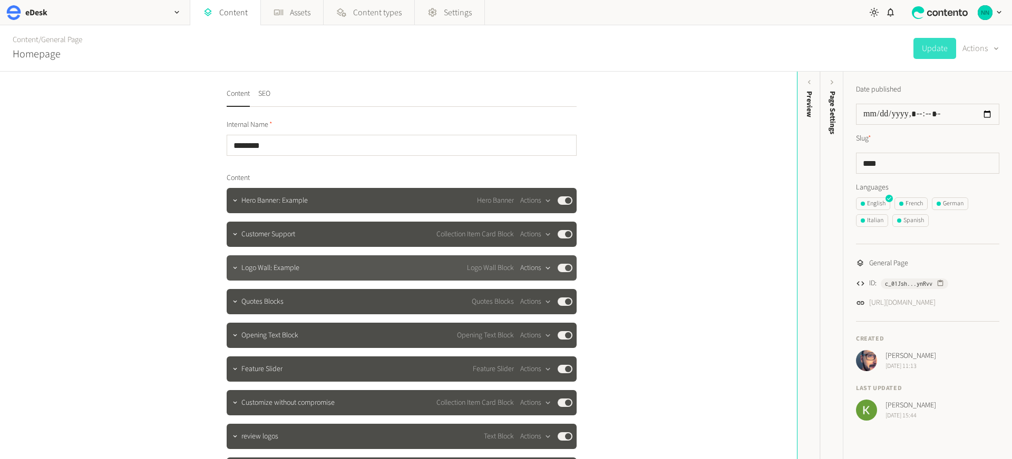
click at [528, 266] on button "Actions" at bounding box center [535, 268] width 31 height 13
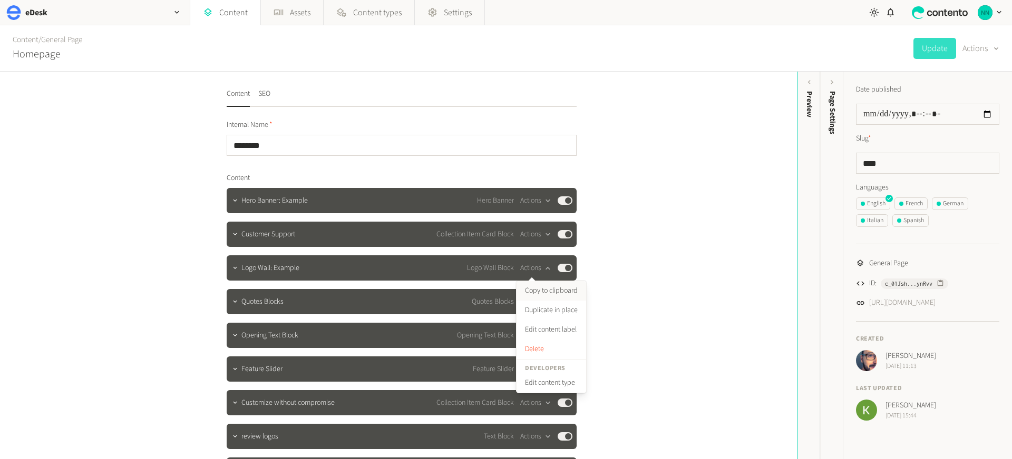
click at [534, 288] on button "Copy to clipboard" at bounding box center [551, 290] width 70 height 19
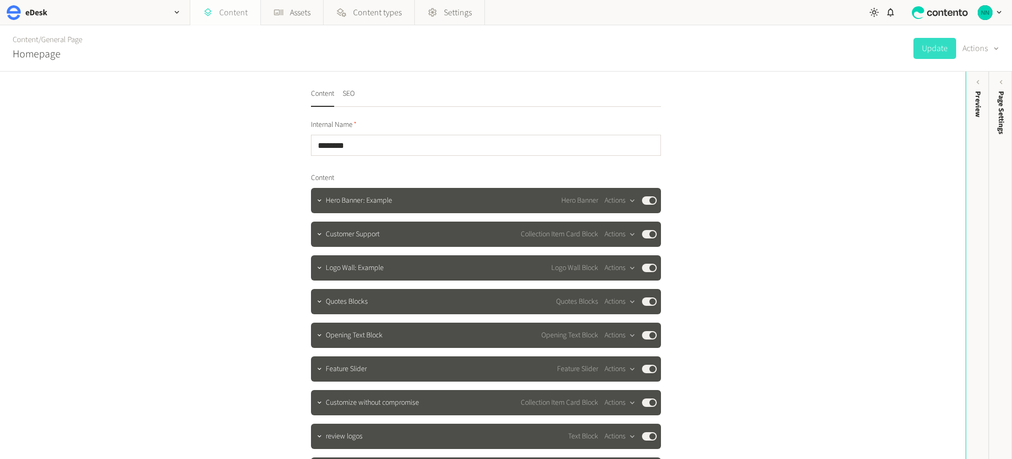
click at [236, 15] on link "Content" at bounding box center [225, 12] width 70 height 25
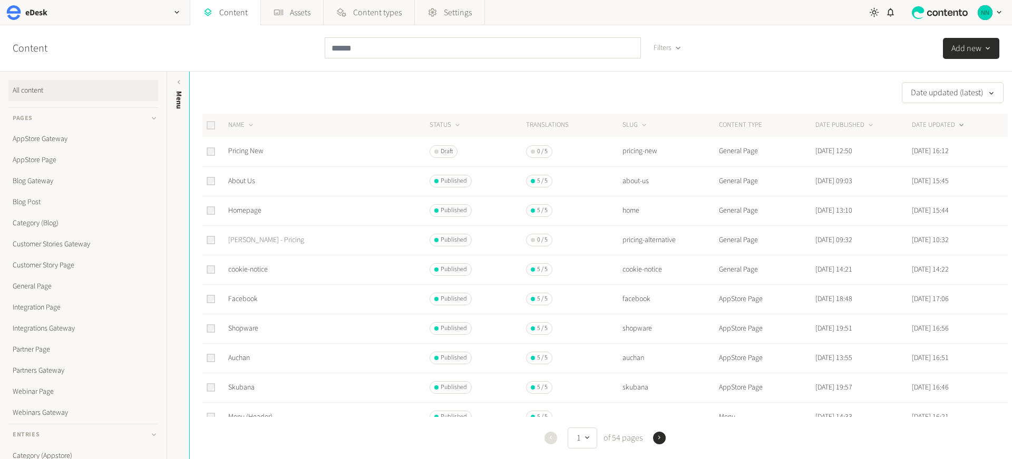
click at [256, 238] on link "Nick - Pricing" at bounding box center [266, 240] width 76 height 11
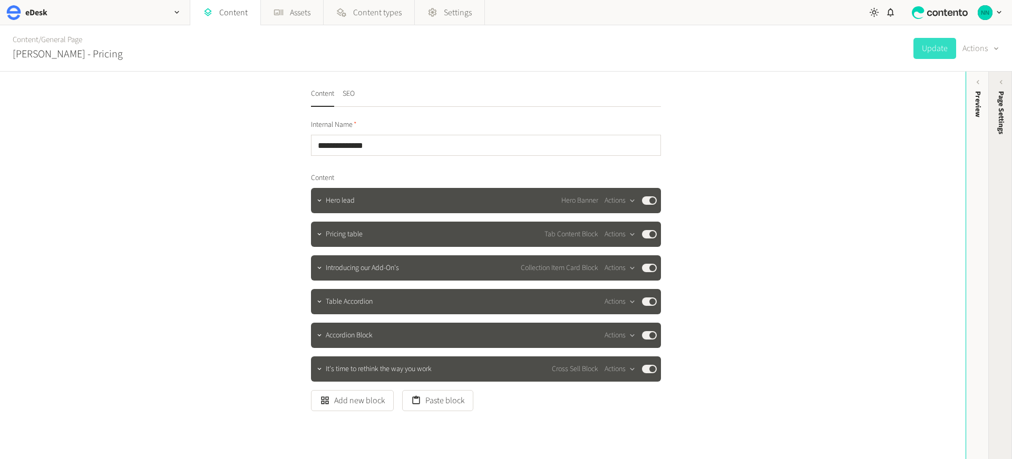
click at [996, 87] on div "Page Settings" at bounding box center [1000, 173] width 23 height 190
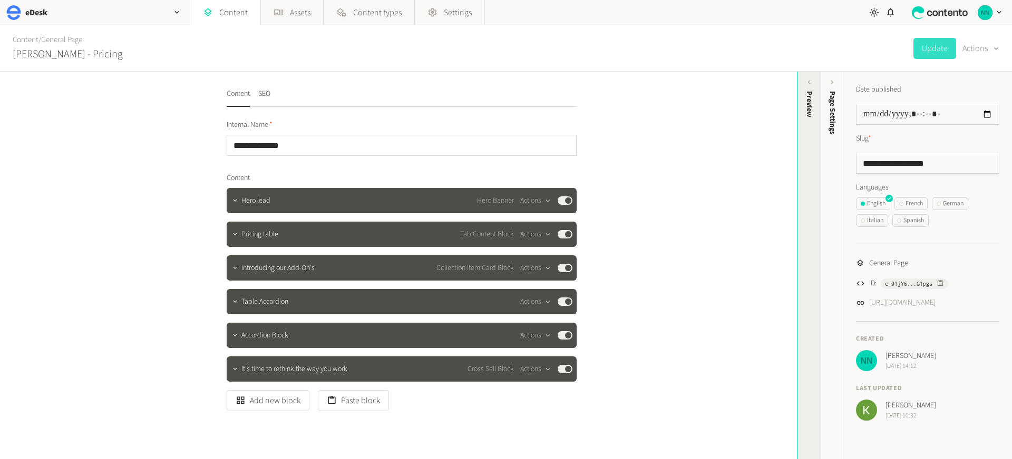
click at [807, 124] on div "Preview" at bounding box center [808, 173] width 23 height 190
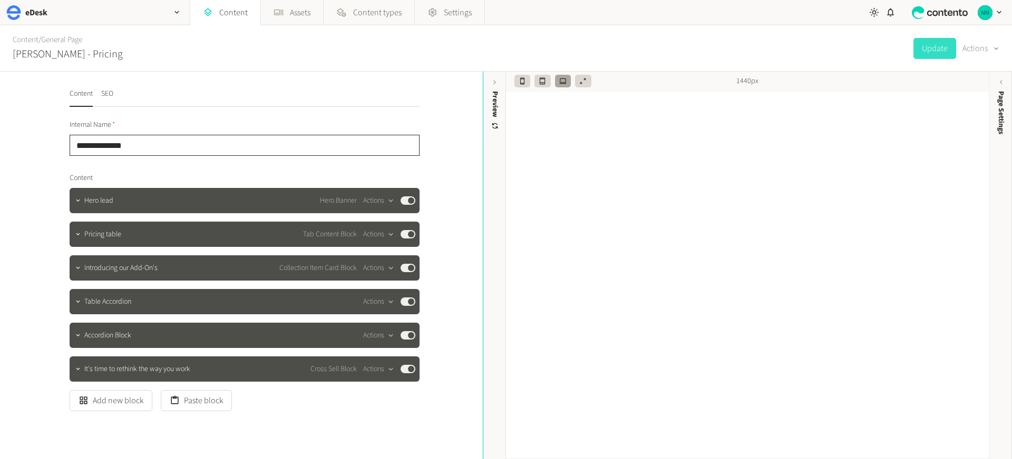
click at [149, 143] on input "**********" at bounding box center [245, 145] width 350 height 21
type input "**********"
click at [924, 47] on button "Update" at bounding box center [934, 48] width 43 height 21
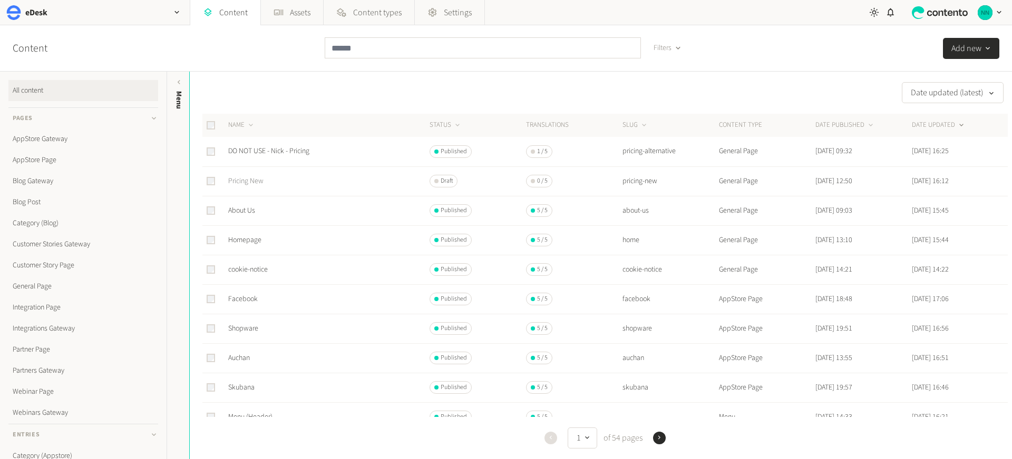
click at [243, 181] on link "Pricing New" at bounding box center [245, 181] width 35 height 11
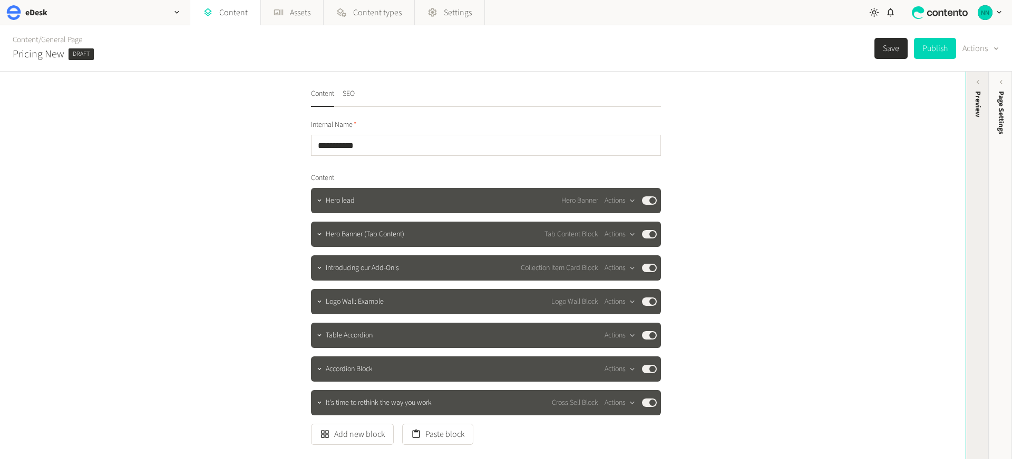
click at [969, 95] on div "Preview" at bounding box center [977, 173] width 23 height 190
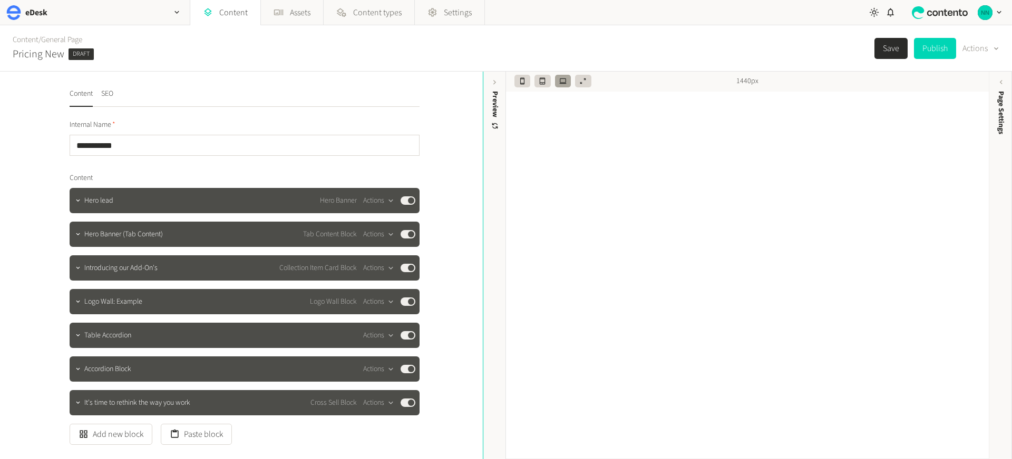
click at [385, 40] on div "Content / General Page Pricing New Draft Save Publish Actions" at bounding box center [506, 48] width 1012 height 46
